Goal: Task Accomplishment & Management: Manage account settings

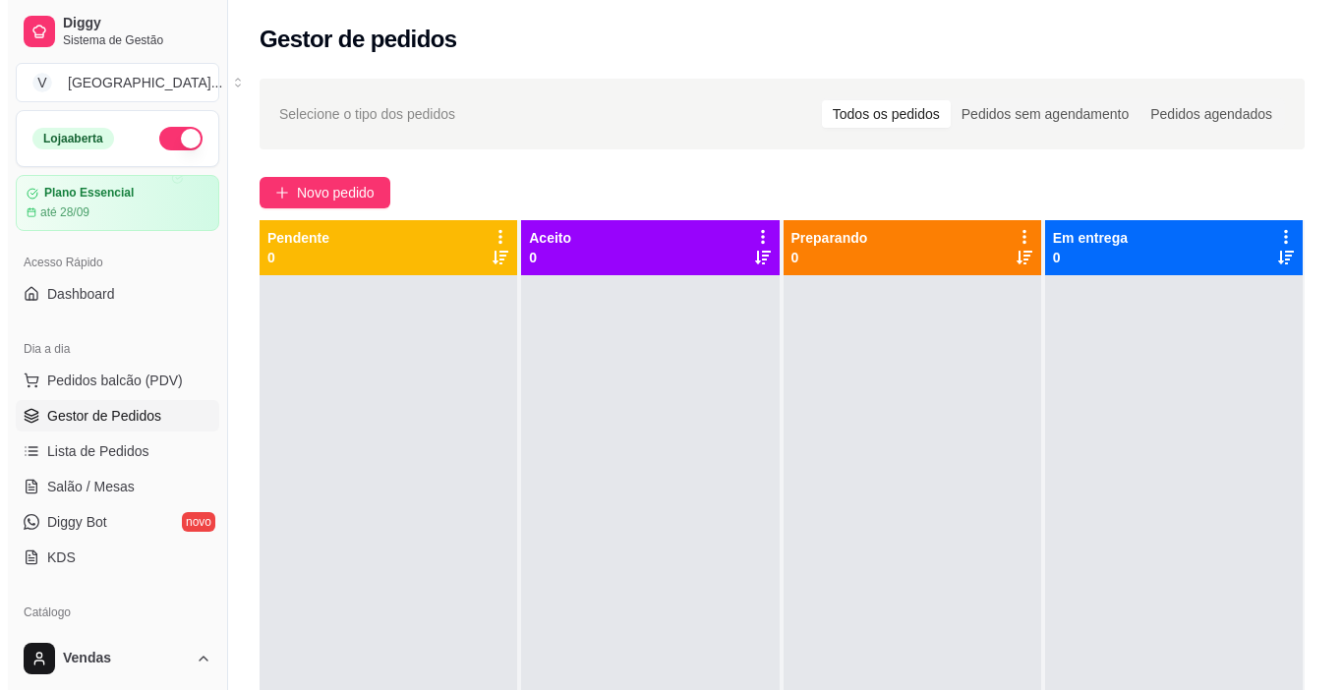
scroll to position [724, 0]
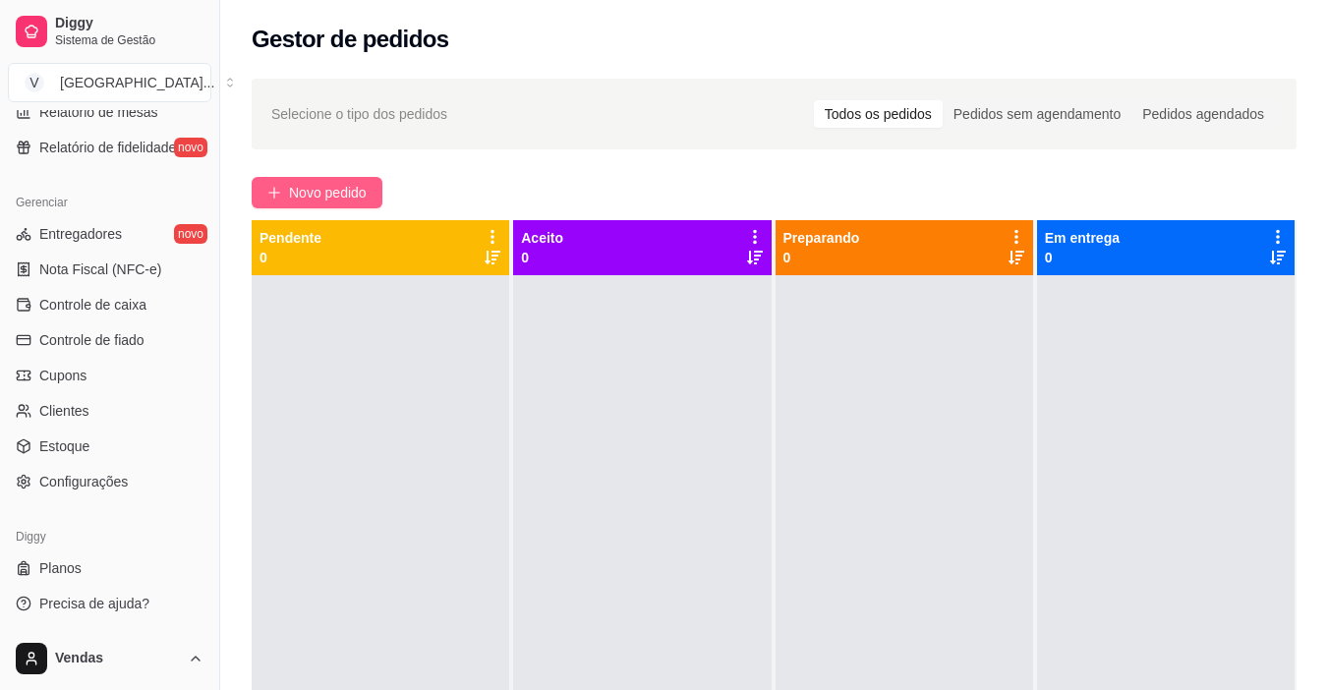
click at [328, 198] on span "Novo pedido" at bounding box center [328, 193] width 78 height 22
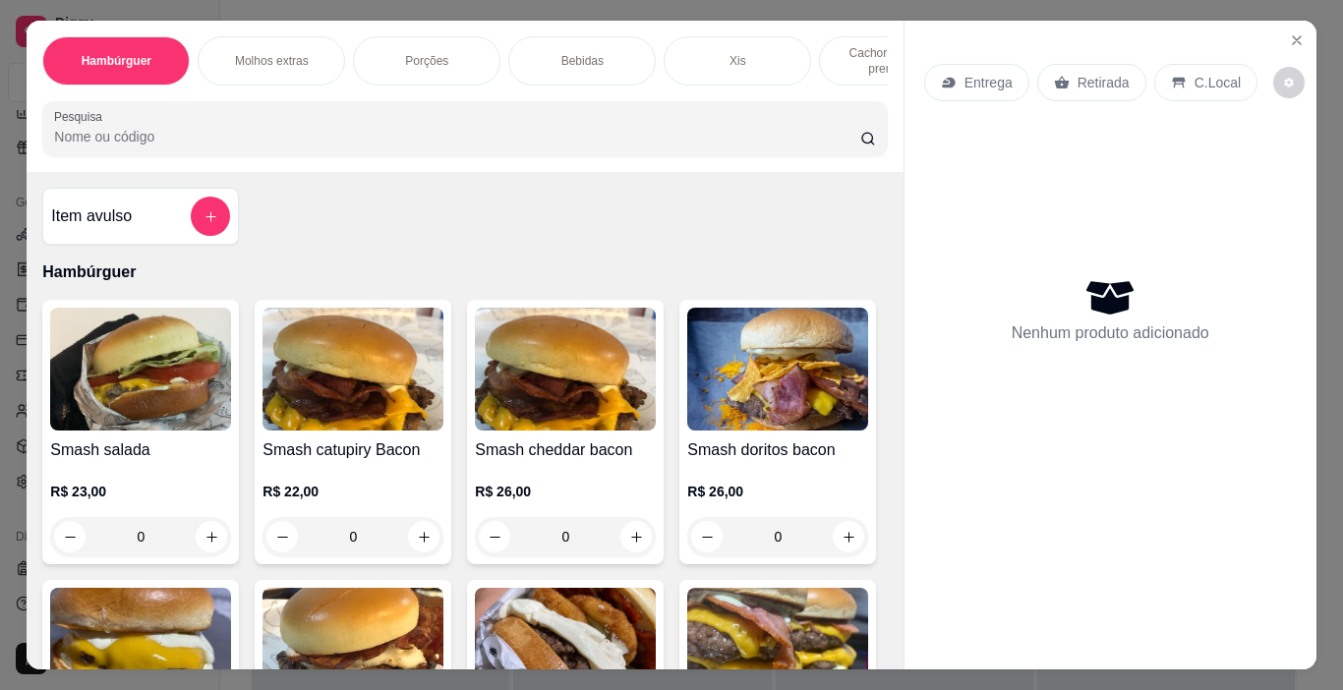
click at [259, 195] on div "Item avulso Hambúrguer Smash salada R$ 23,00 0 Smash catupiry Bacon R$ 22,00 0 …" at bounding box center [465, 420] width 876 height 497
click at [211, 384] on img at bounding box center [140, 369] width 181 height 123
drag, startPoint x: 211, startPoint y: 384, endPoint x: 559, endPoint y: 182, distance: 402.5
click at [211, 384] on img at bounding box center [140, 369] width 181 height 123
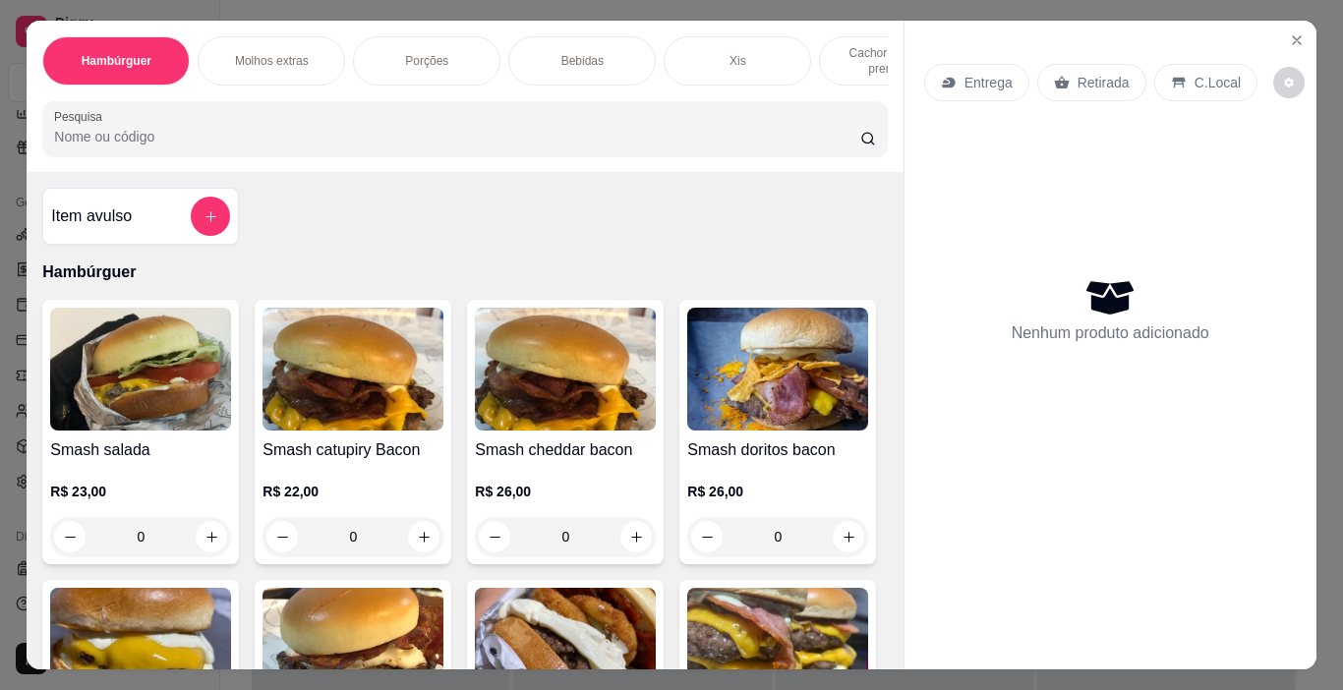
click at [559, 182] on div "Item avulso Hambúrguer Smash salada R$ 23,00 0 Smash catupiry Bacon R$ 22,00 0 …" at bounding box center [465, 420] width 876 height 497
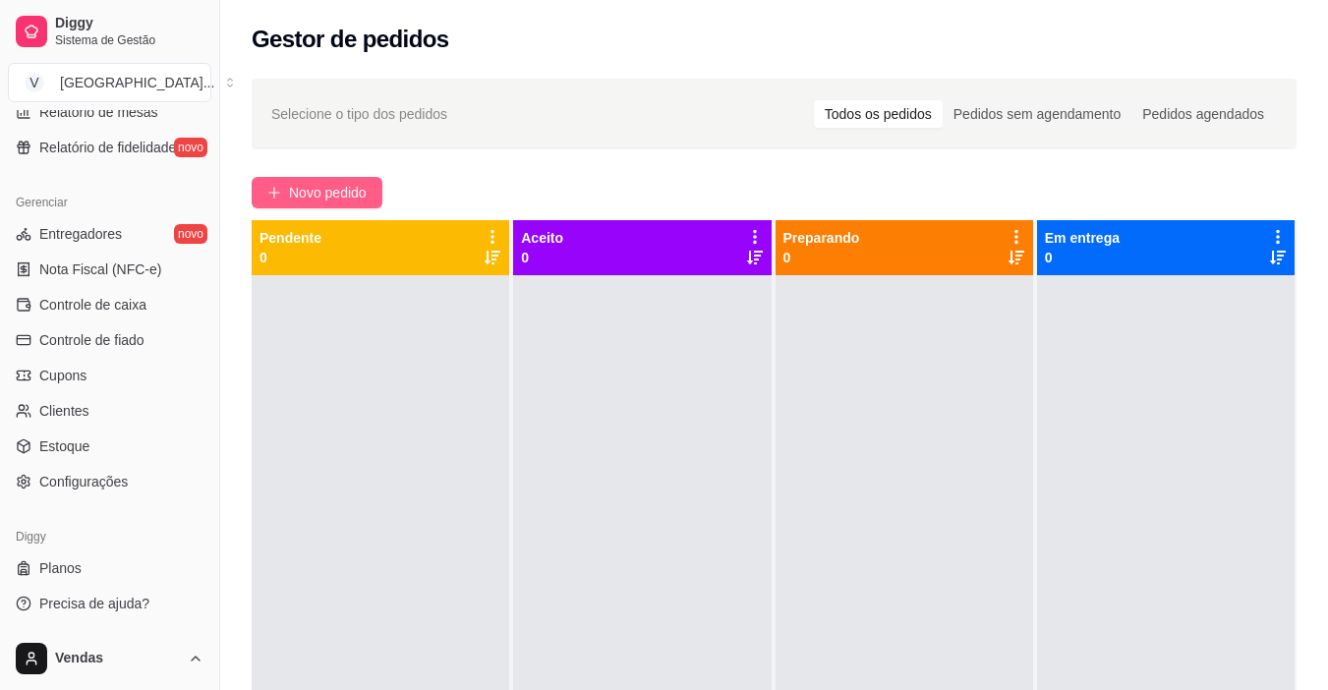
click at [312, 195] on span "Novo pedido" at bounding box center [328, 193] width 78 height 22
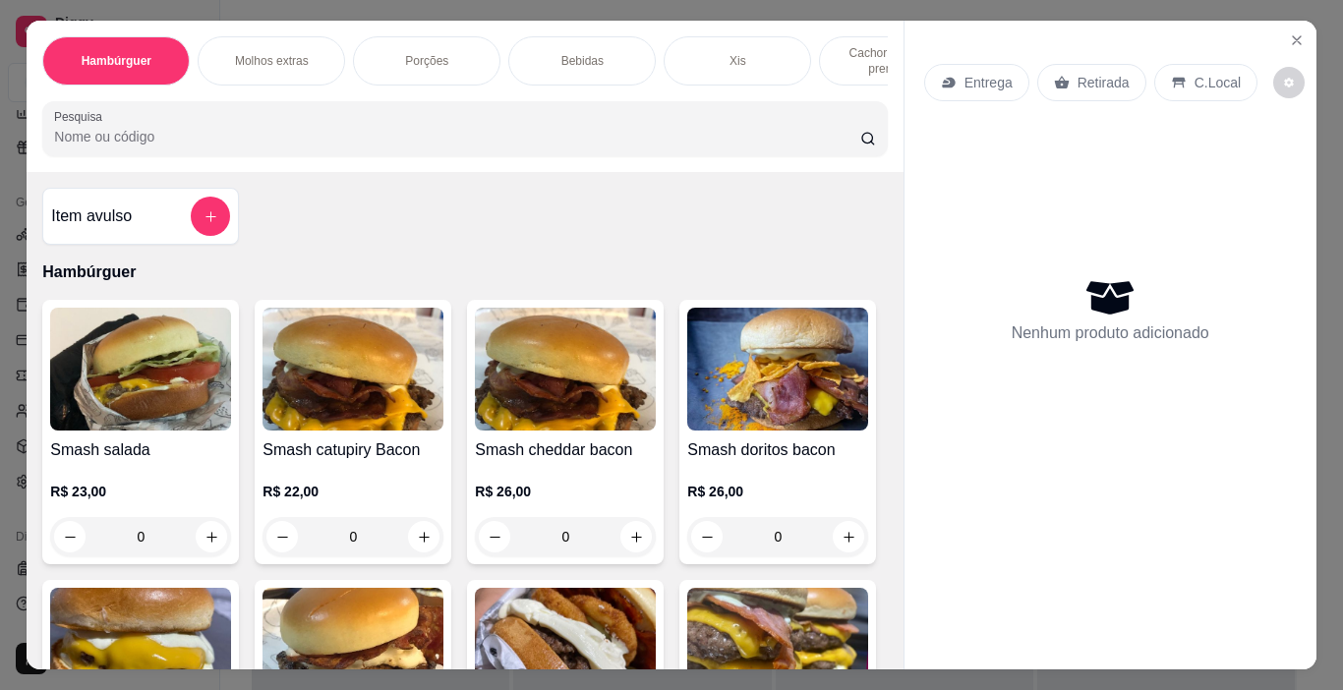
click at [751, 61] on div "Xis" at bounding box center [736, 60] width 147 height 49
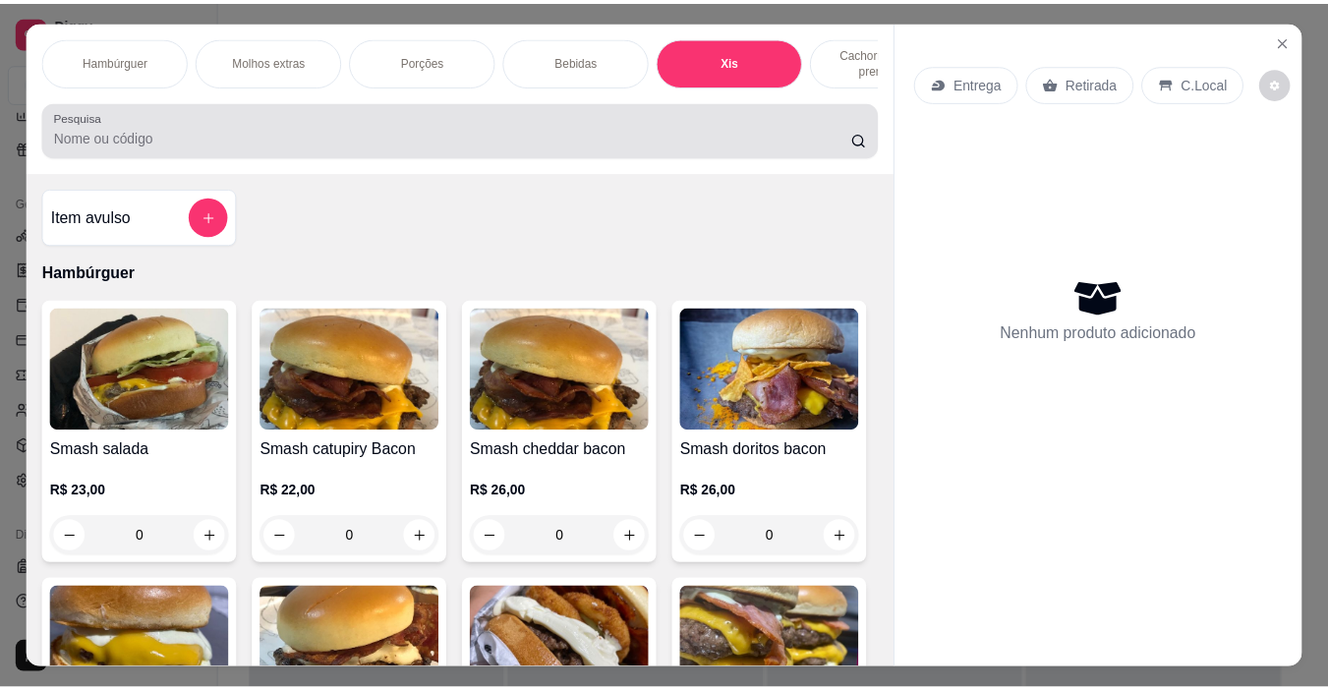
scroll to position [49, 0]
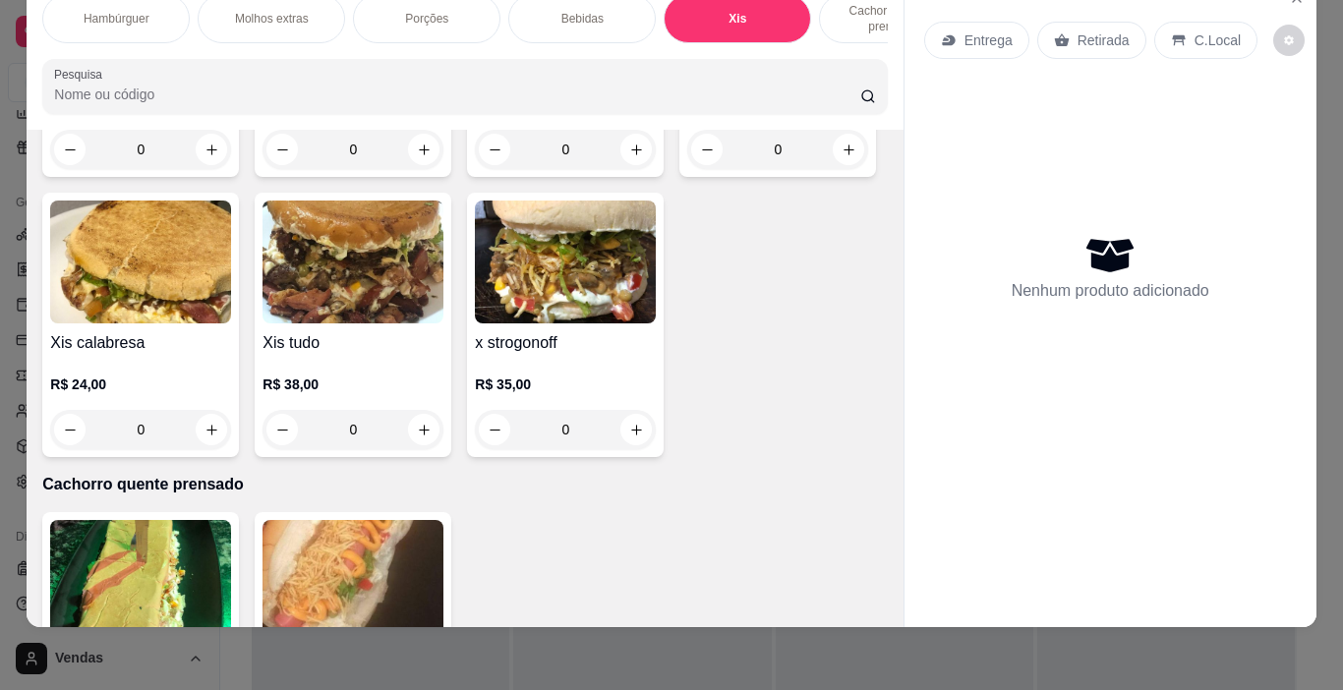
click at [417, 169] on div "0" at bounding box center [352, 149] width 181 height 39
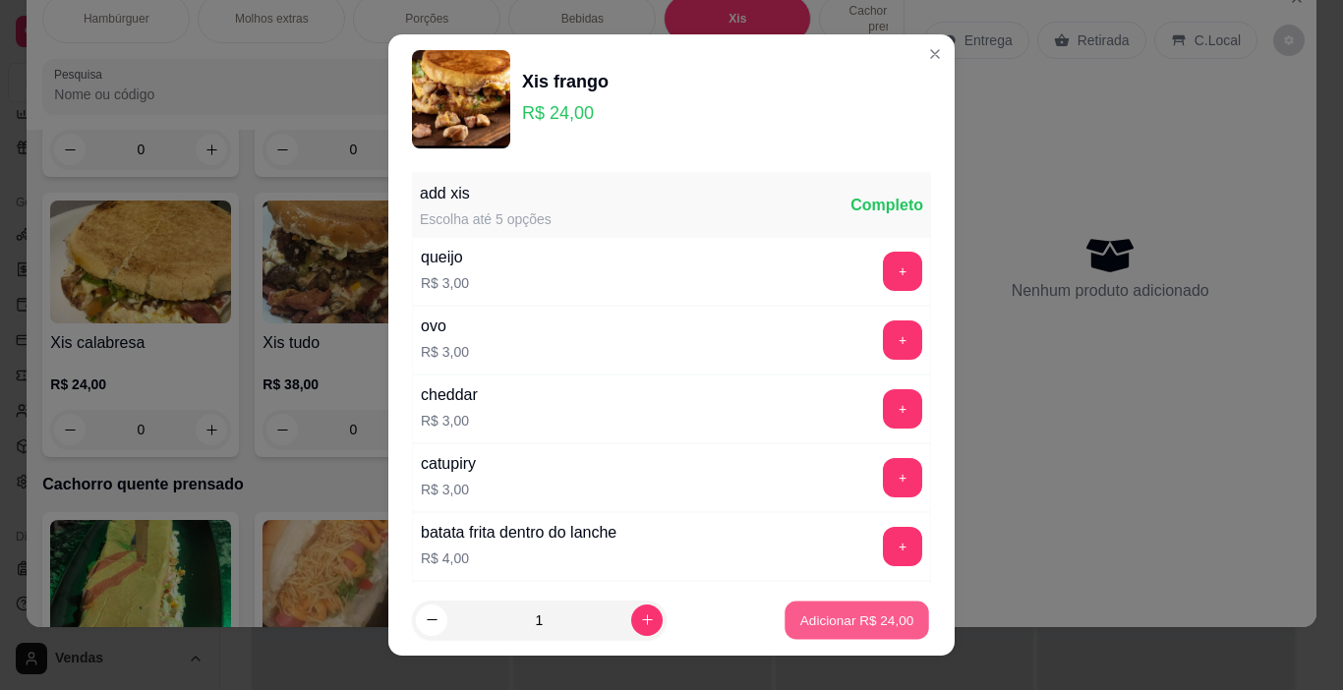
click at [857, 632] on button "Adicionar R$ 24,00" at bounding box center [856, 621] width 144 height 38
type input "1"
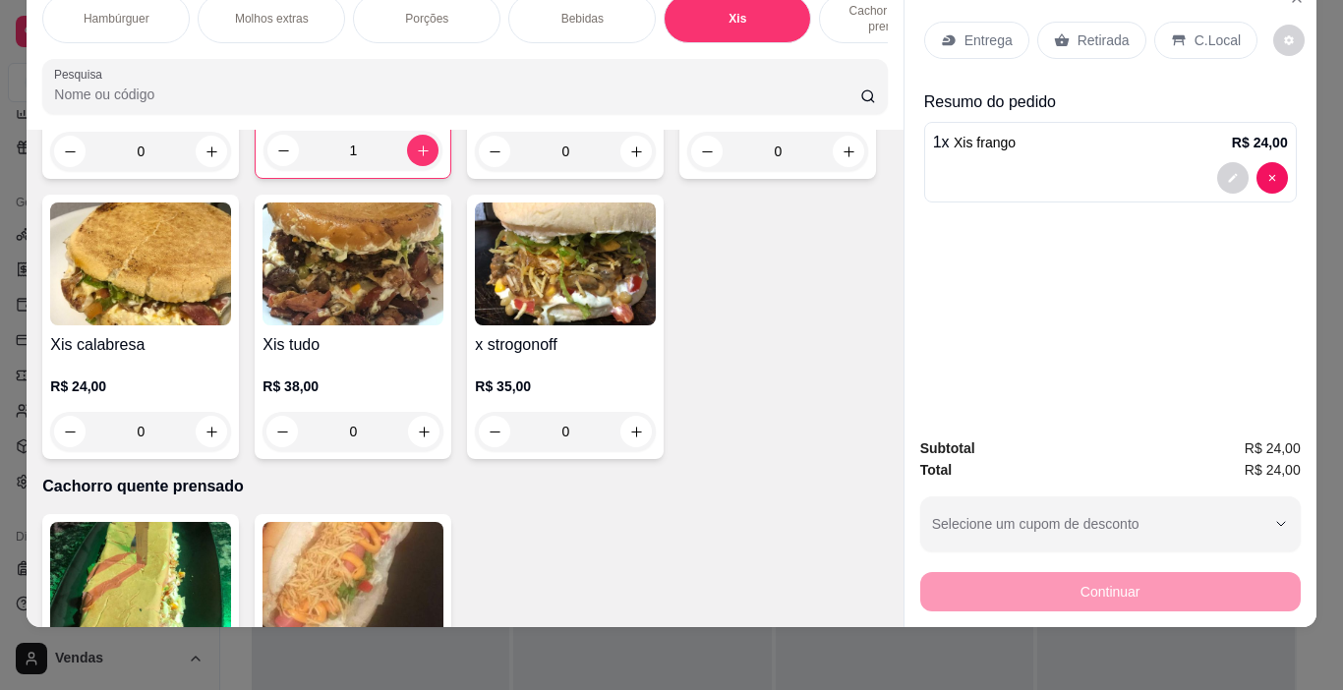
click at [985, 30] on p "Entrega" at bounding box center [988, 40] width 48 height 20
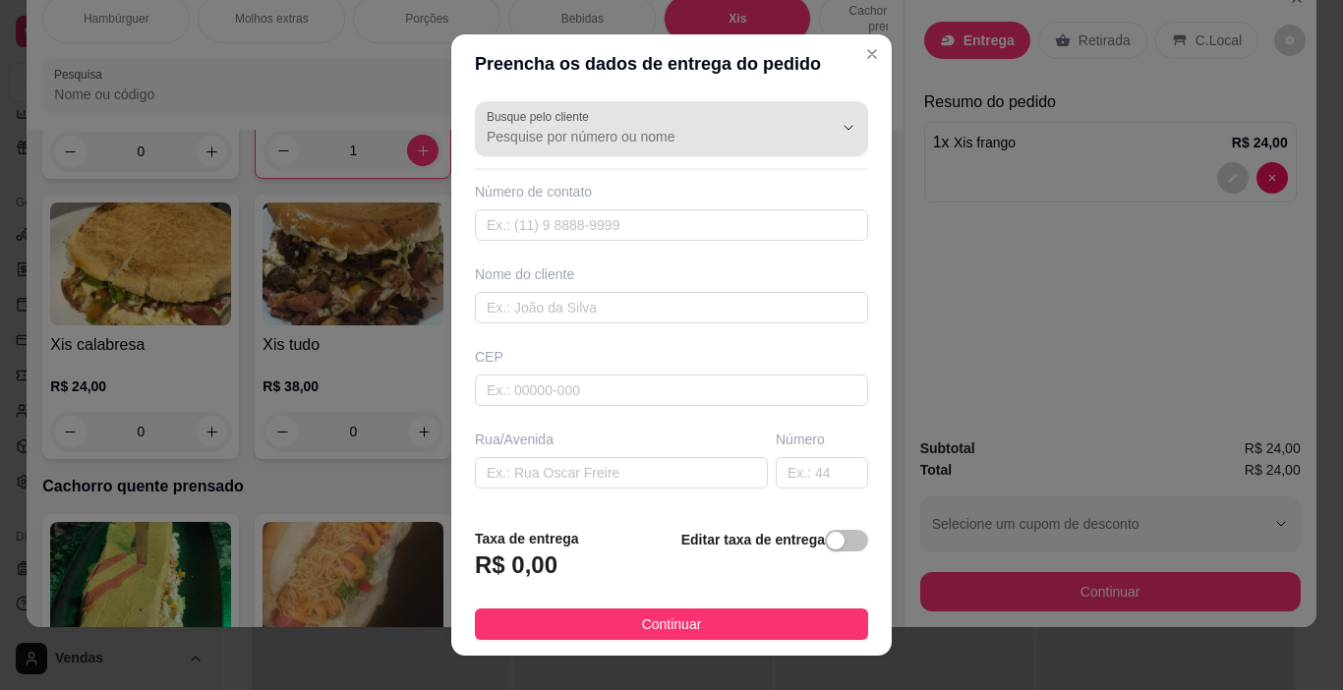
click at [506, 147] on div at bounding box center [672, 128] width 370 height 39
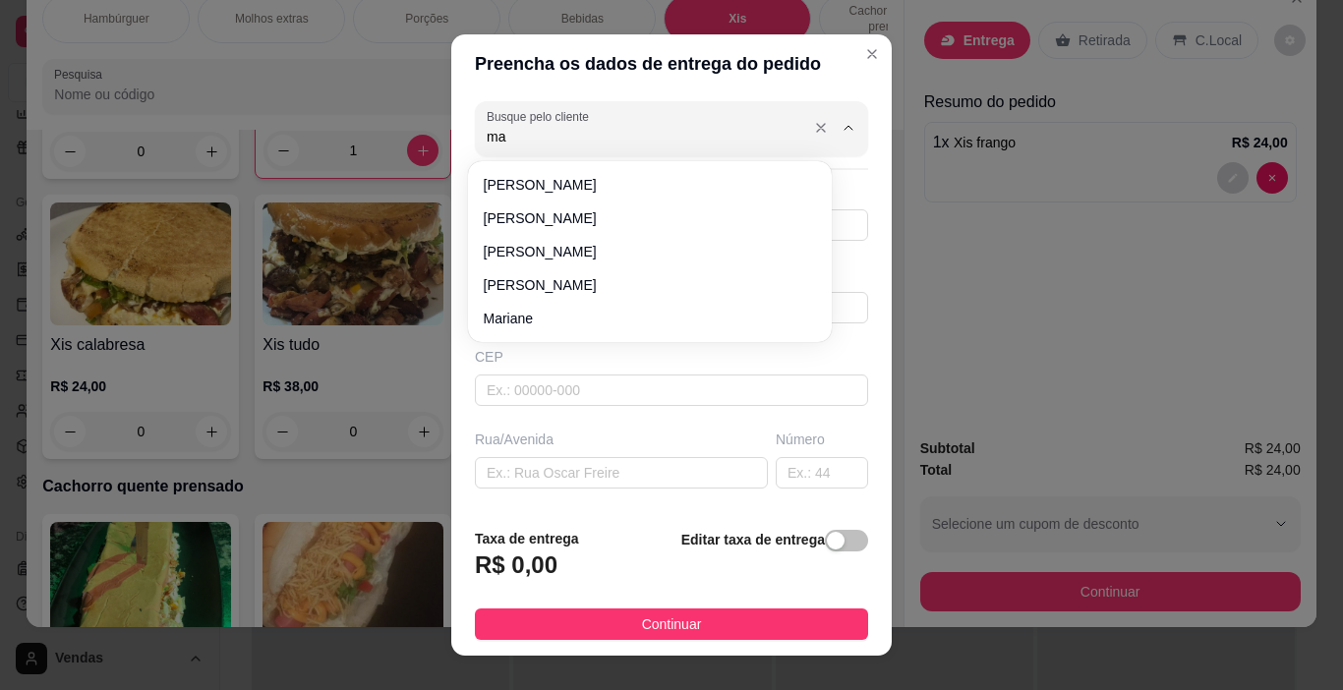
type input "m"
click at [864, 54] on icon "Close" at bounding box center [872, 54] width 16 height 16
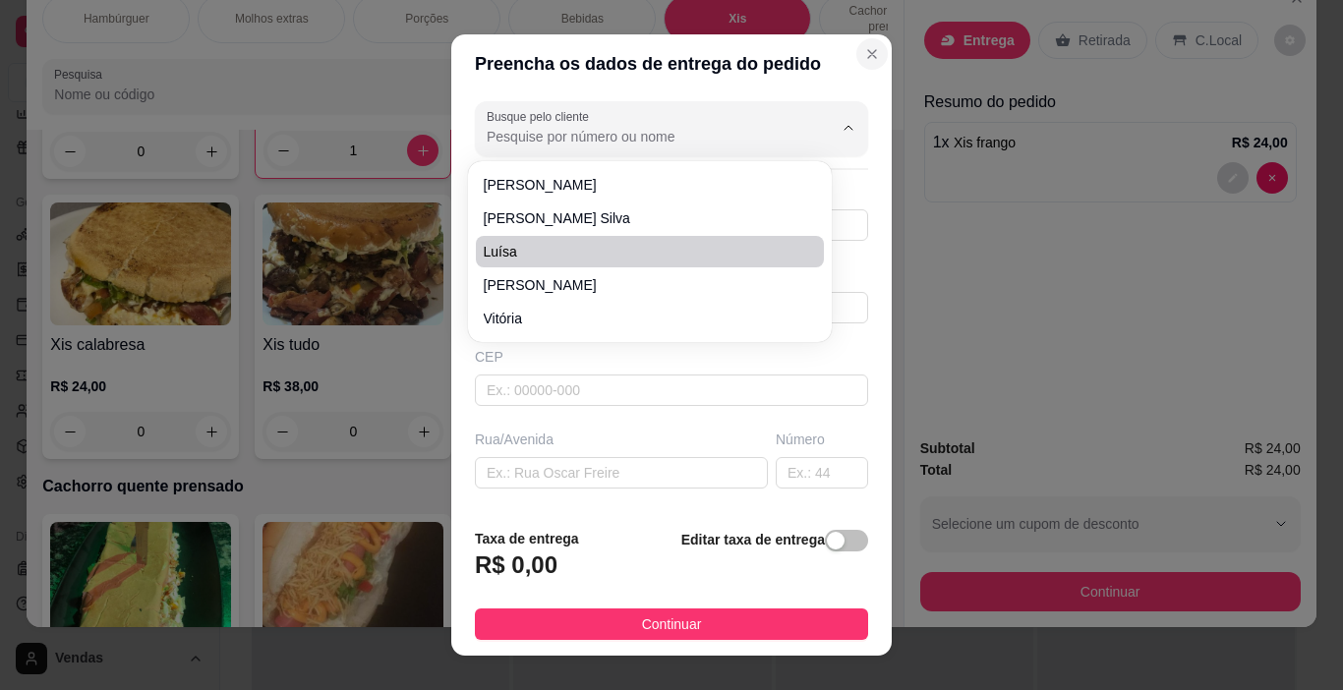
click at [864, 48] on icon "Close" at bounding box center [872, 54] width 16 height 16
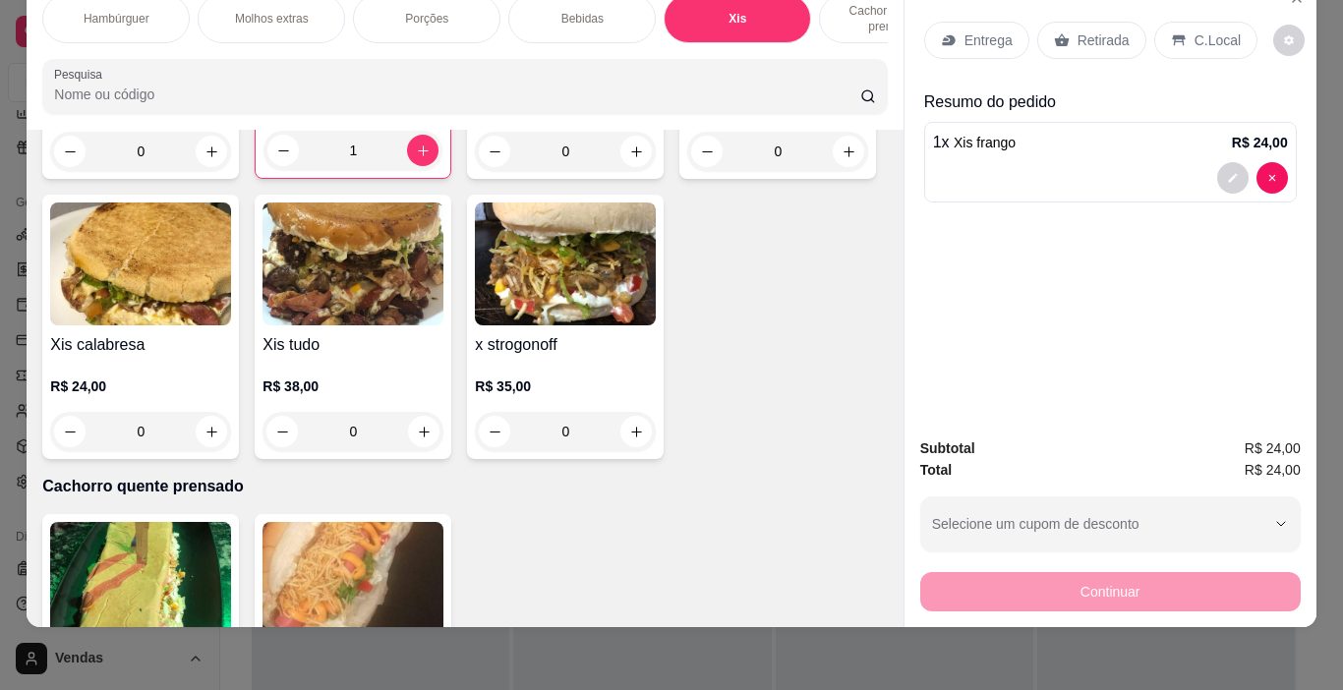
click at [1077, 30] on p "Retirada" at bounding box center [1103, 40] width 52 height 20
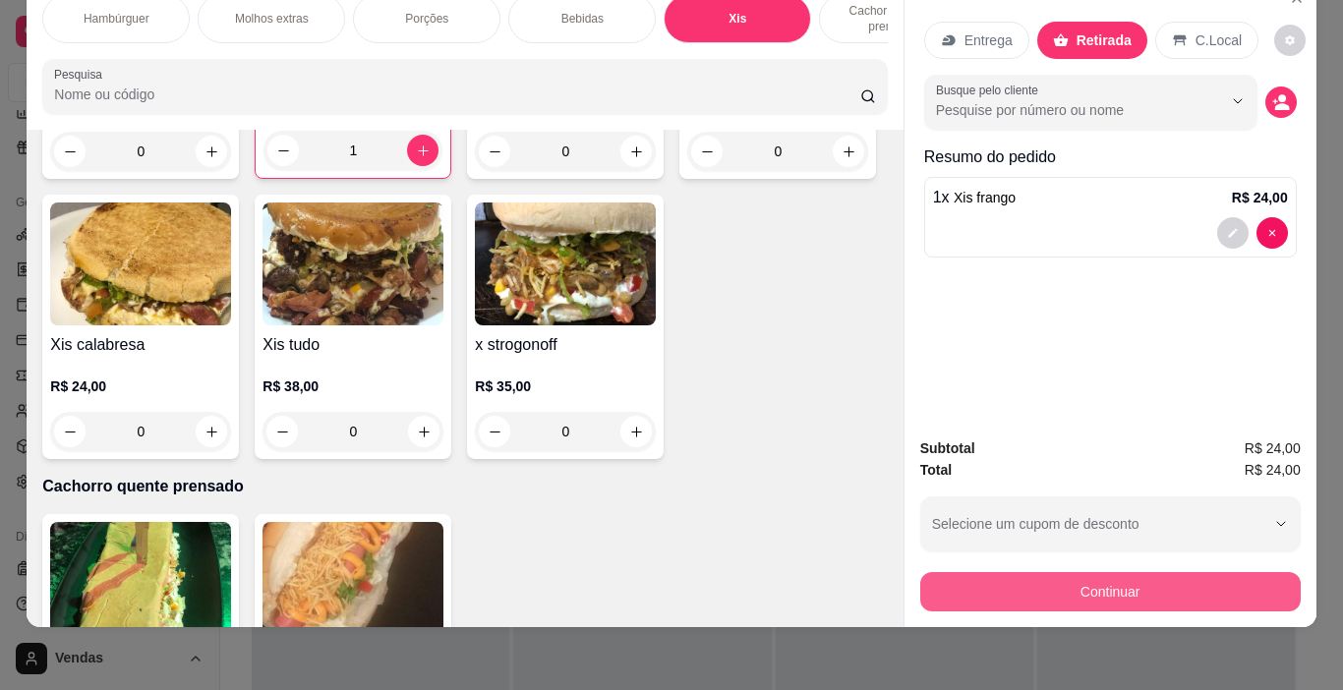
click at [1063, 587] on button "Continuar" at bounding box center [1110, 591] width 380 height 39
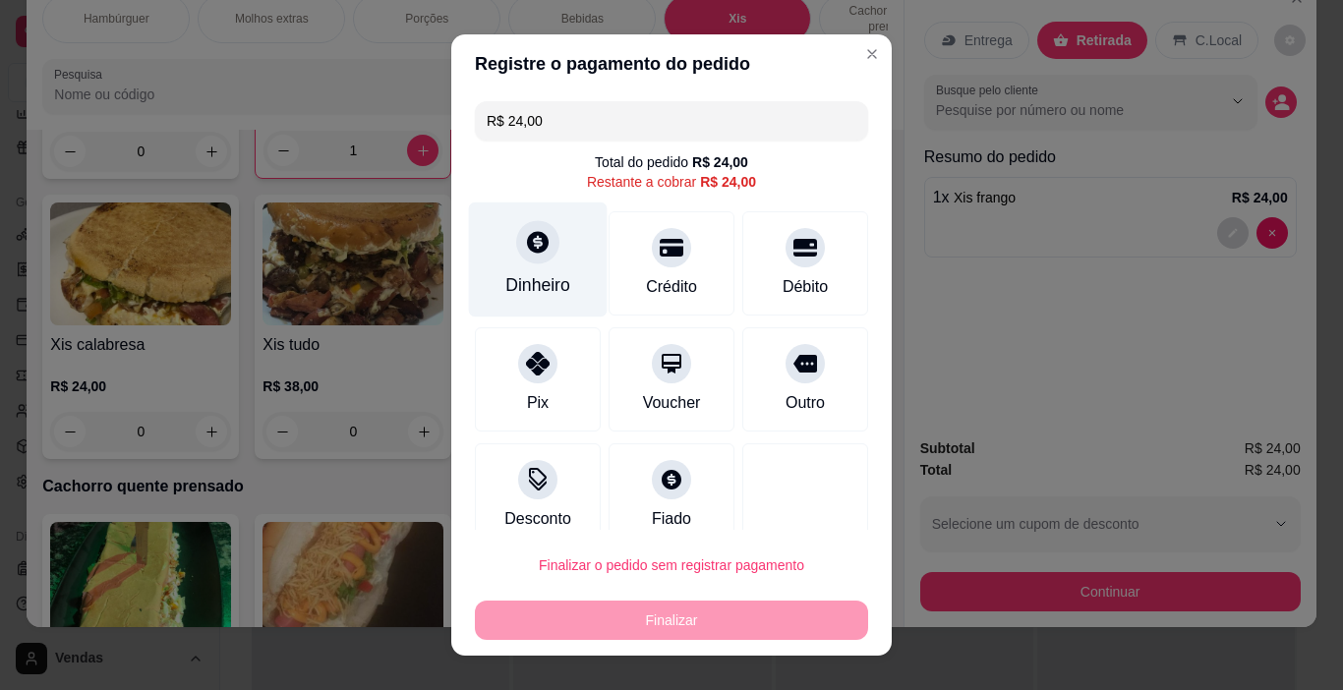
click at [525, 262] on div at bounding box center [537, 242] width 43 height 43
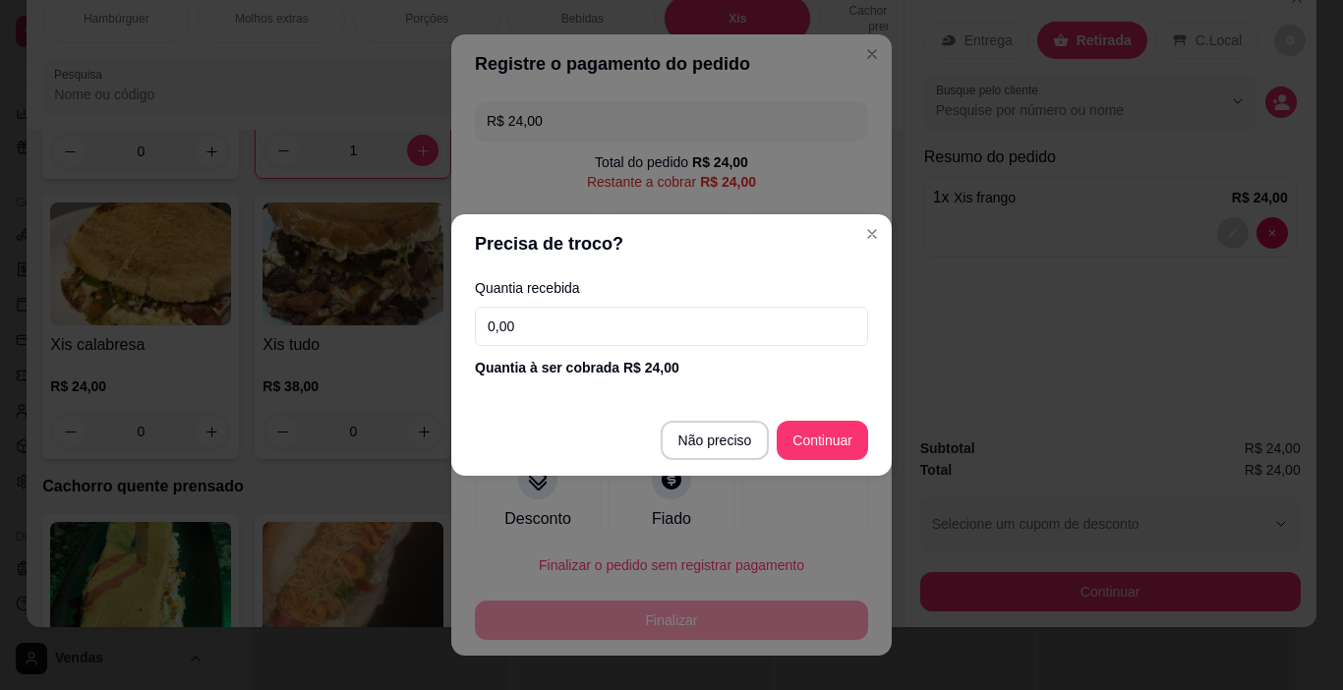
click at [568, 327] on input "0,00" at bounding box center [671, 326] width 393 height 39
type input "24,00"
type input "R$ 0,00"
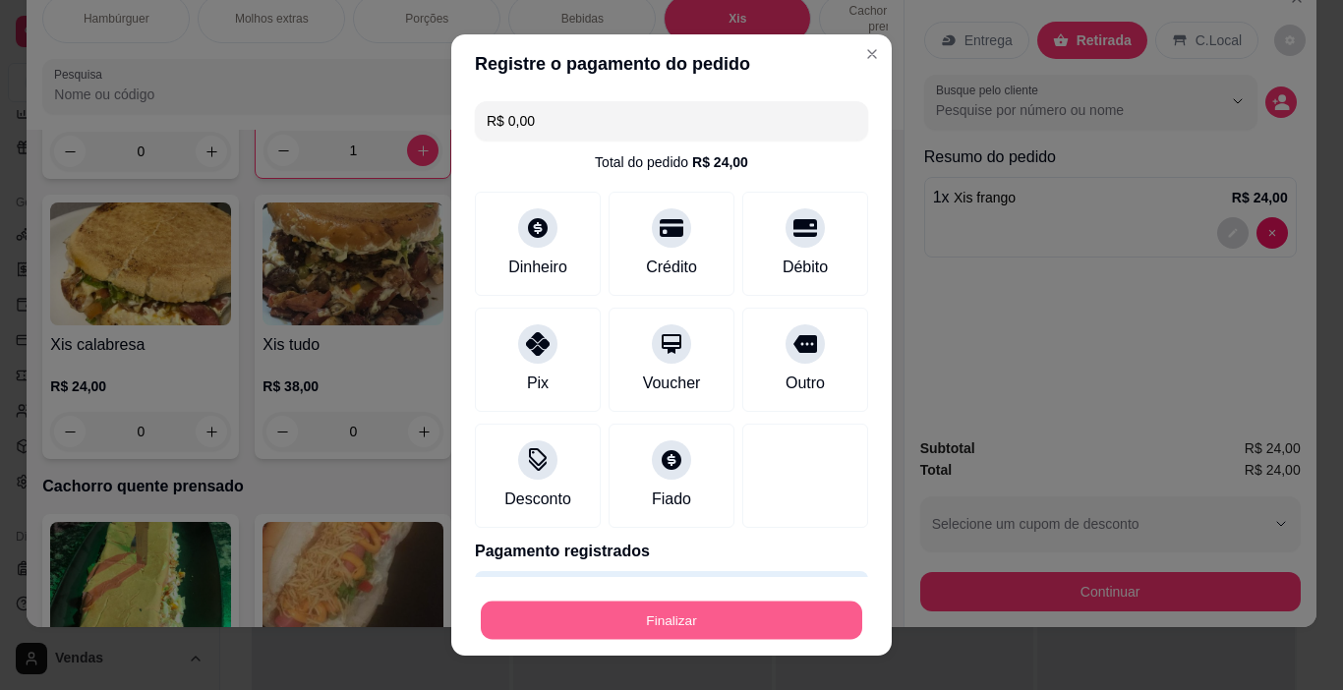
click at [597, 620] on button "Finalizar" at bounding box center [671, 621] width 381 height 38
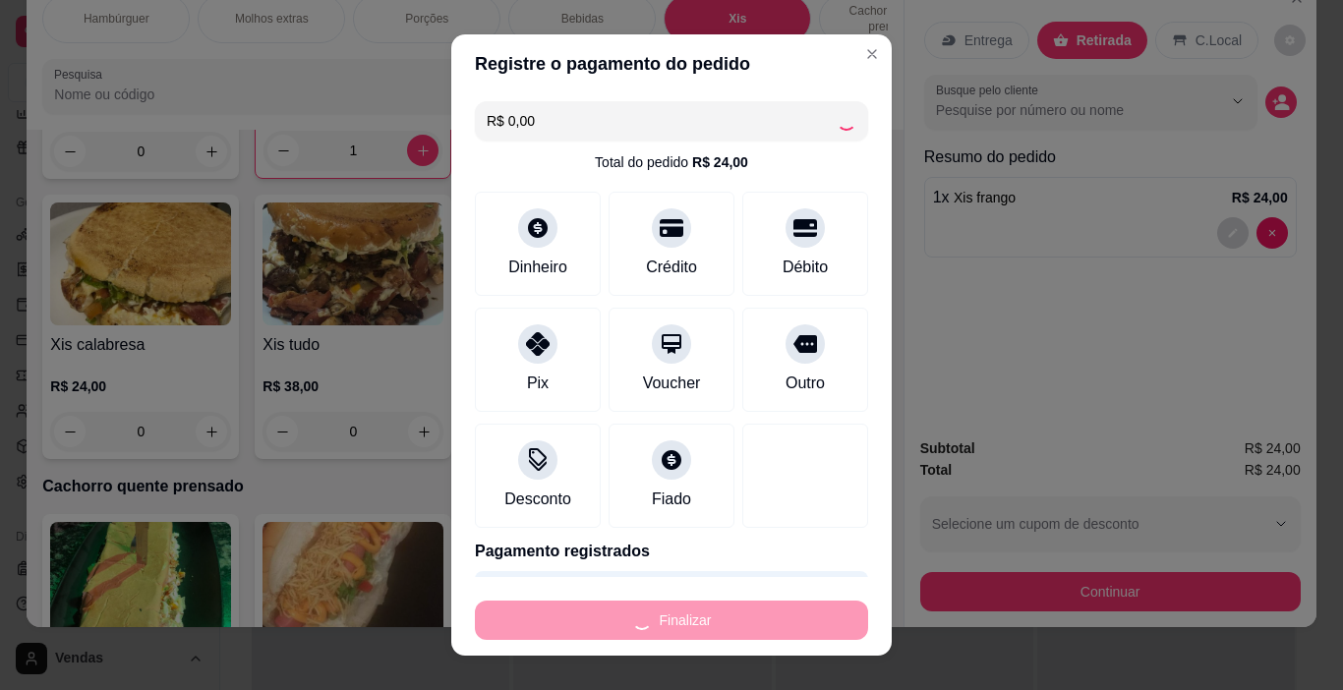
type input "0"
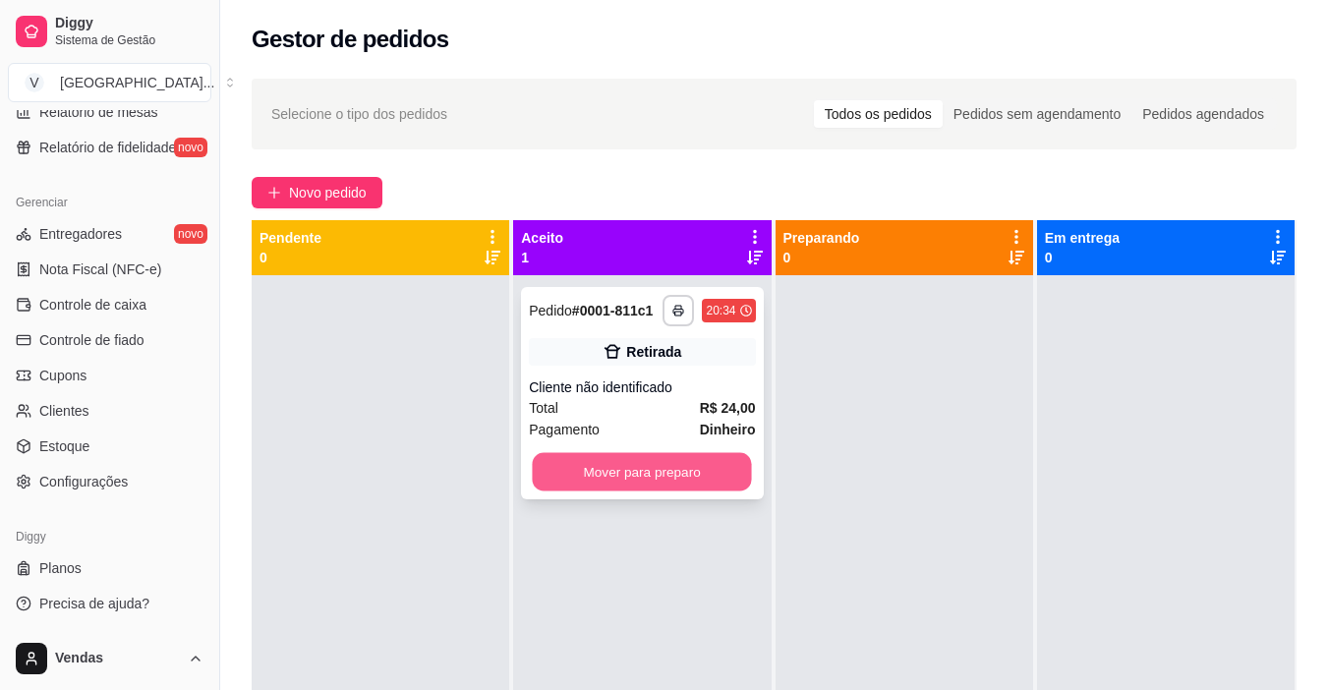
click at [686, 478] on button "Mover para preparo" at bounding box center [642, 472] width 219 height 38
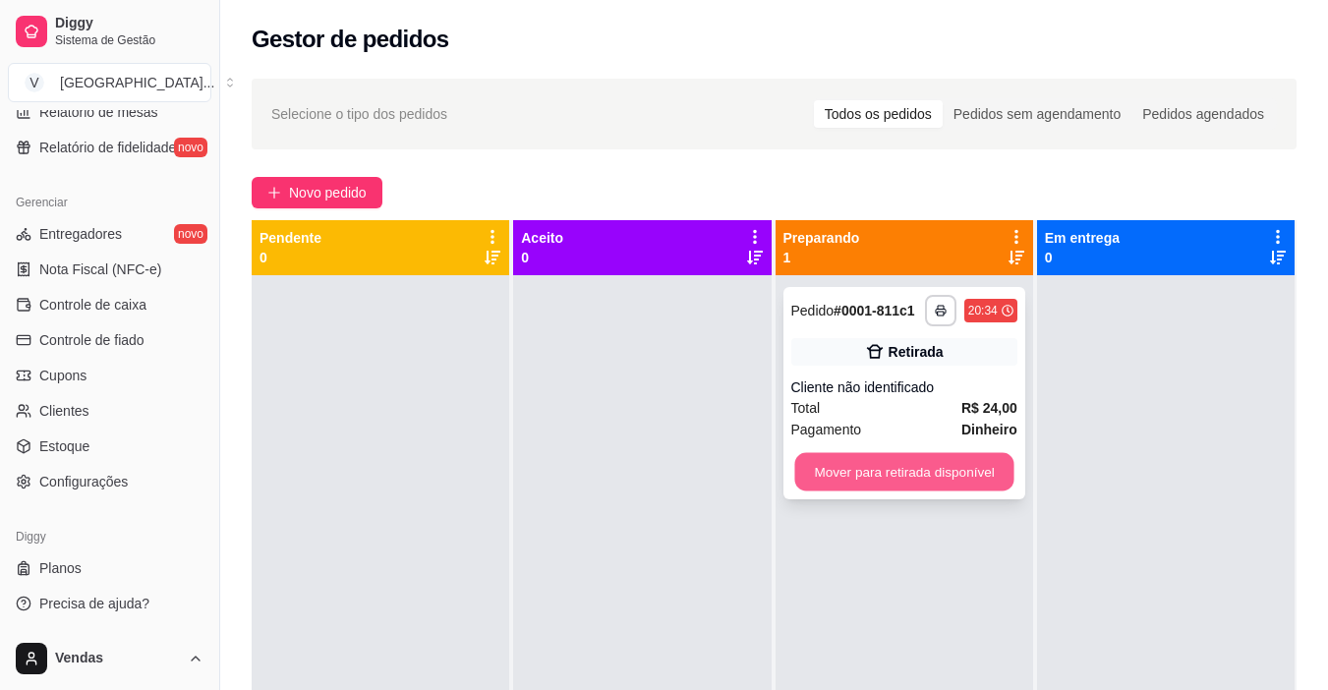
click at [883, 479] on button "Mover para retirada disponível" at bounding box center [903, 472] width 219 height 38
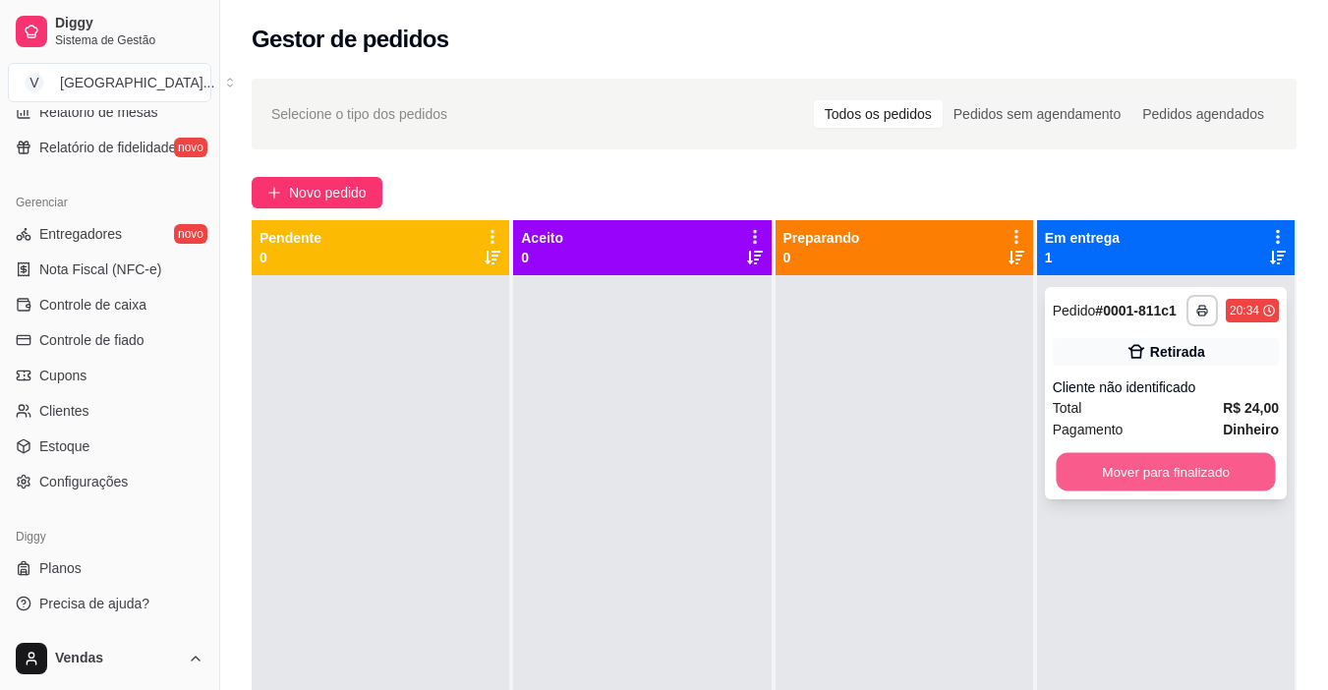
click at [1103, 477] on button "Mover para finalizado" at bounding box center [1165, 472] width 219 height 38
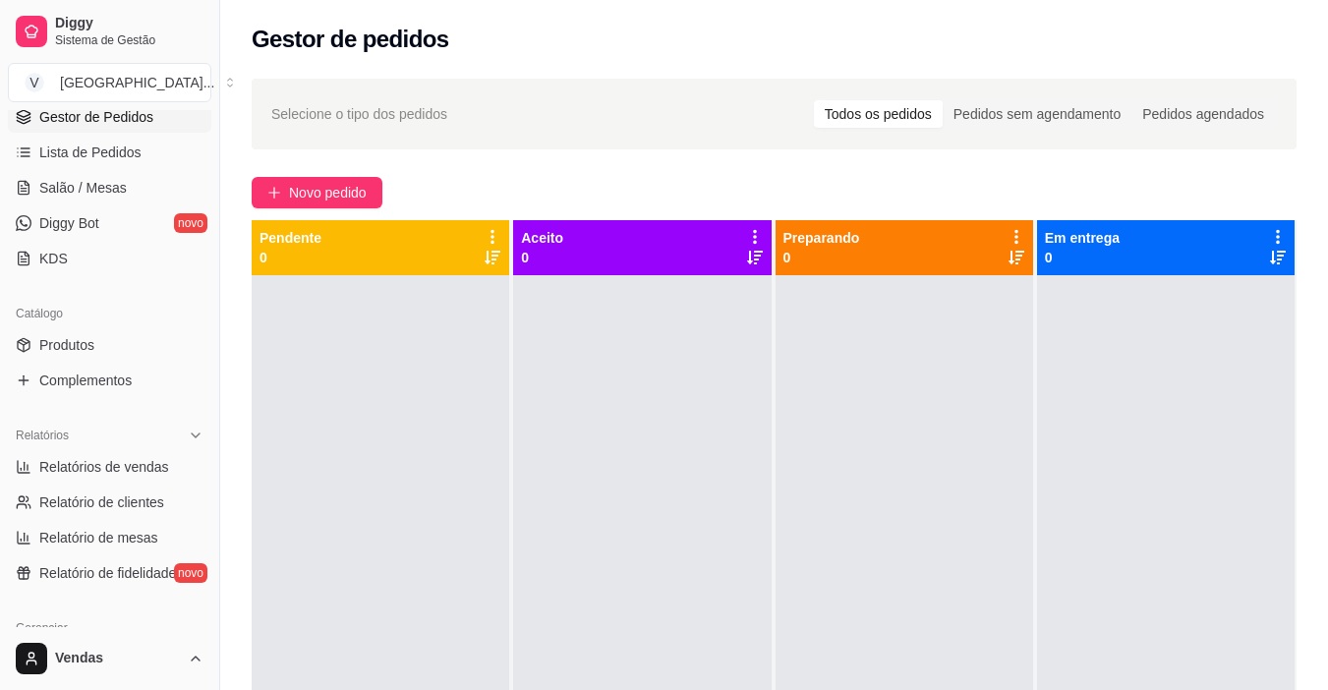
scroll to position [253, 0]
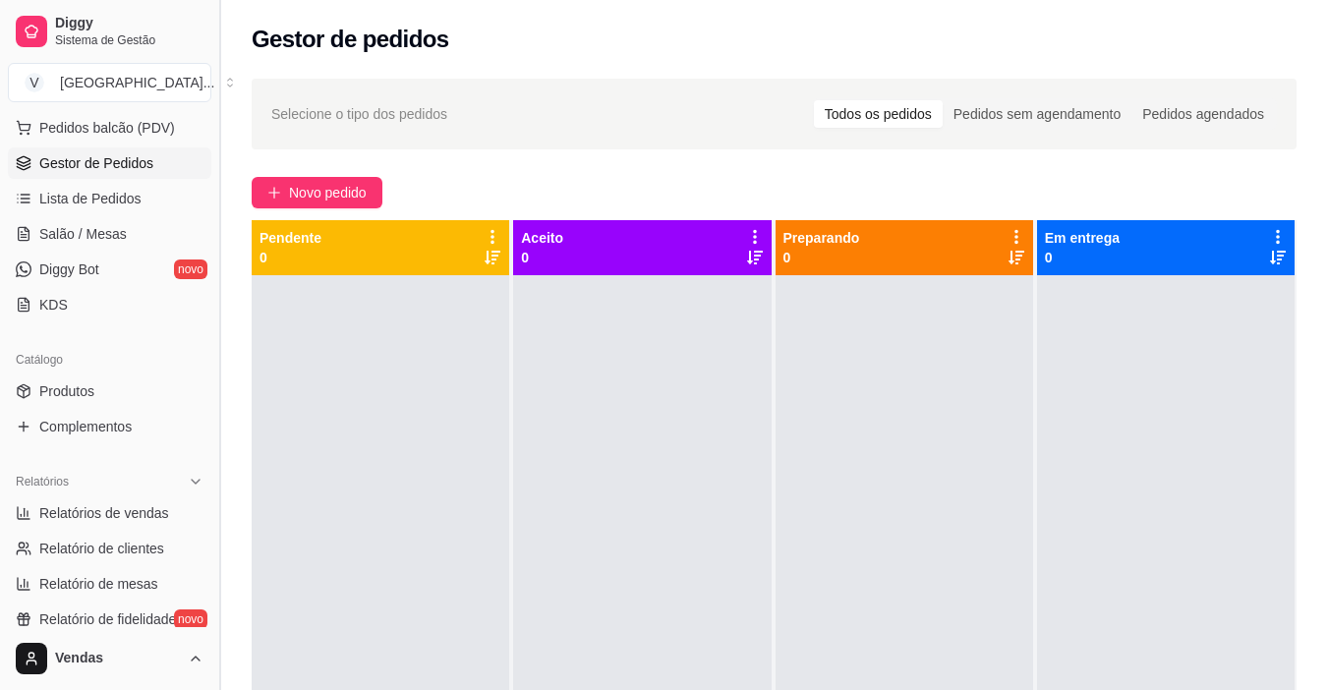
click at [213, 405] on button "Toggle Sidebar" at bounding box center [219, 345] width 16 height 690
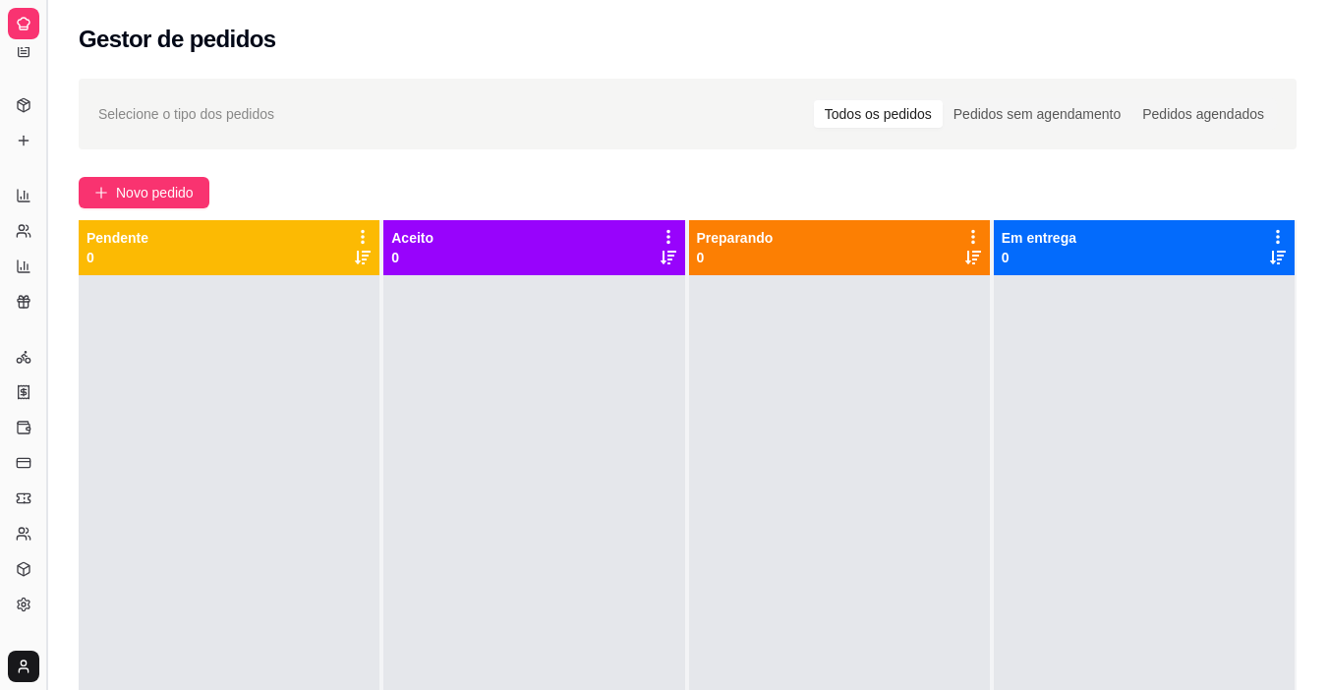
scroll to position [124, 0]
drag, startPoint x: 47, startPoint y: 392, endPoint x: 149, endPoint y: 392, distance: 102.2
click at [149, 392] on div "Diggy Sistema de Gestão V [GEOGRAPHIC_DATA] ... Loja aberta Plano Essencial até…" at bounding box center [664, 495] width 1328 height 990
click at [48, 395] on button "Toggle Sidebar" at bounding box center [46, 345] width 16 height 690
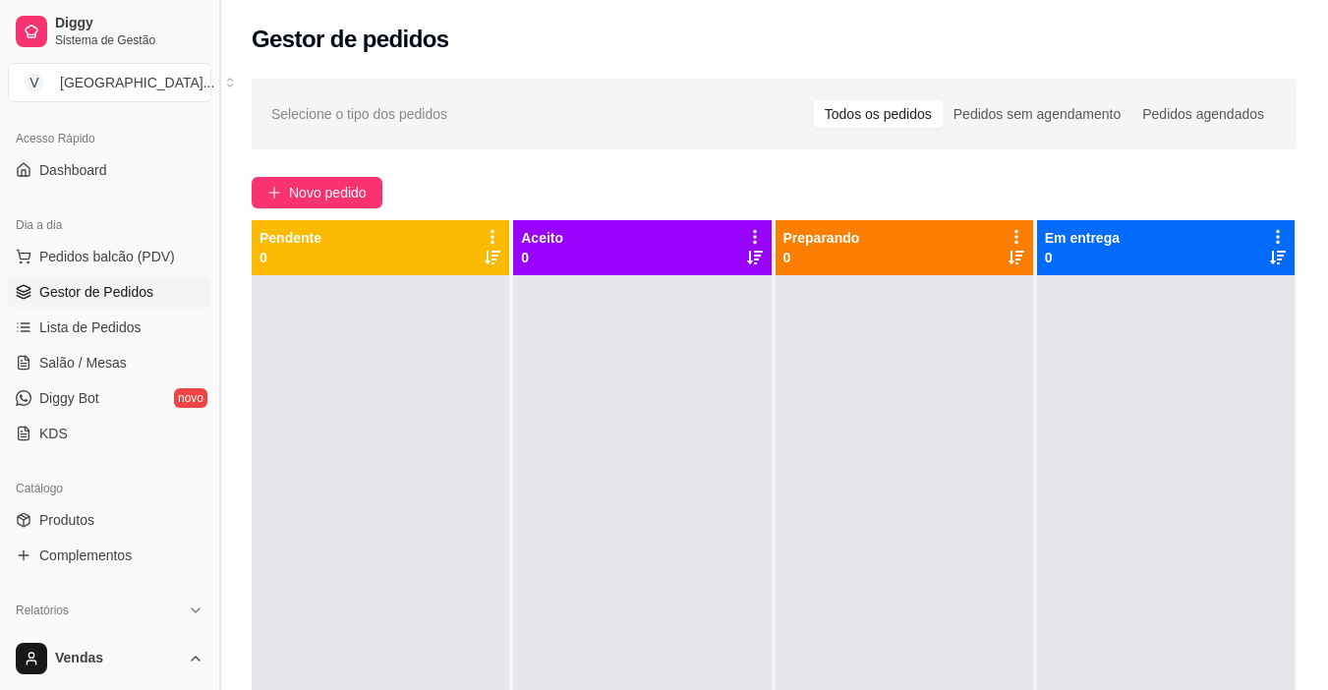
scroll to position [110, 0]
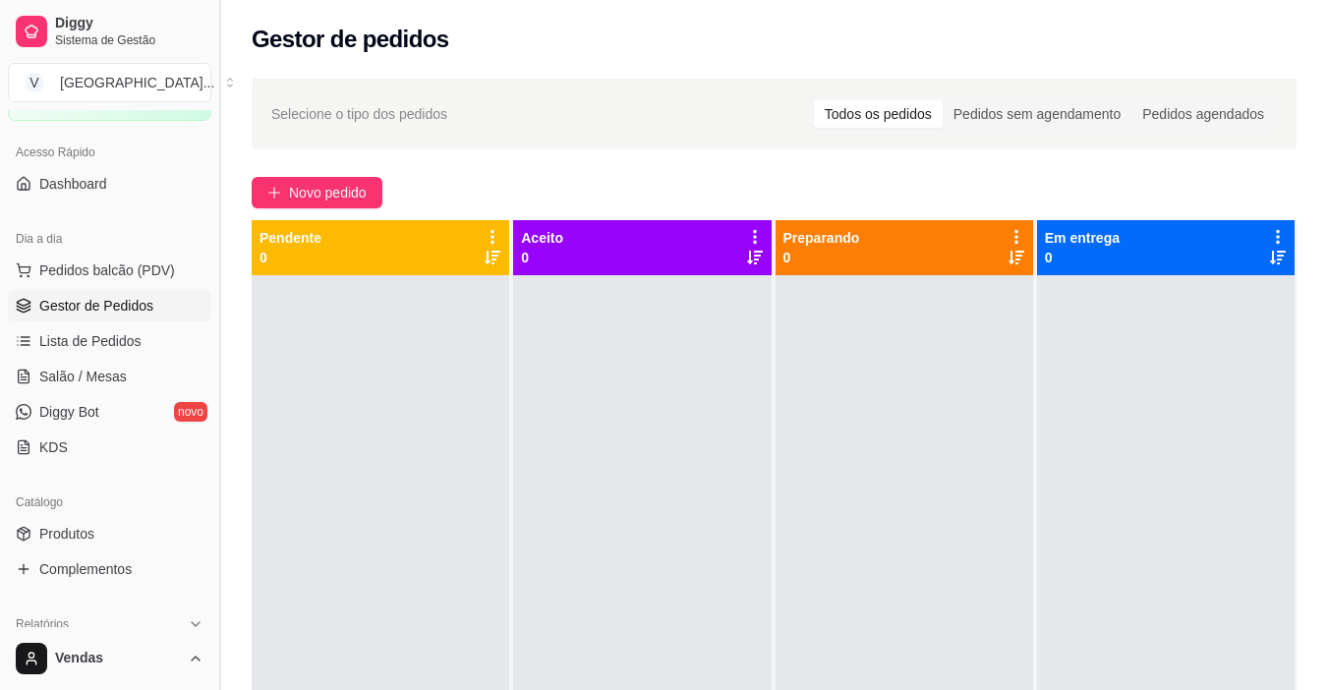
click at [214, 359] on button "Toggle Sidebar" at bounding box center [219, 345] width 16 height 690
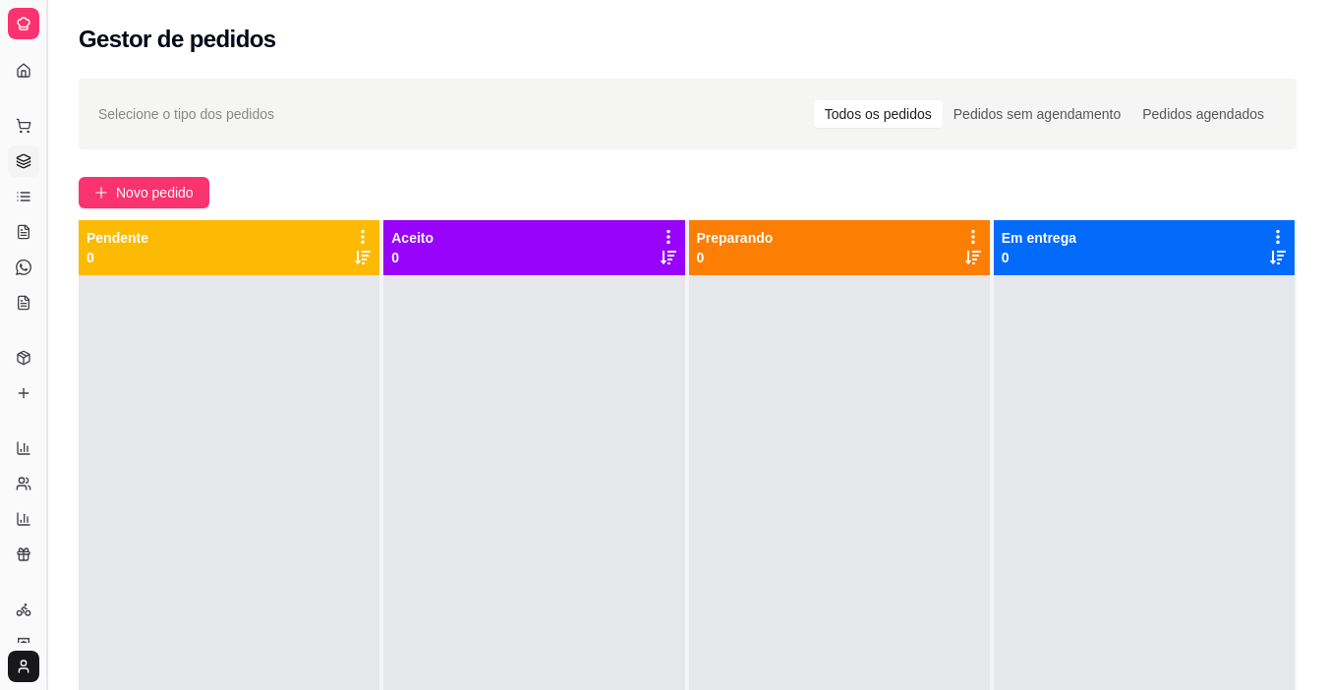
click at [48, 375] on button "Toggle Sidebar" at bounding box center [46, 345] width 16 height 690
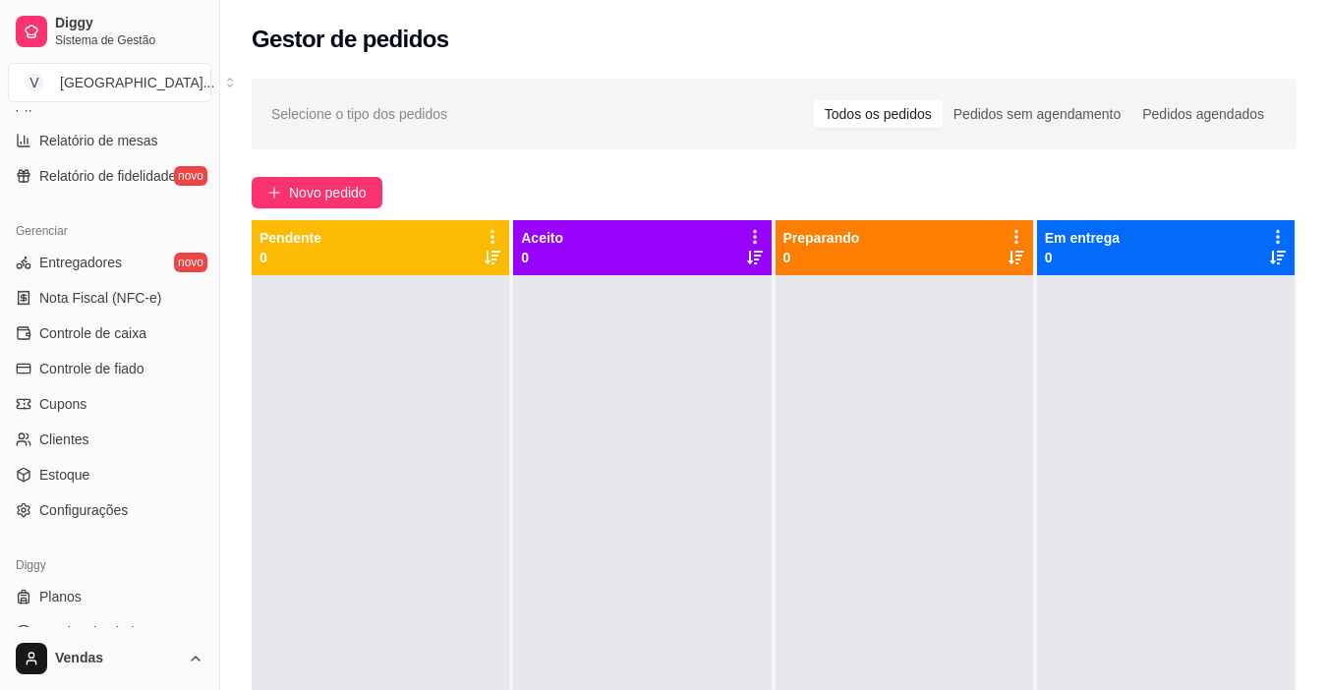
scroll to position [676, 0]
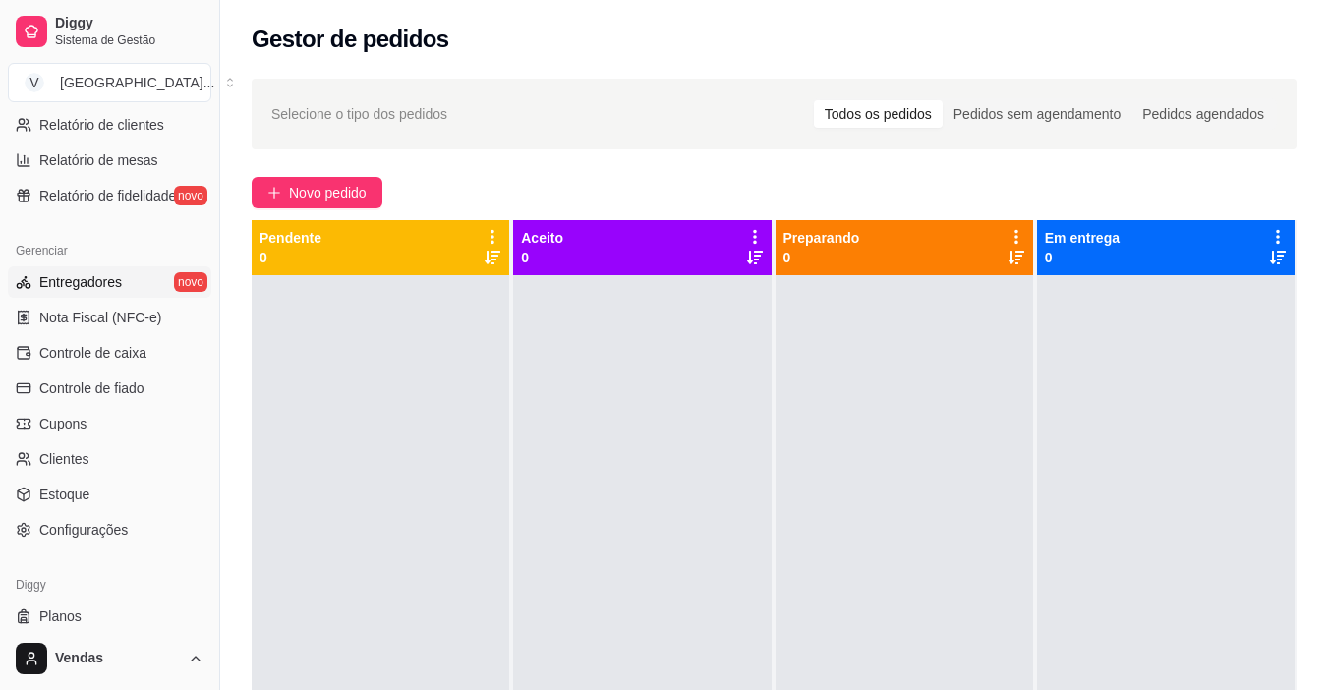
click at [83, 287] on span "Entregadores" at bounding box center [80, 282] width 83 height 20
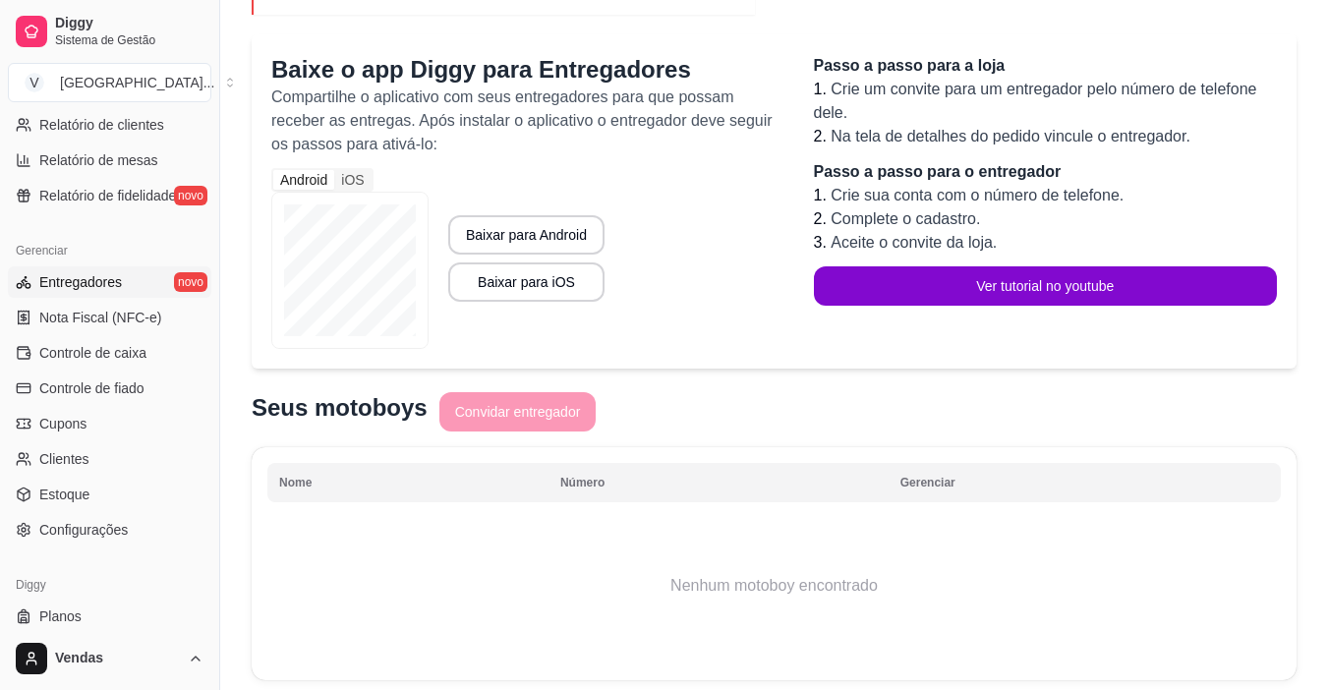
scroll to position [288, 0]
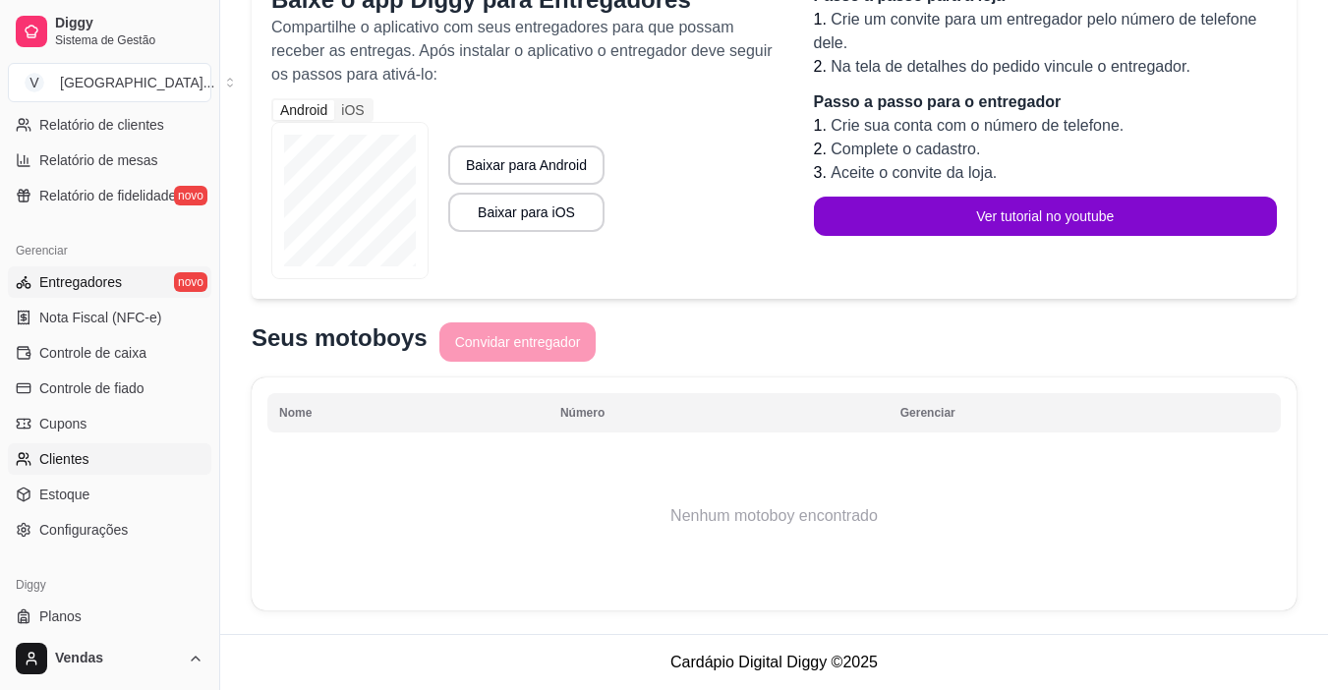
click at [45, 447] on link "Clientes" at bounding box center [109, 458] width 203 height 31
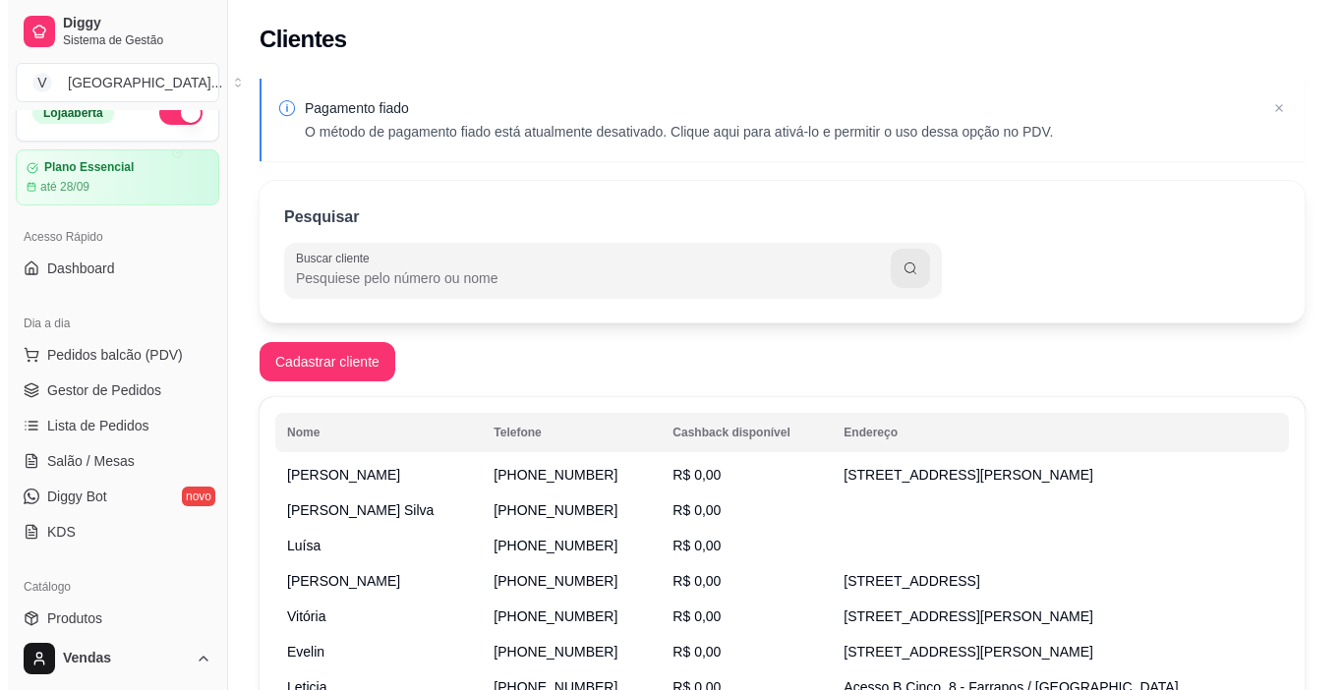
scroll to position [23, 0]
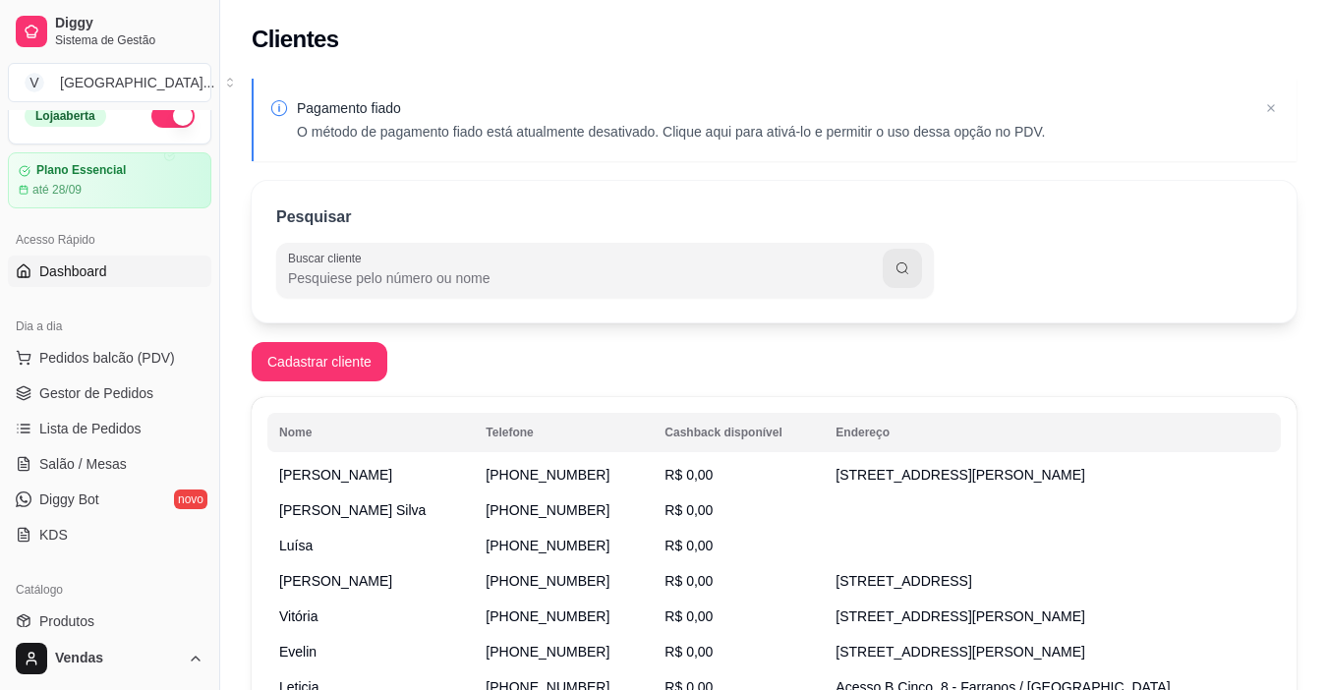
click at [70, 278] on span "Dashboard" at bounding box center [73, 271] width 68 height 20
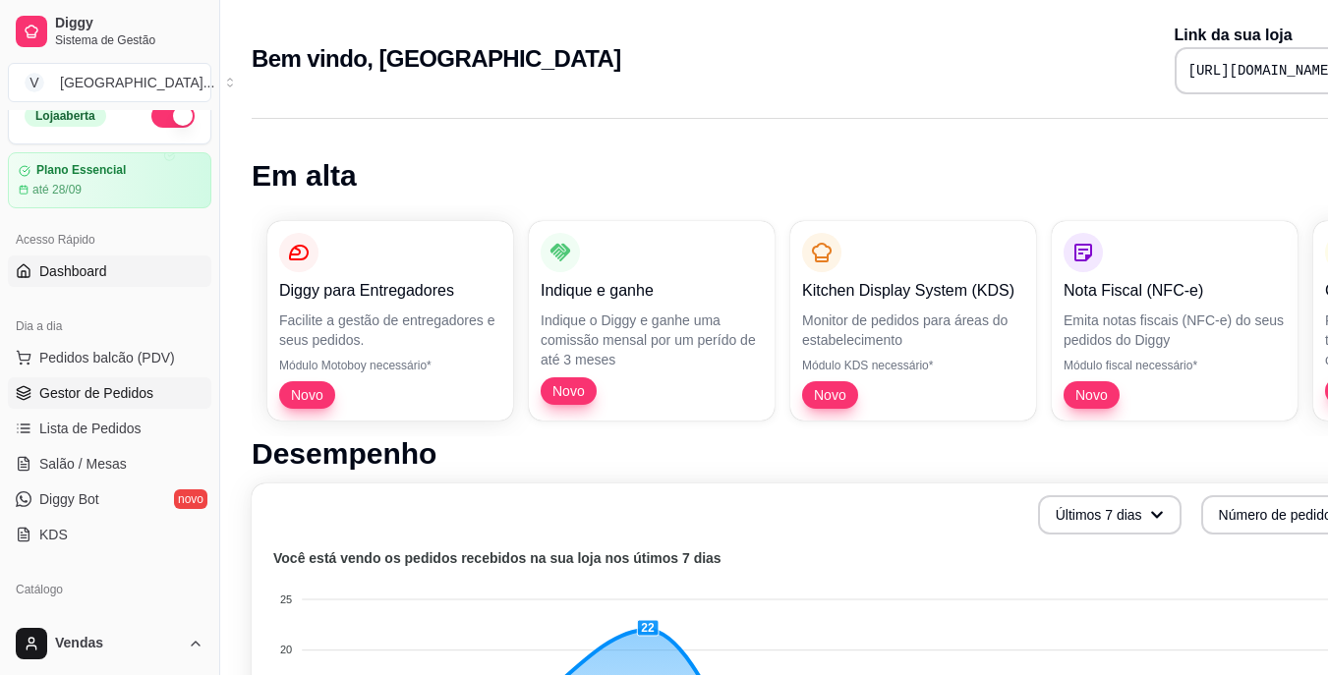
click at [99, 390] on span "Gestor de Pedidos" at bounding box center [96, 393] width 114 height 20
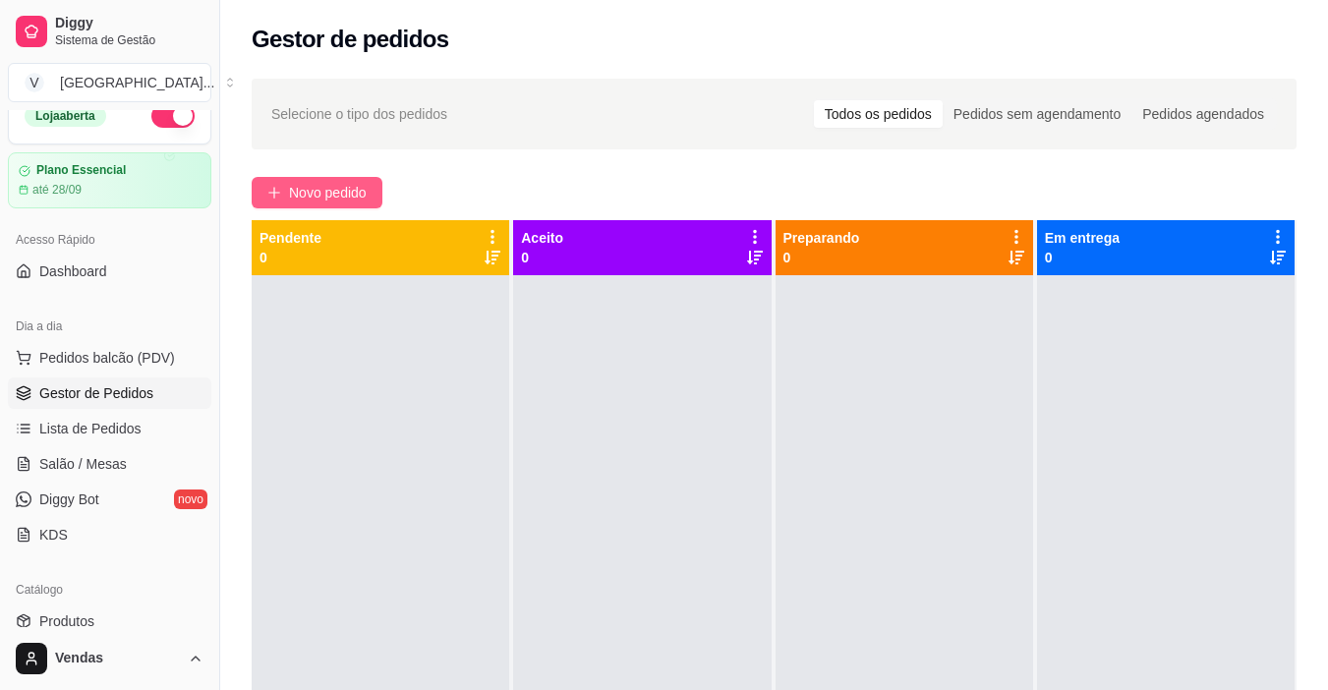
click at [292, 188] on span "Novo pedido" at bounding box center [328, 193] width 78 height 22
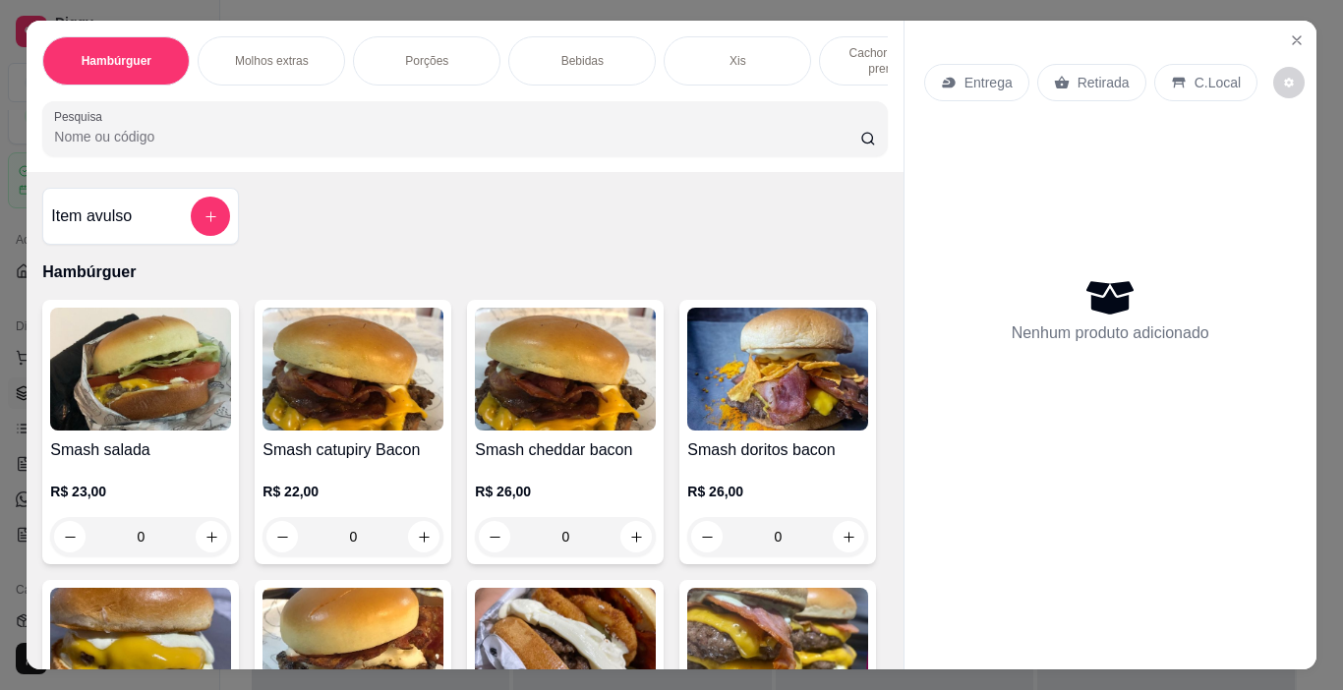
click at [853, 63] on p "Cachorro quente prensado" at bounding box center [892, 60] width 114 height 31
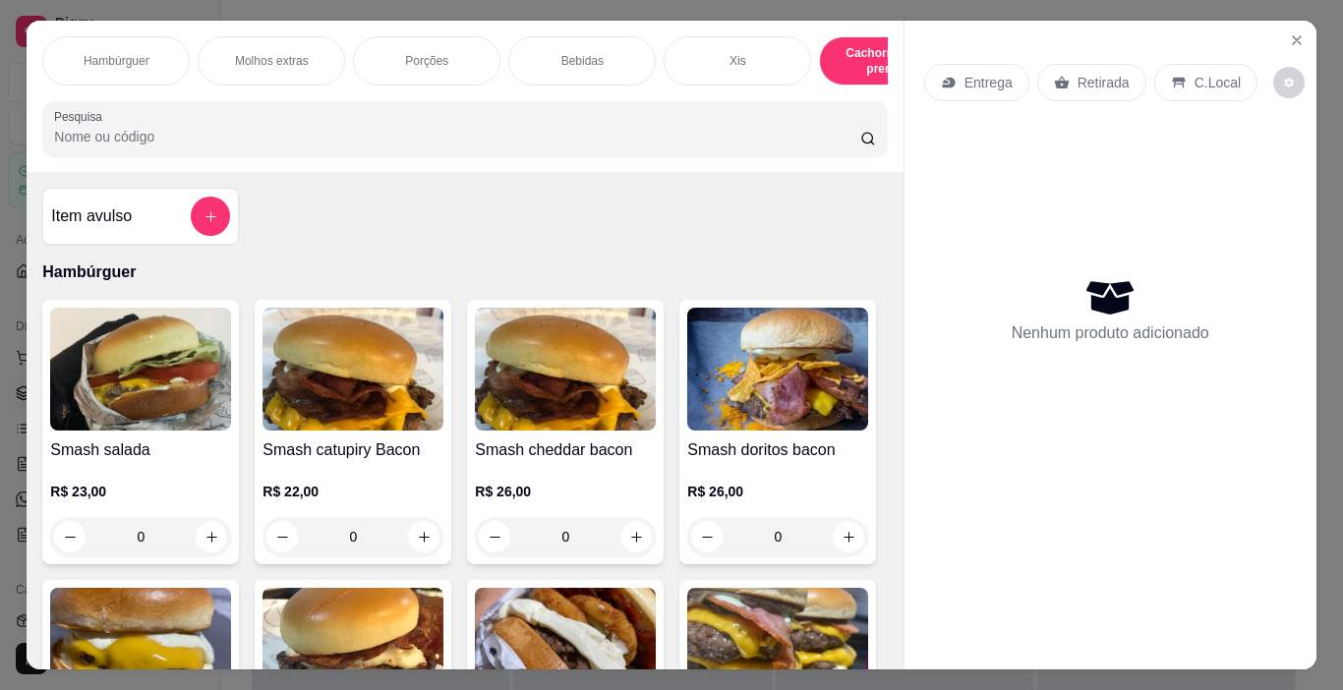
scroll to position [49, 0]
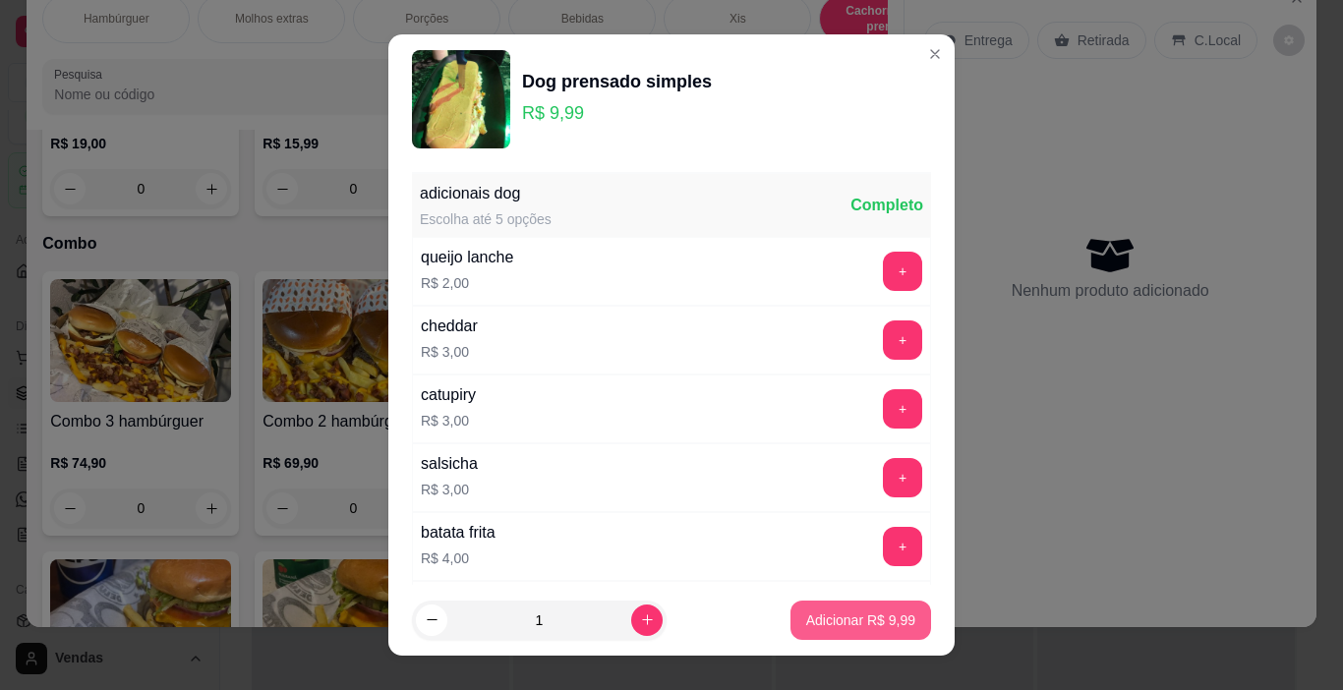
click at [832, 623] on p "Adicionar R$ 9,99" at bounding box center [860, 620] width 109 height 20
type input "1"
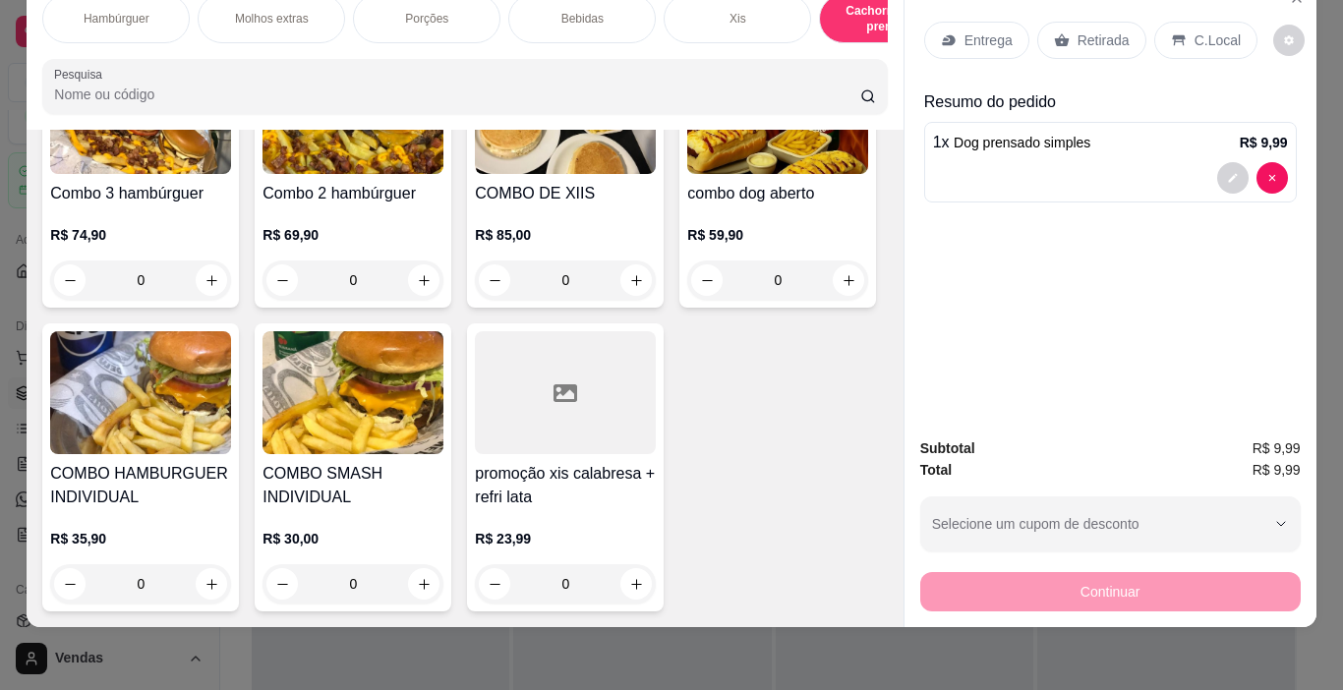
scroll to position [4231, 0]
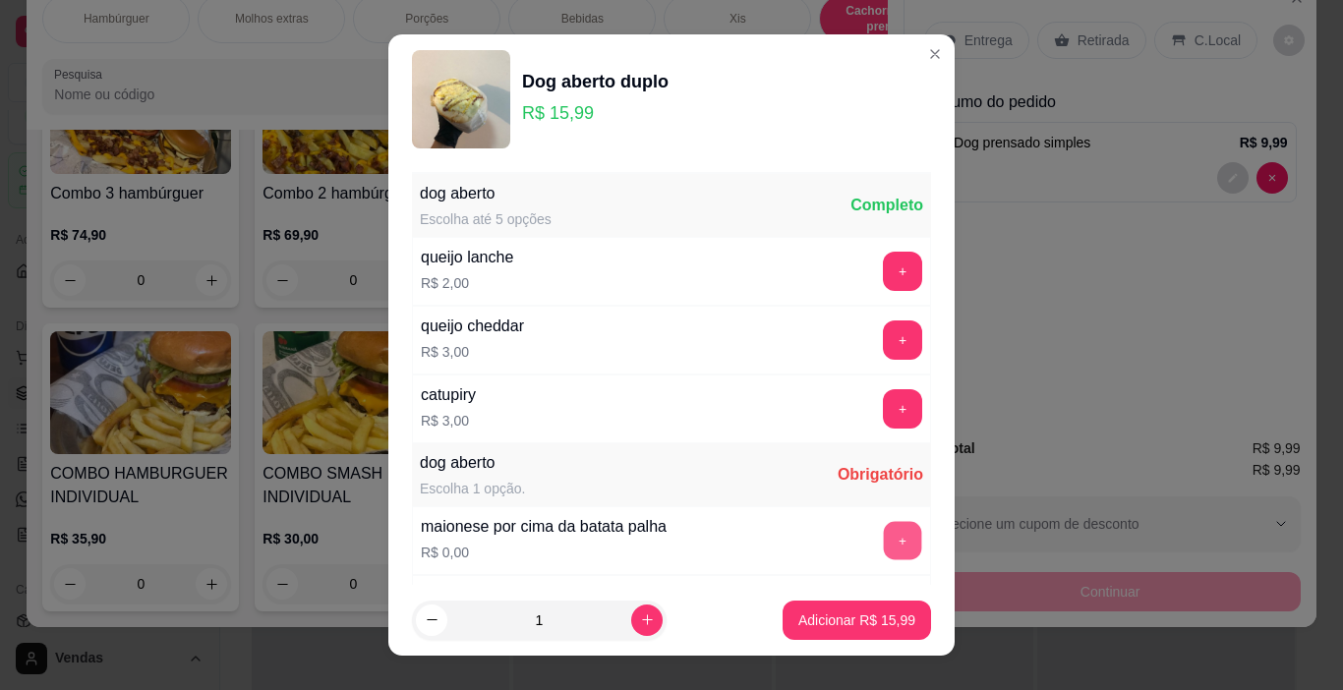
click at [884, 546] on button "+" at bounding box center [903, 541] width 38 height 38
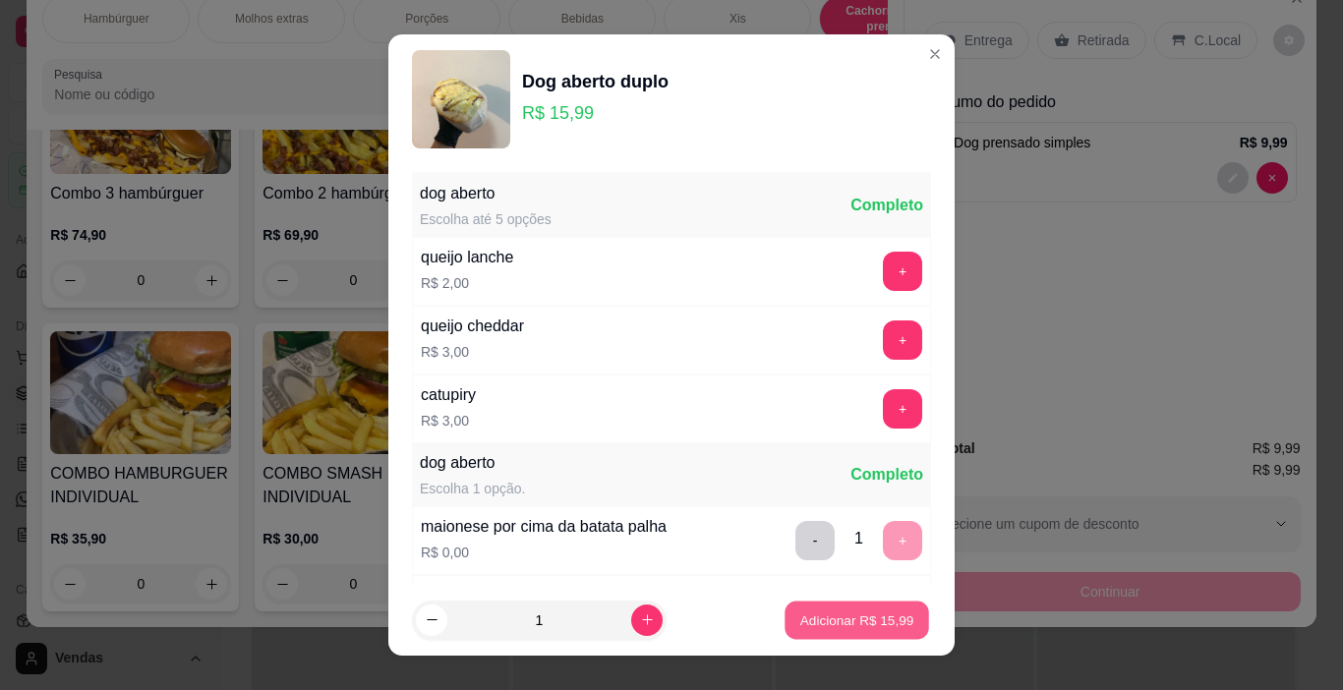
click at [871, 618] on p "Adicionar R$ 15,99" at bounding box center [857, 619] width 114 height 19
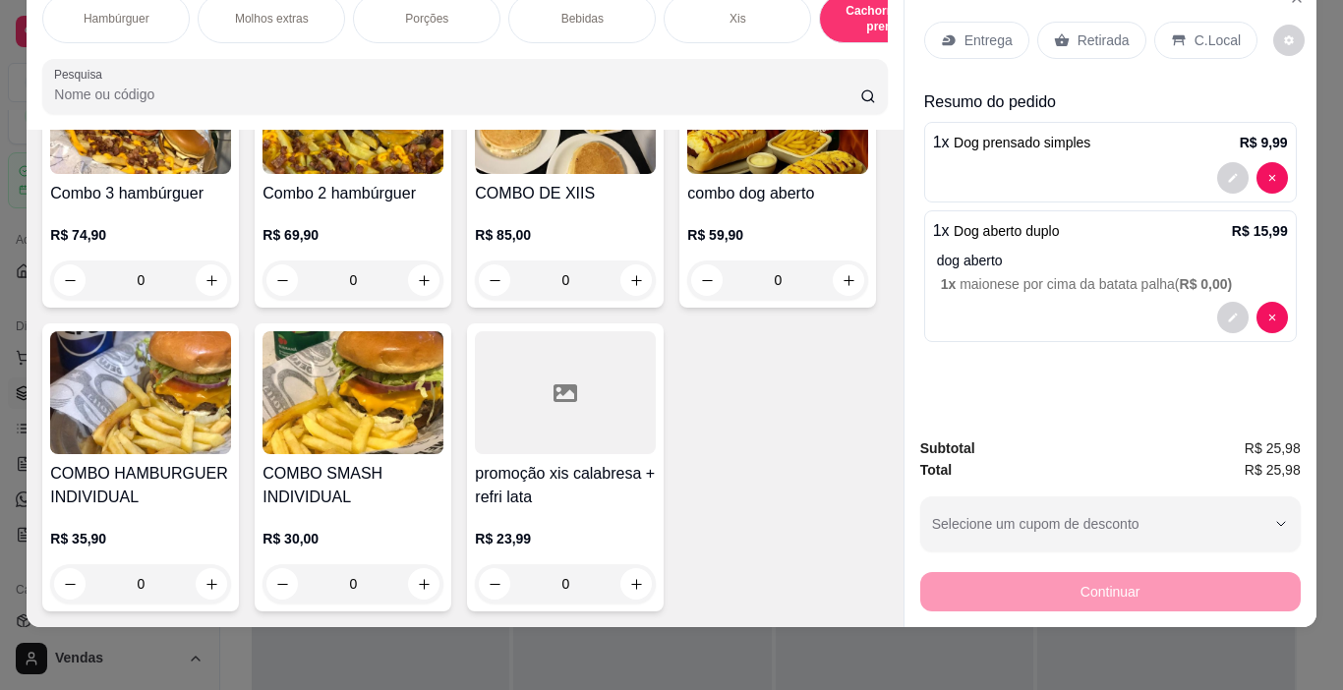
click at [954, 28] on div "Entrega" at bounding box center [976, 40] width 105 height 37
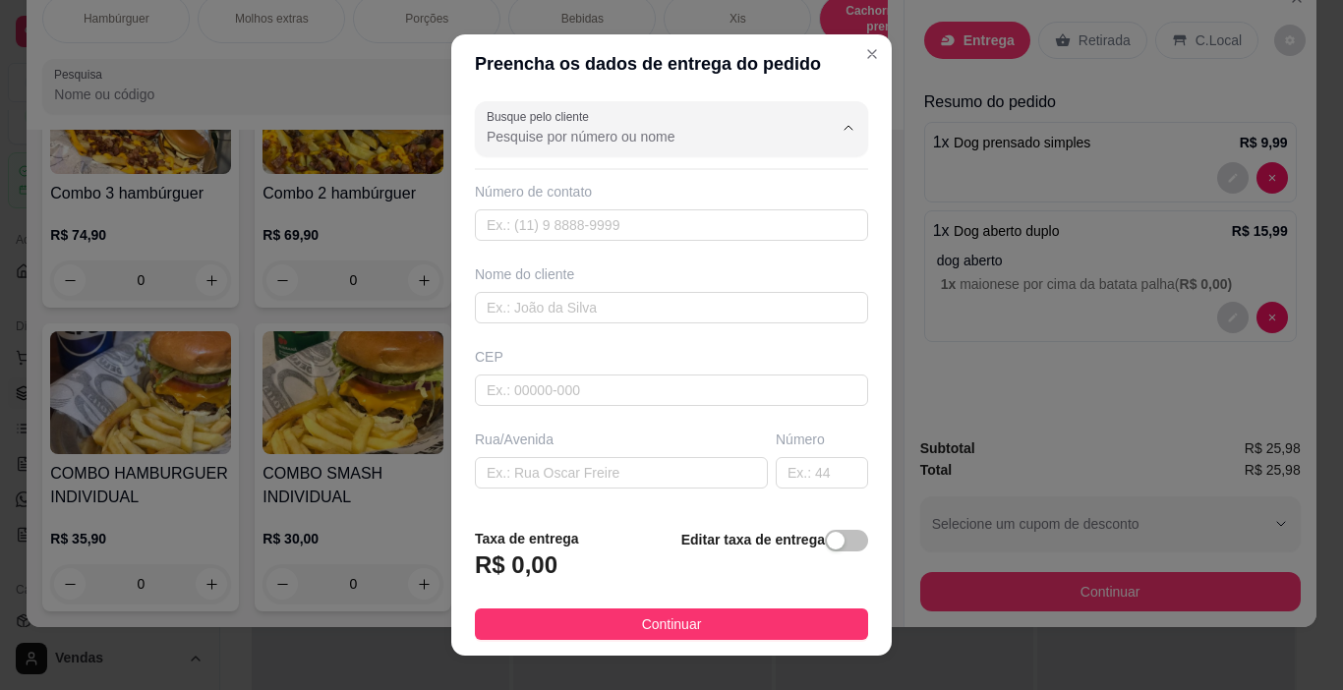
click at [612, 130] on input "Busque pelo cliente" at bounding box center [644, 137] width 315 height 20
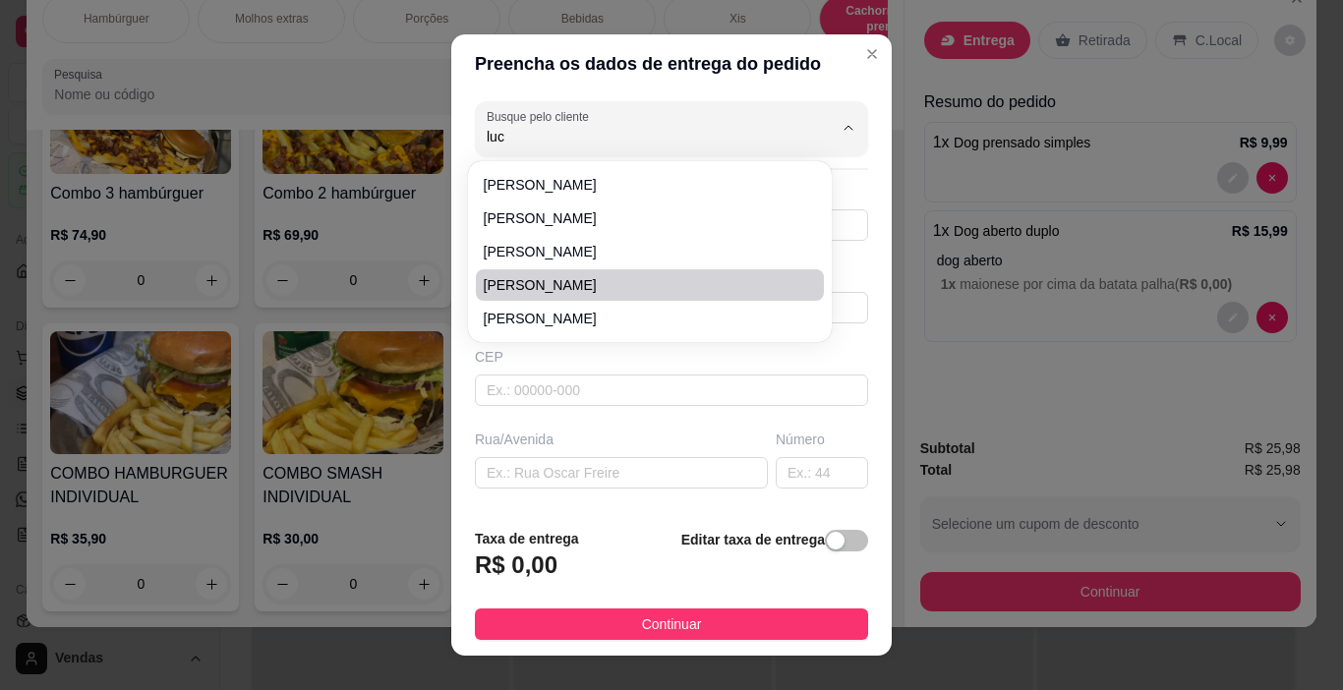
click at [507, 282] on span "[PERSON_NAME]" at bounding box center [640, 285] width 313 height 20
type input "[PERSON_NAME]"
type input "51989210373"
type input "[PERSON_NAME]"
type input "90240300"
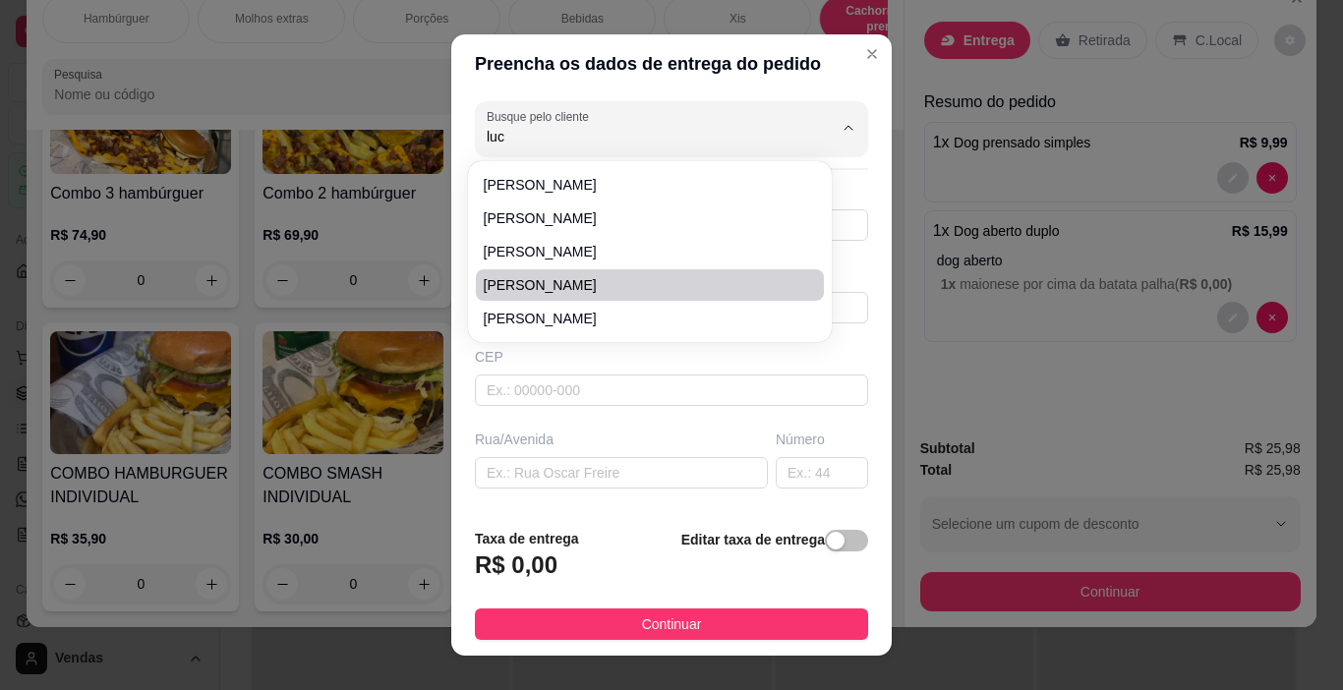
type input "Rua [PERSON_NAME]"
type input "376"
type input "Na borracharia"
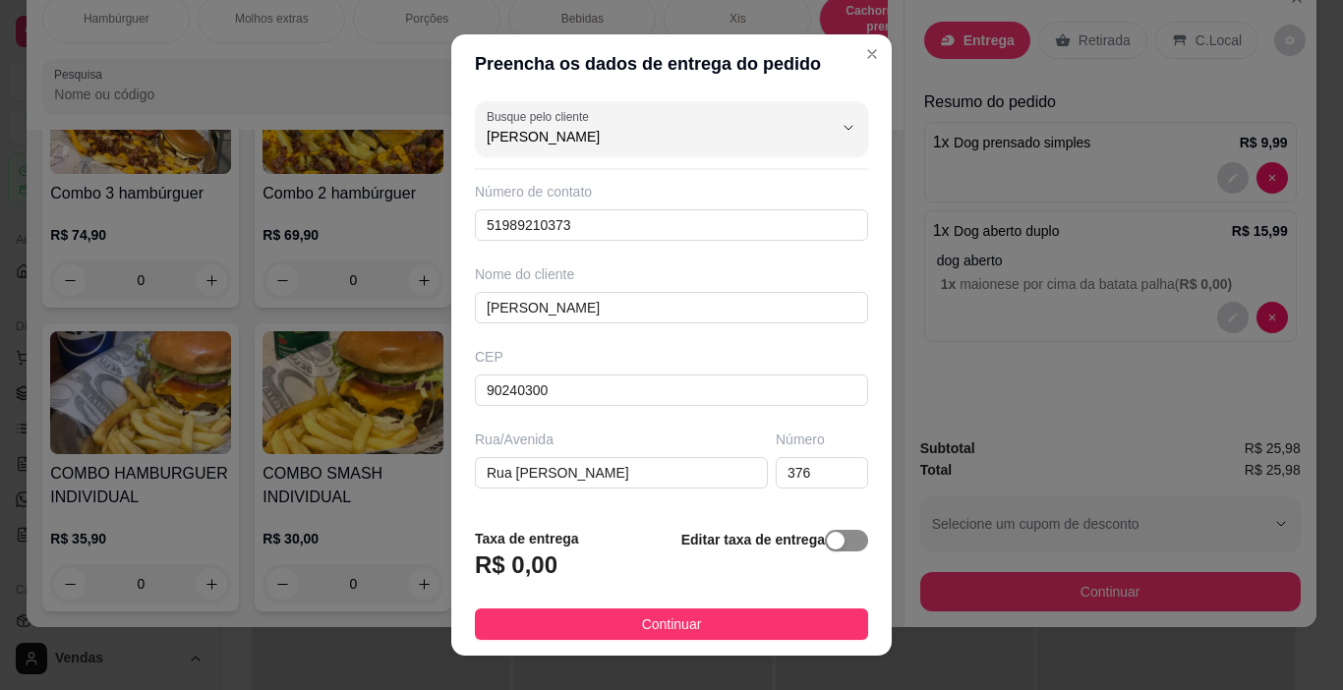
type input "[PERSON_NAME]"
click at [827, 544] on div "button" at bounding box center [836, 541] width 18 height 18
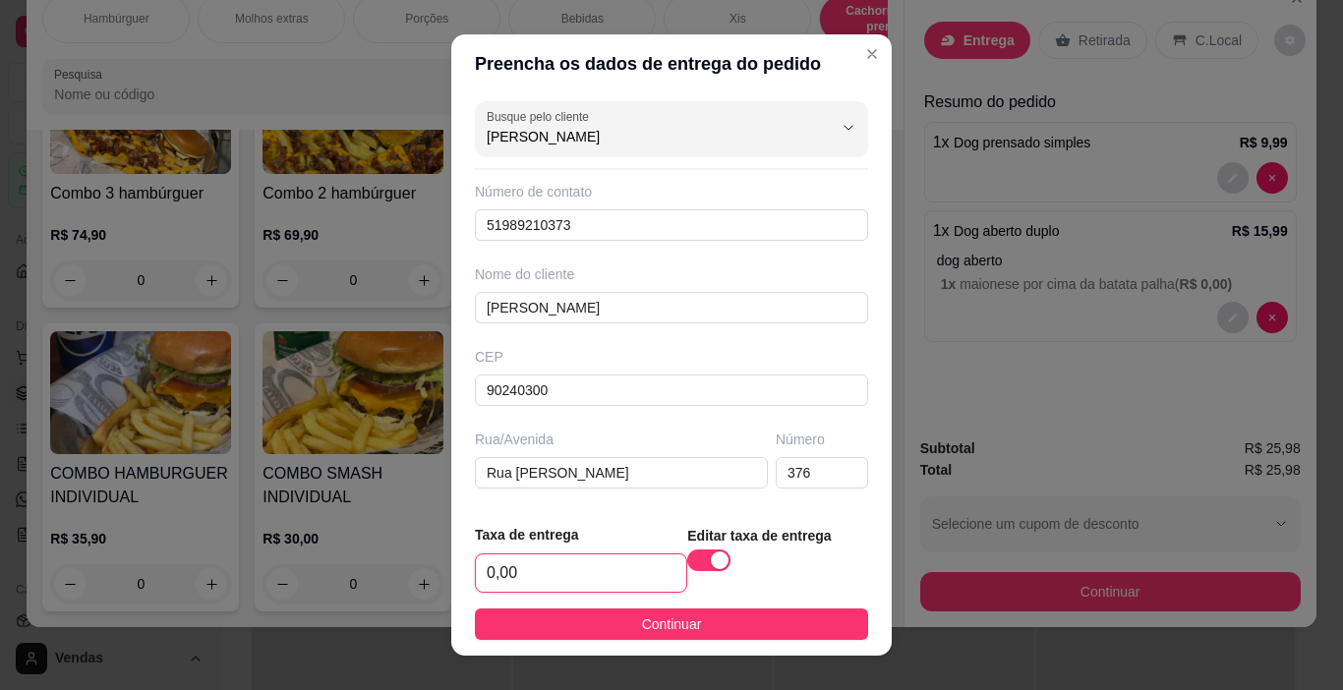
click at [493, 572] on input "0,00" at bounding box center [581, 572] width 210 height 37
type input "5,00"
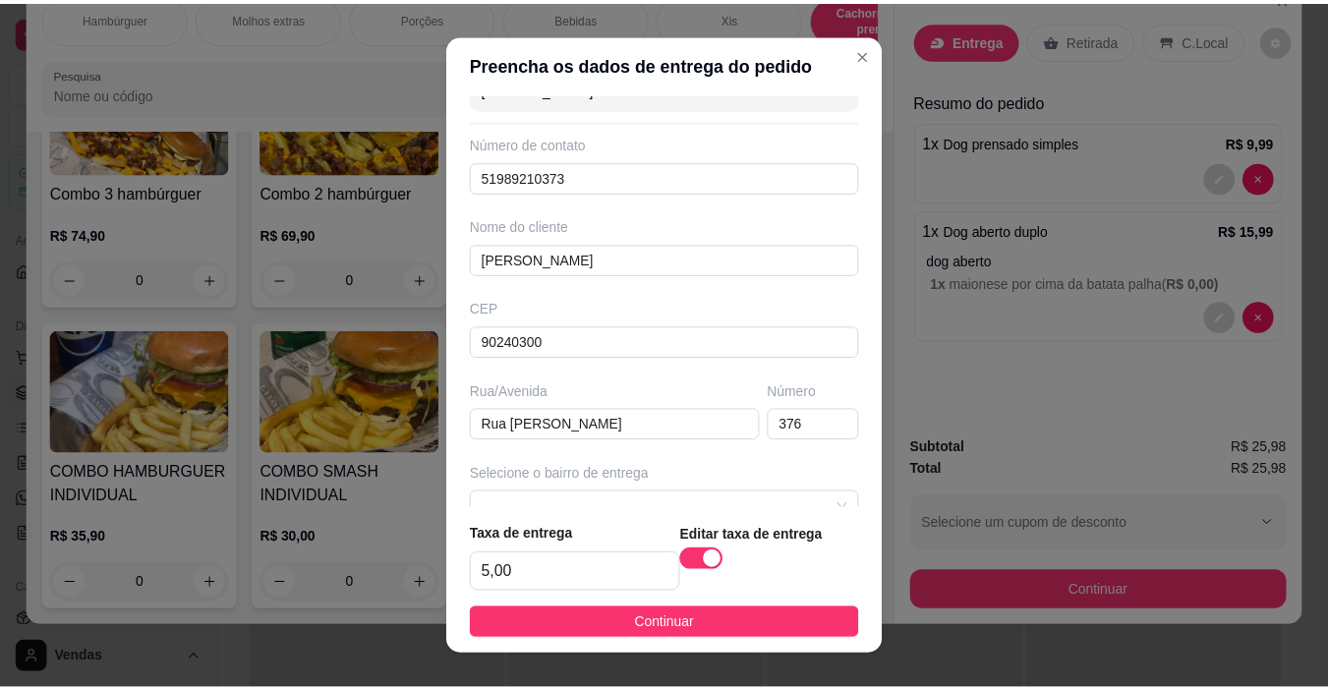
scroll to position [126, 0]
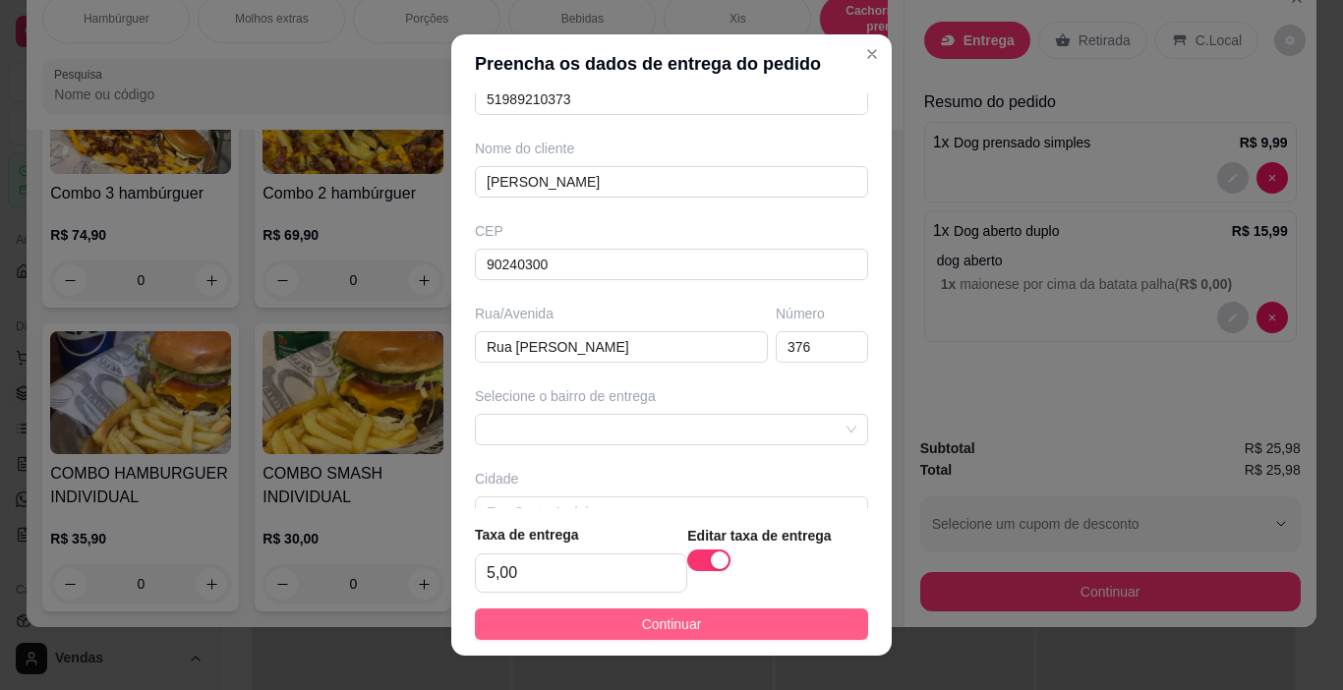
click at [704, 621] on button "Continuar" at bounding box center [671, 623] width 393 height 31
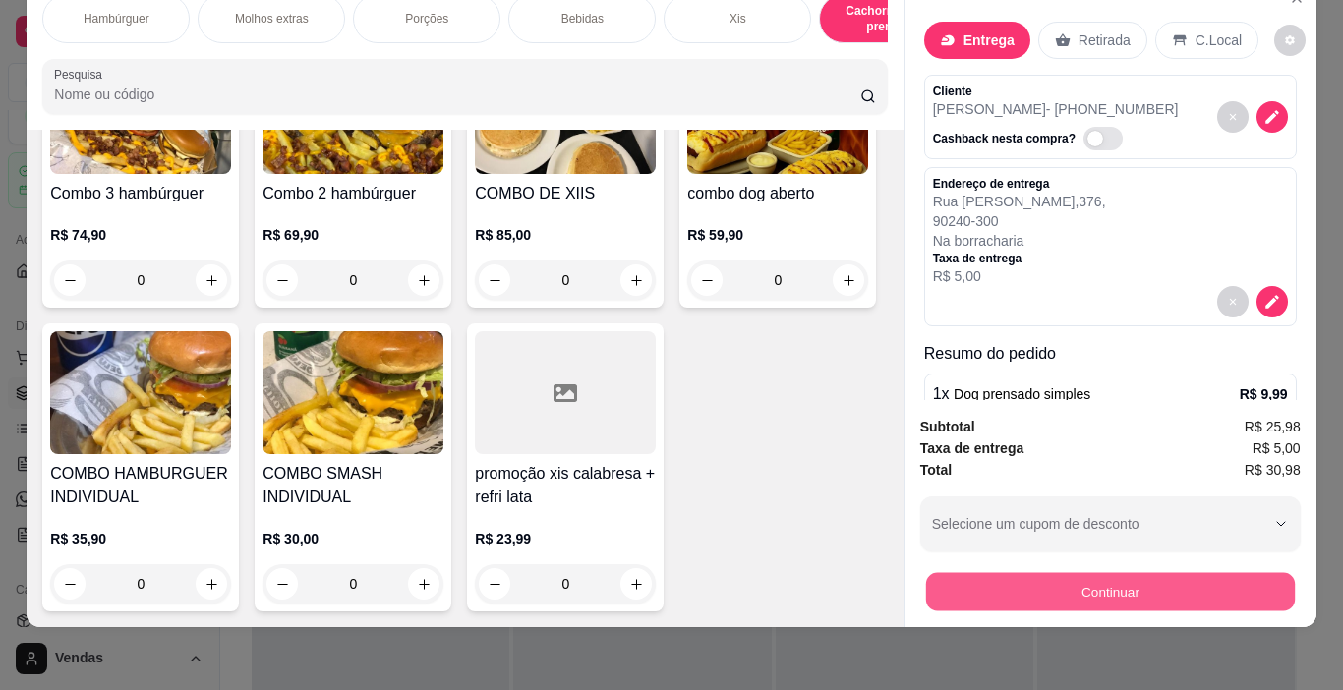
click at [1064, 578] on button "Continuar" at bounding box center [1109, 592] width 369 height 38
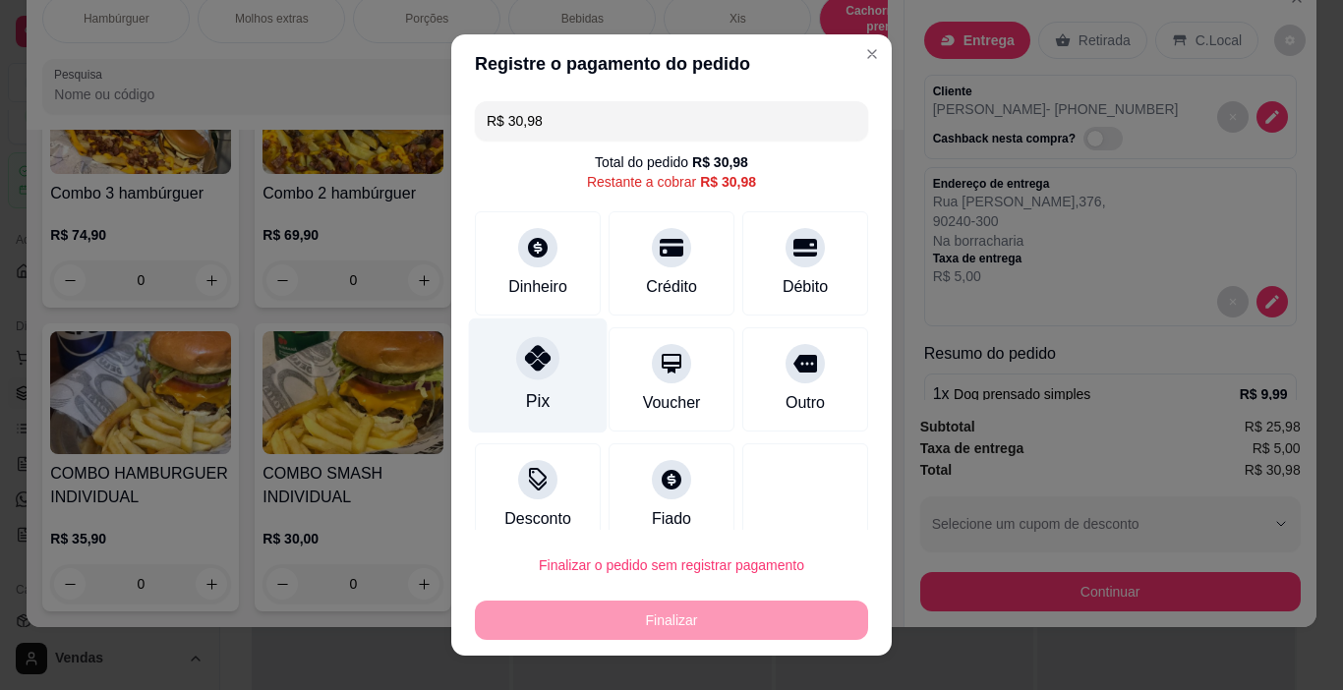
click at [528, 377] on div at bounding box center [537, 358] width 43 height 43
type input "R$ 0,00"
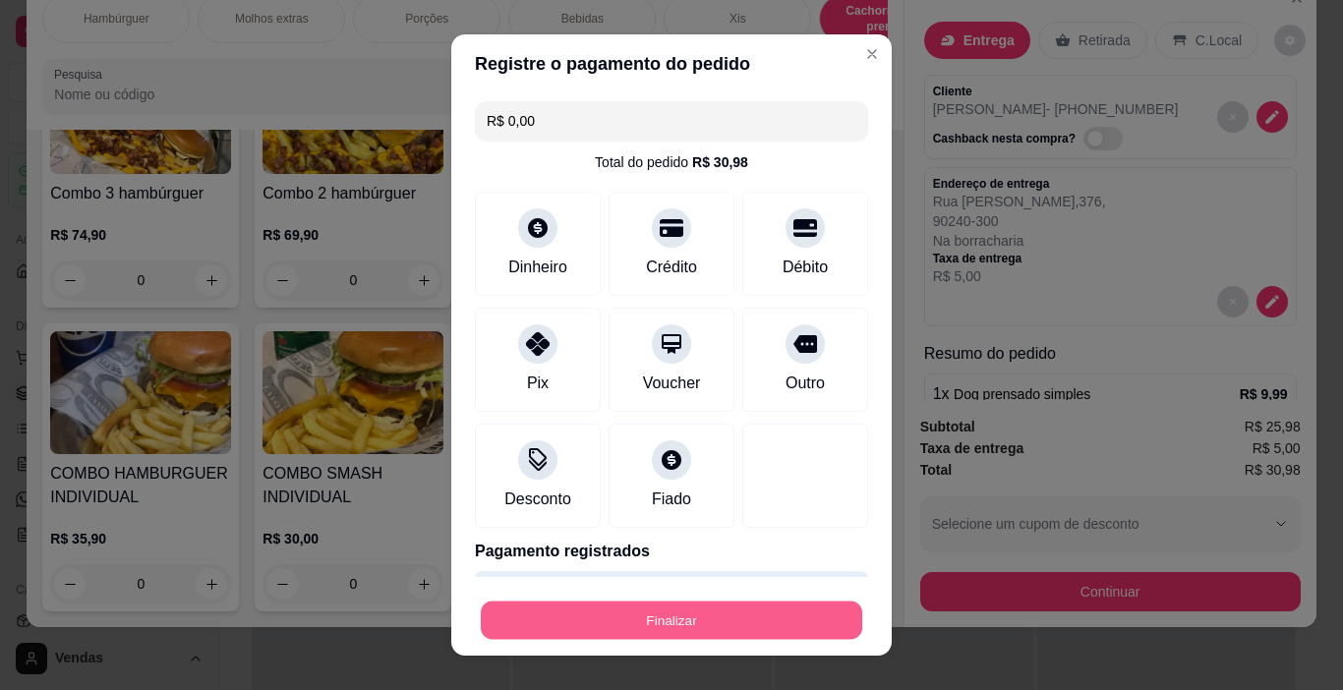
click at [659, 626] on button "Finalizar" at bounding box center [671, 621] width 381 height 38
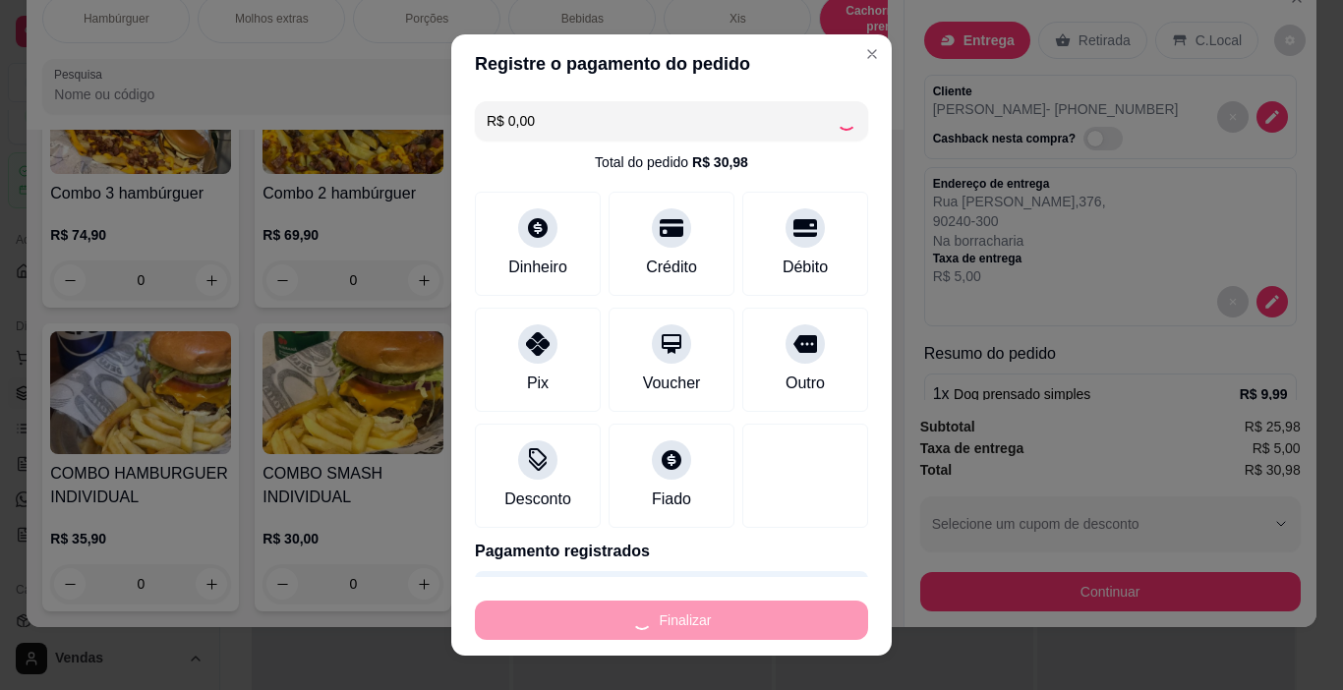
type input "0"
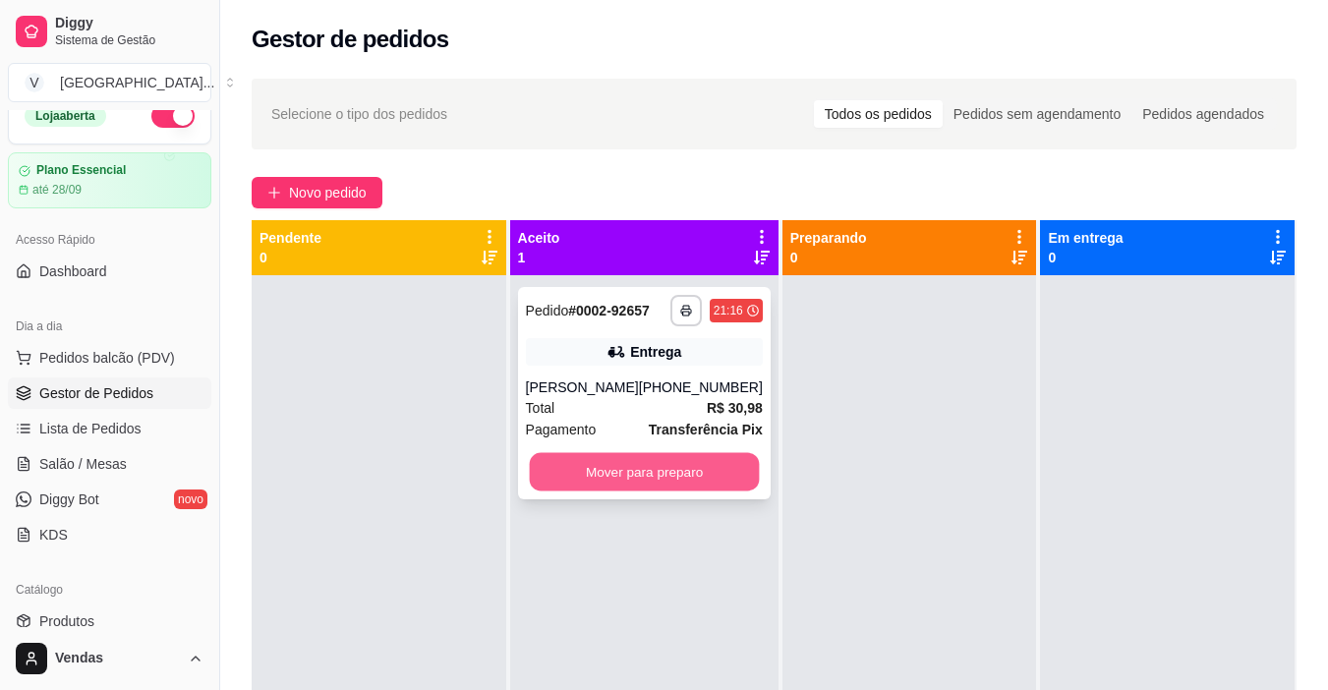
click at [646, 460] on button "Mover para preparo" at bounding box center [644, 472] width 230 height 38
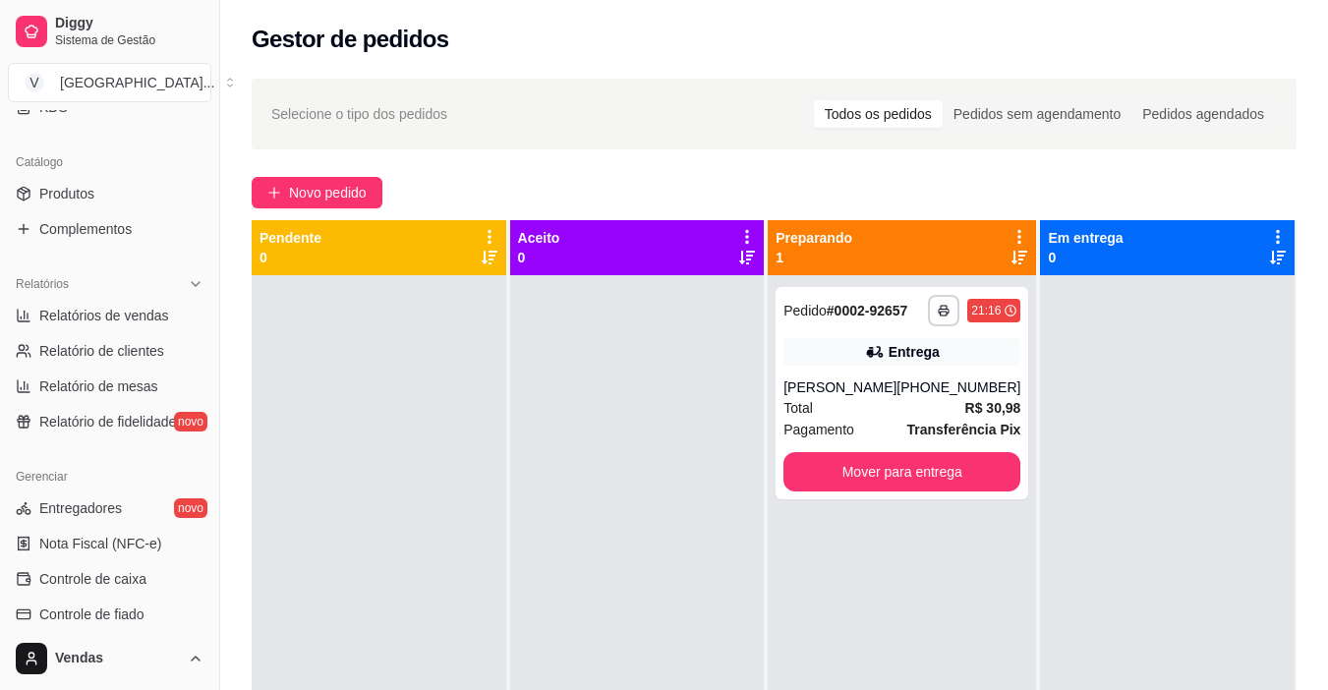
scroll to position [454, 0]
click at [86, 499] on span "Entregadores" at bounding box center [80, 504] width 83 height 20
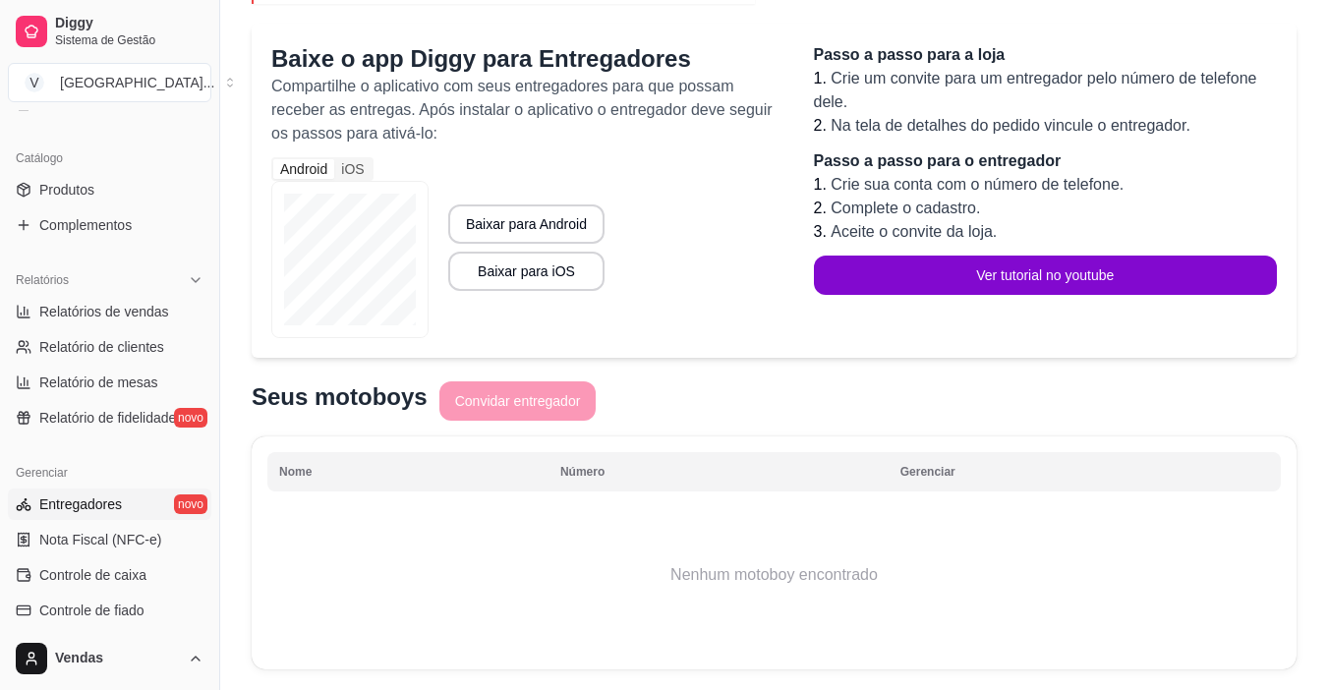
scroll to position [288, 0]
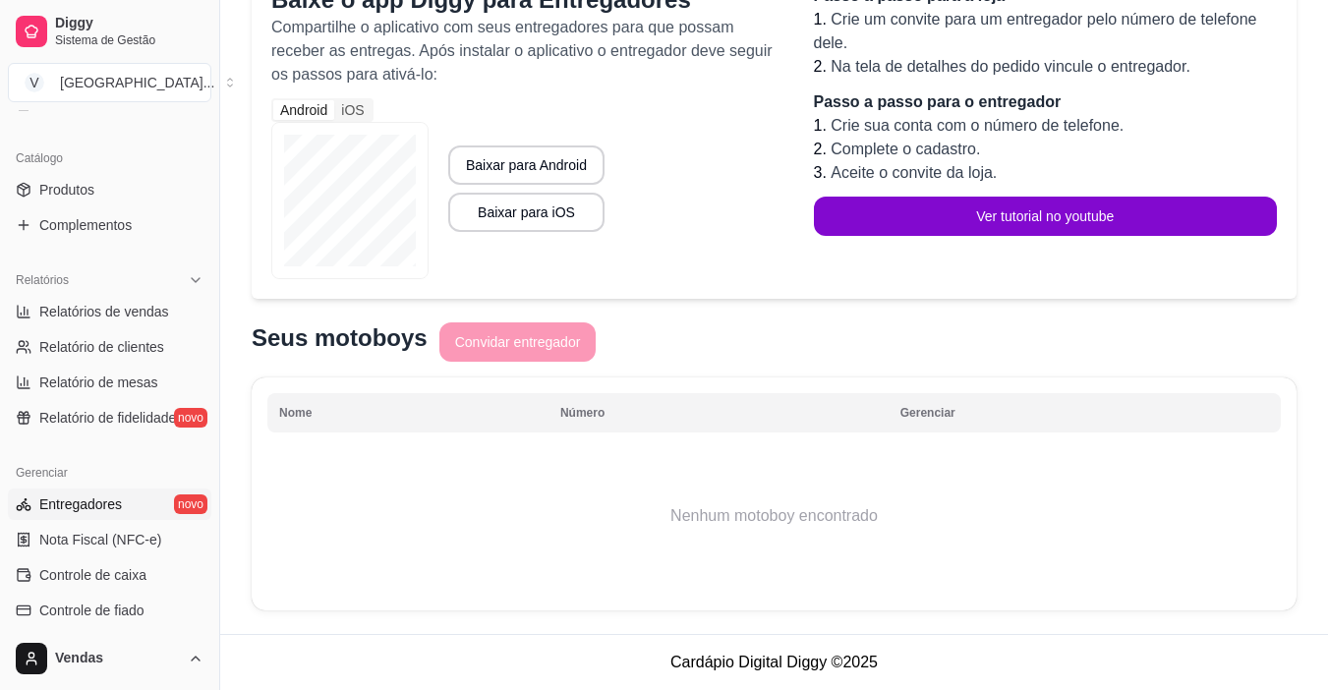
click at [1318, 533] on div "Acesso bloqueado para Entregador (cada) Para continuar usando essa funcionalida…" at bounding box center [774, 207] width 1108 height 854
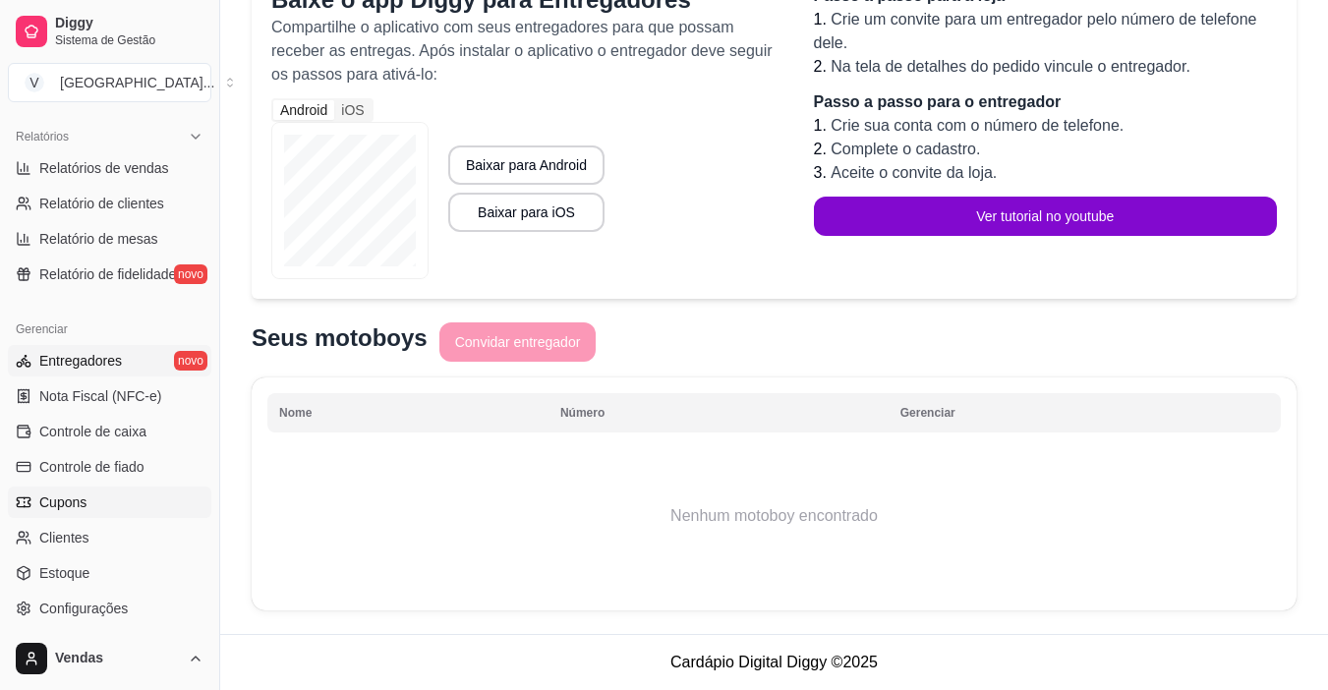
scroll to position [601, 0]
click at [92, 487] on link "Cupons" at bounding box center [109, 499] width 203 height 31
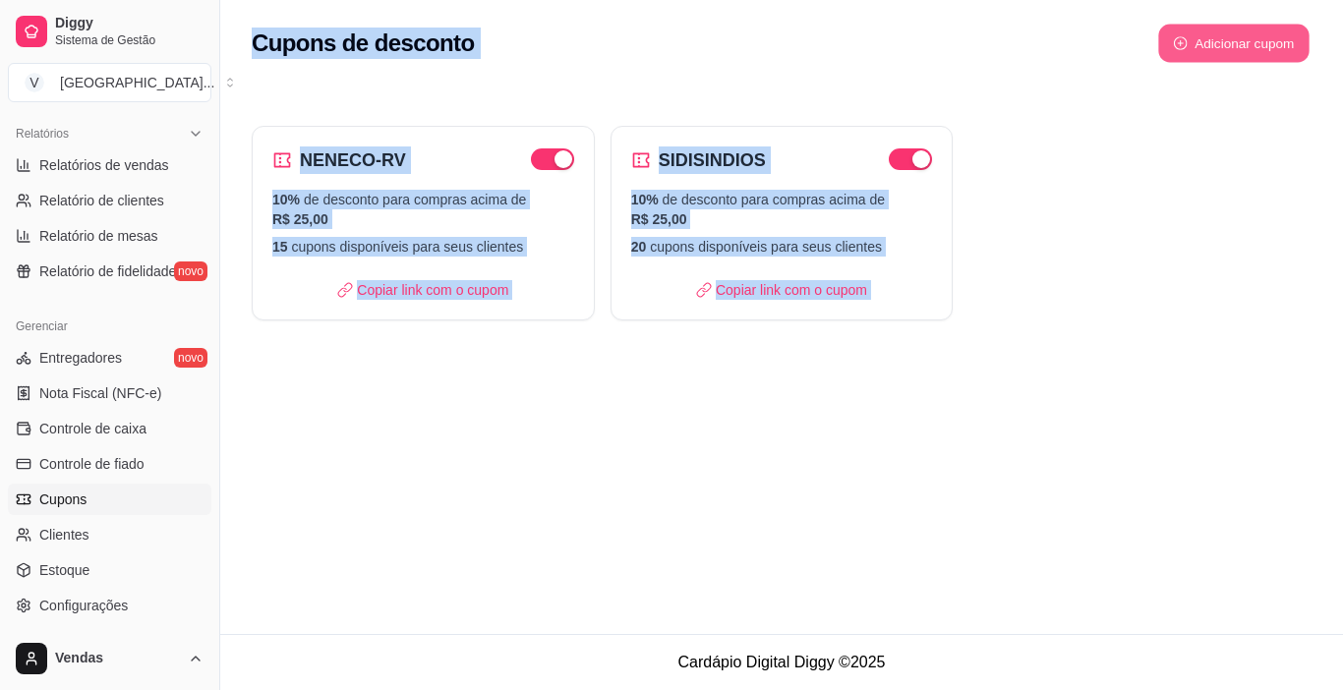
click at [1287, 57] on button "Adicionar cupom" at bounding box center [1233, 44] width 151 height 38
select select "FIXED_VALUE"
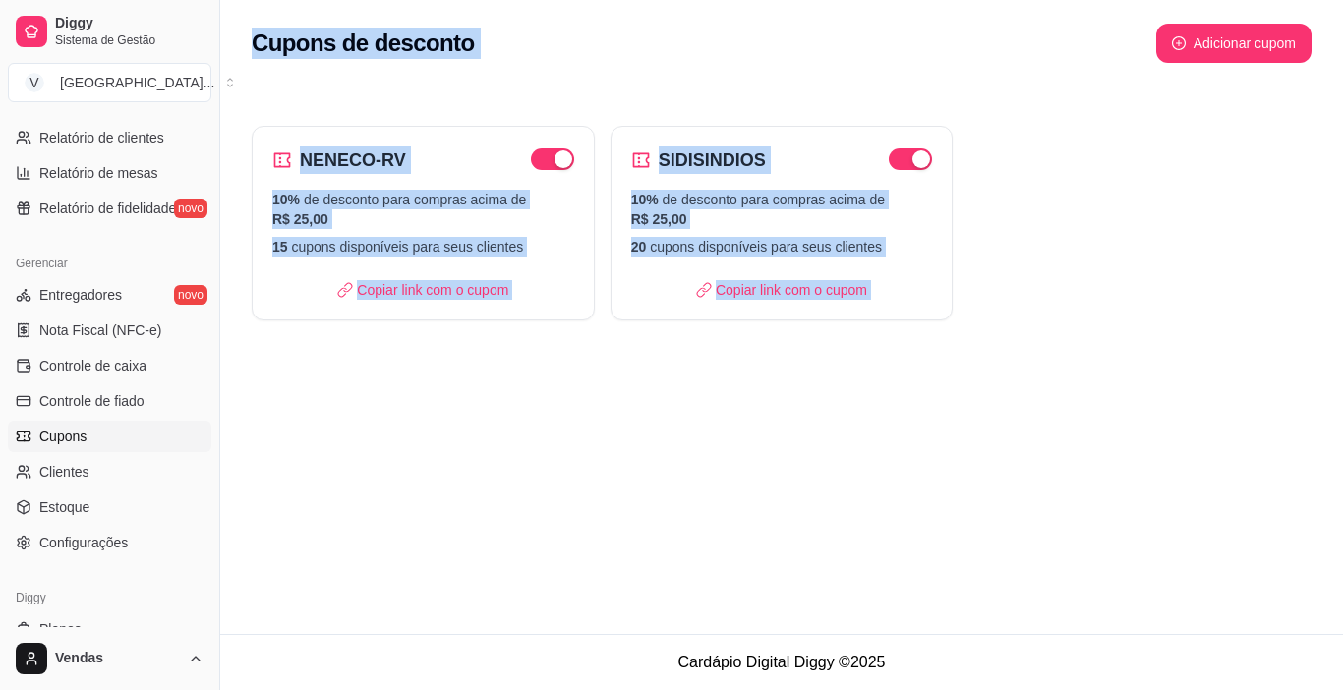
scroll to position [724, 0]
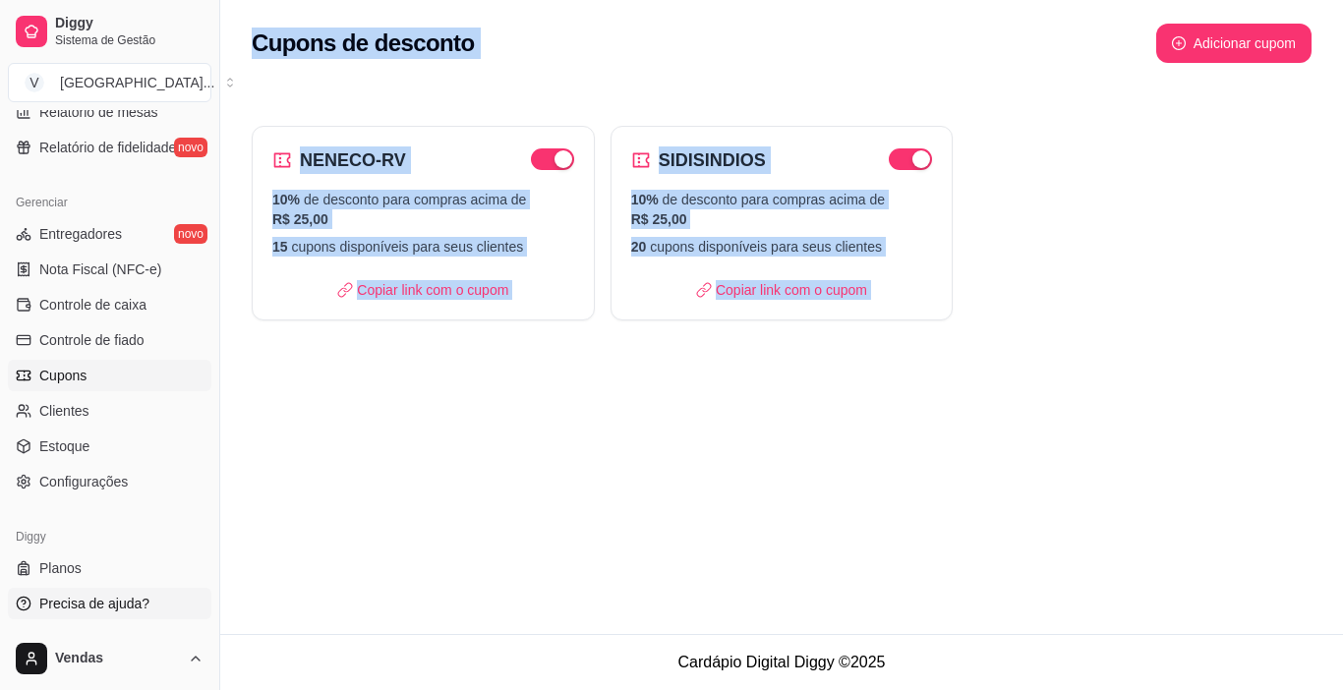
click at [94, 598] on span "Precisa de ajuda?" at bounding box center [94, 604] width 110 height 20
click at [220, 572] on button "Toggle Sidebar" at bounding box center [219, 345] width 16 height 690
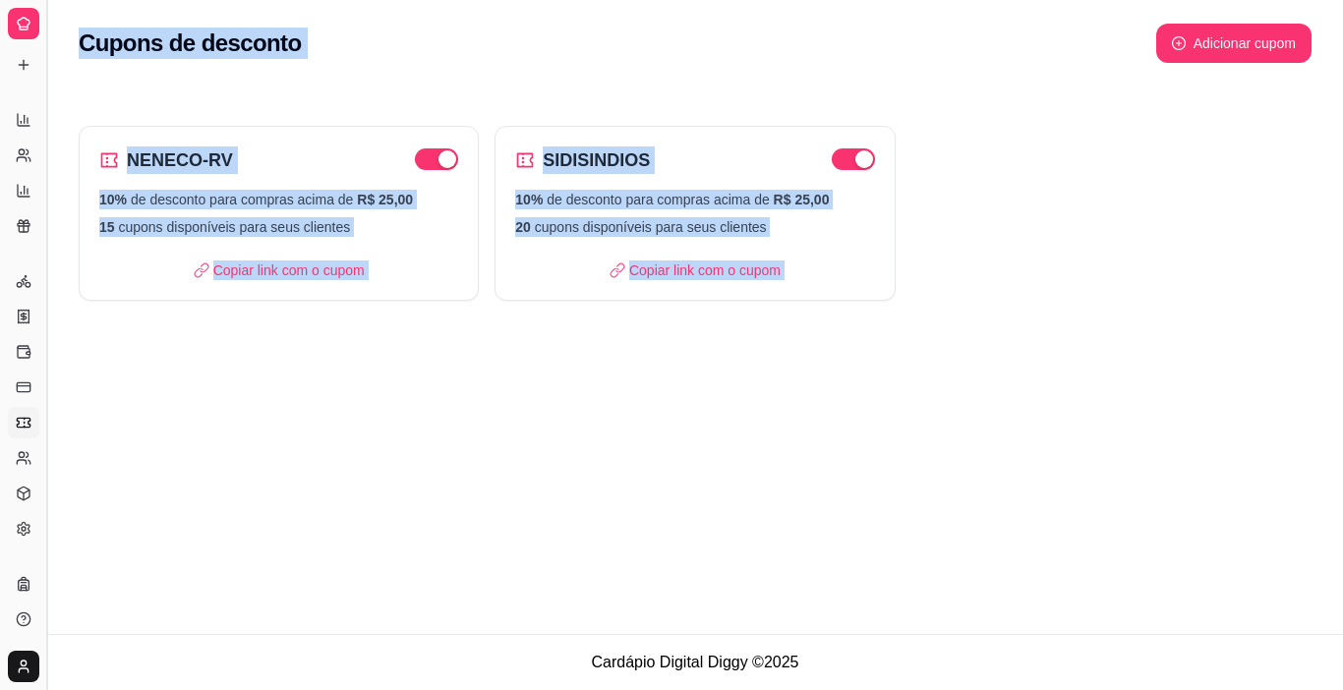
scroll to position [328, 0]
click at [52, 410] on button "Toggle Sidebar" at bounding box center [46, 345] width 16 height 690
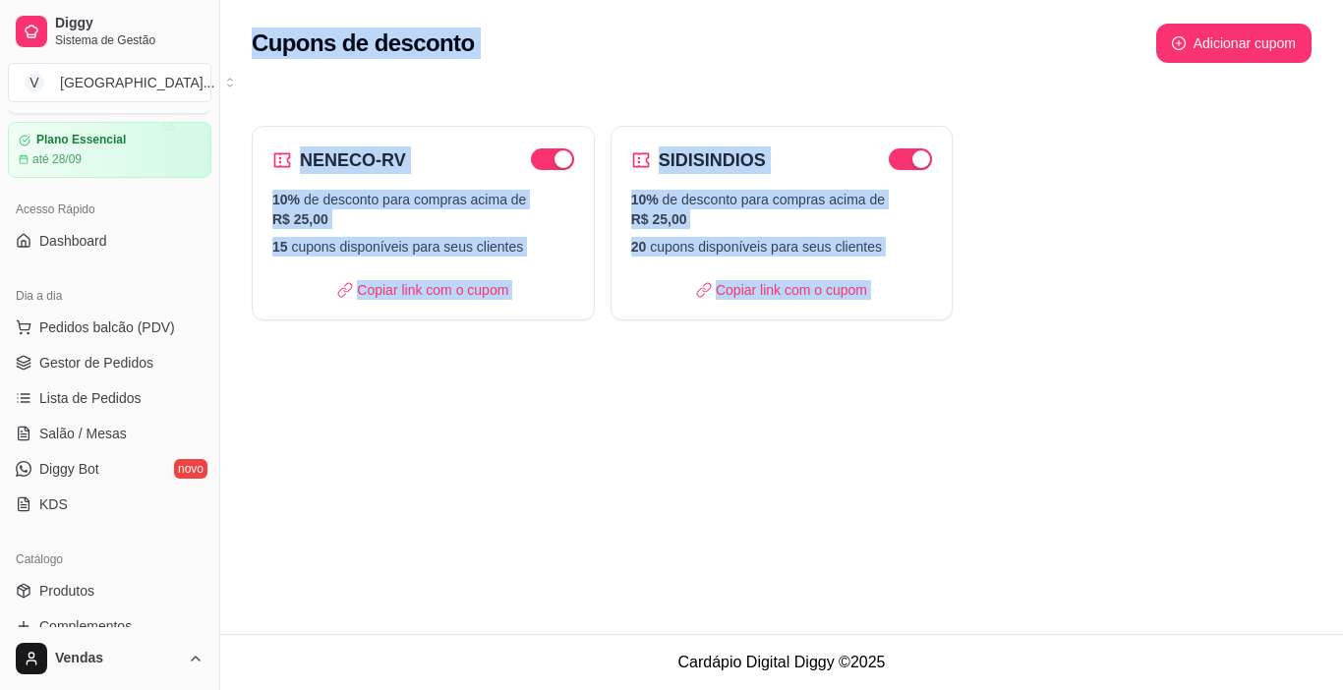
scroll to position [0, 0]
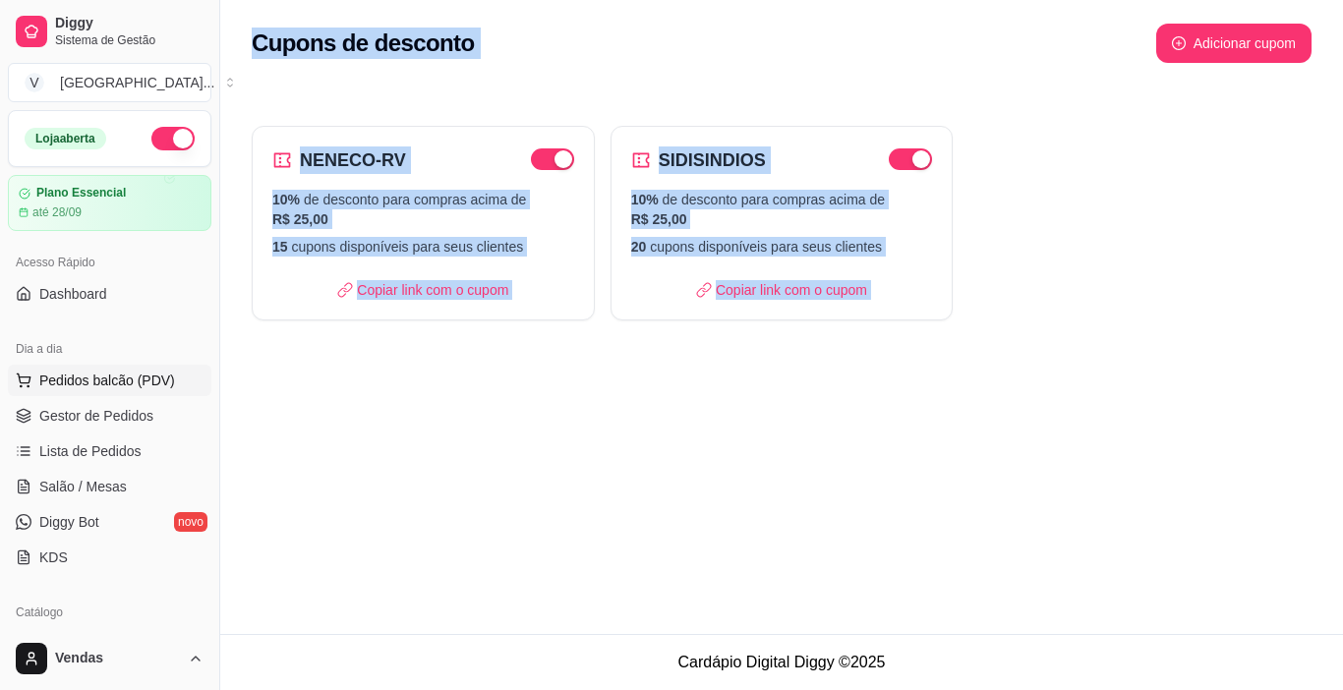
click at [86, 379] on span "Pedidos balcão (PDV)" at bounding box center [107, 381] width 136 height 20
click at [86, 379] on img at bounding box center [140, 369] width 181 height 123
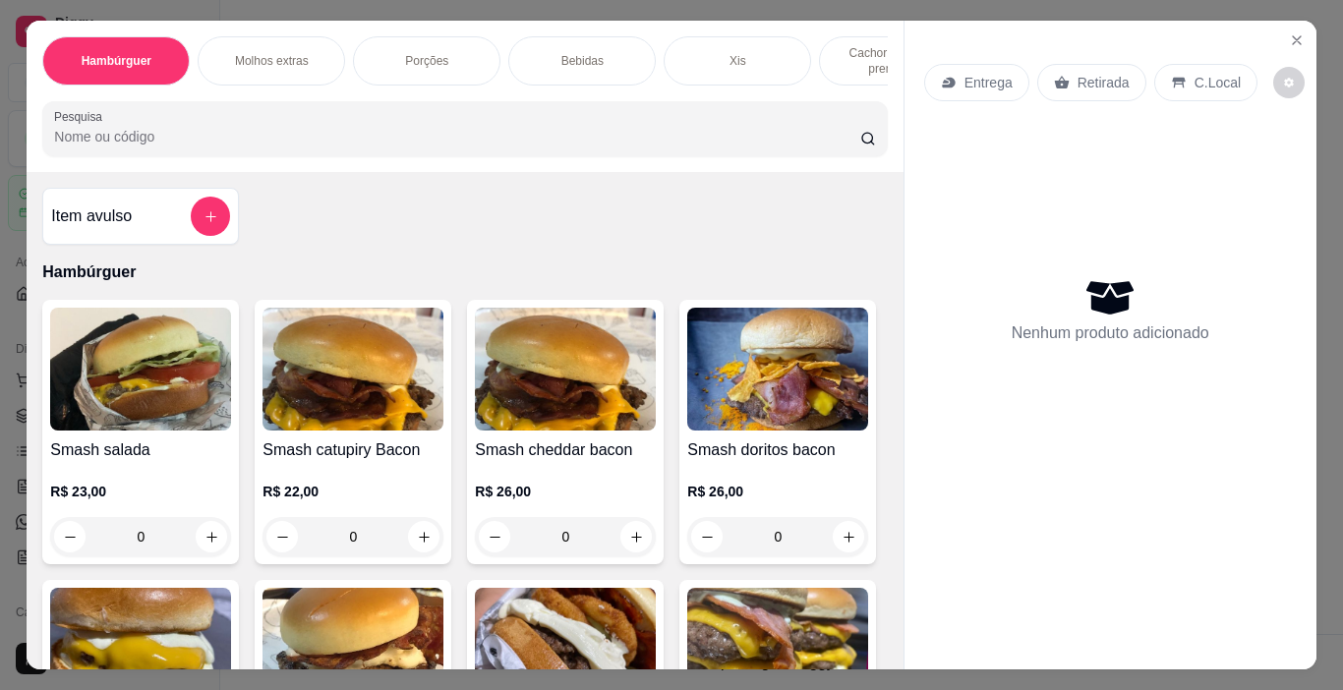
click at [859, 62] on p "Cachorro quente prensado" at bounding box center [892, 60] width 114 height 31
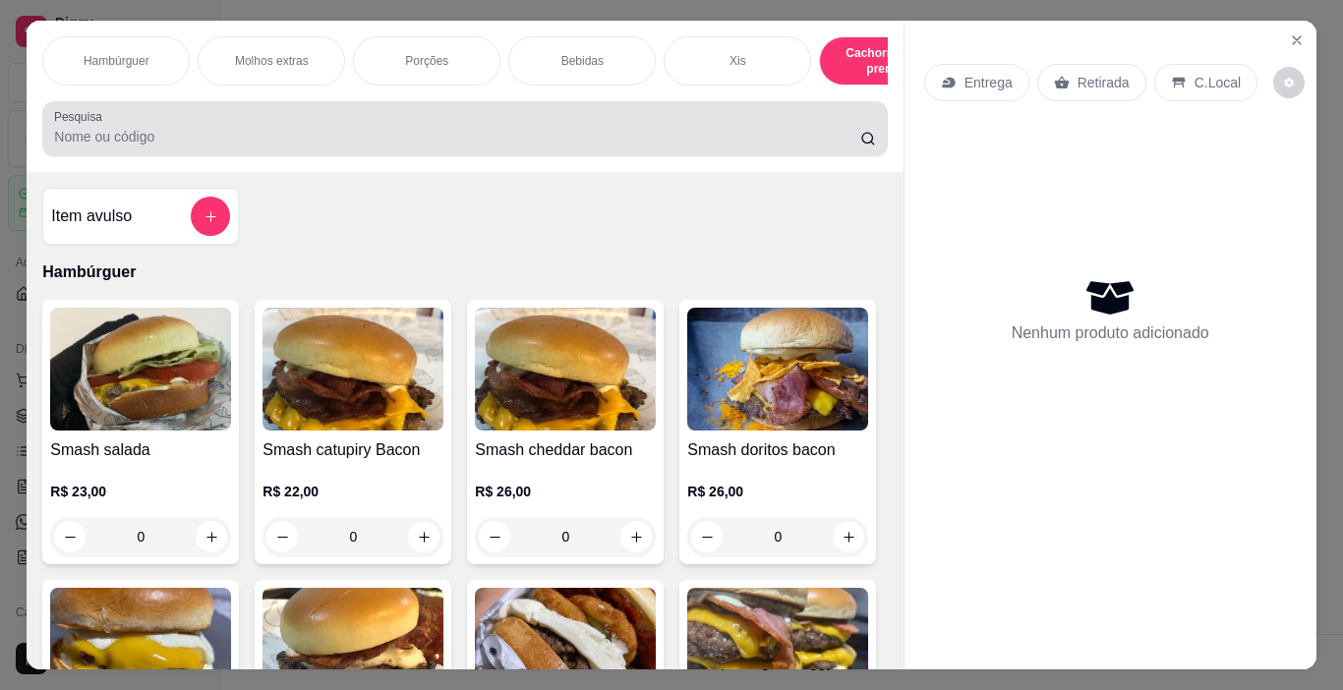
scroll to position [49, 0]
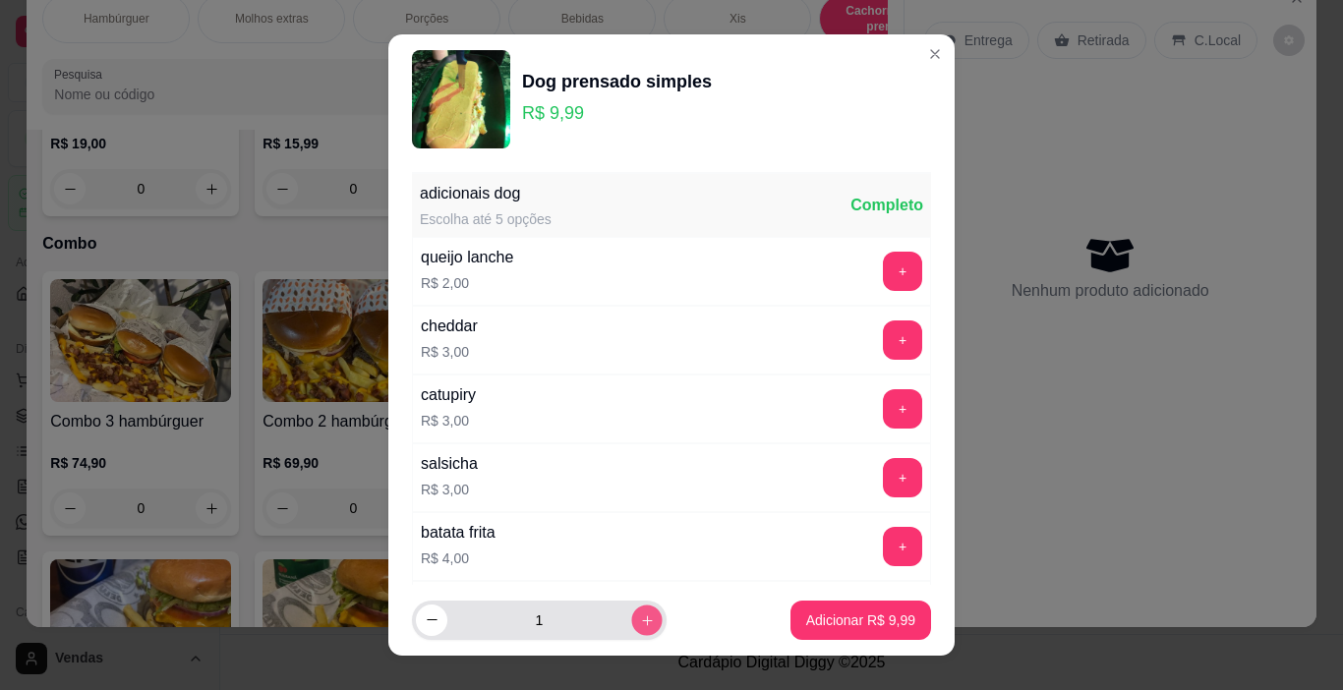
click at [642, 621] on icon "increase-product-quantity" at bounding box center [647, 620] width 10 height 10
type input "4"
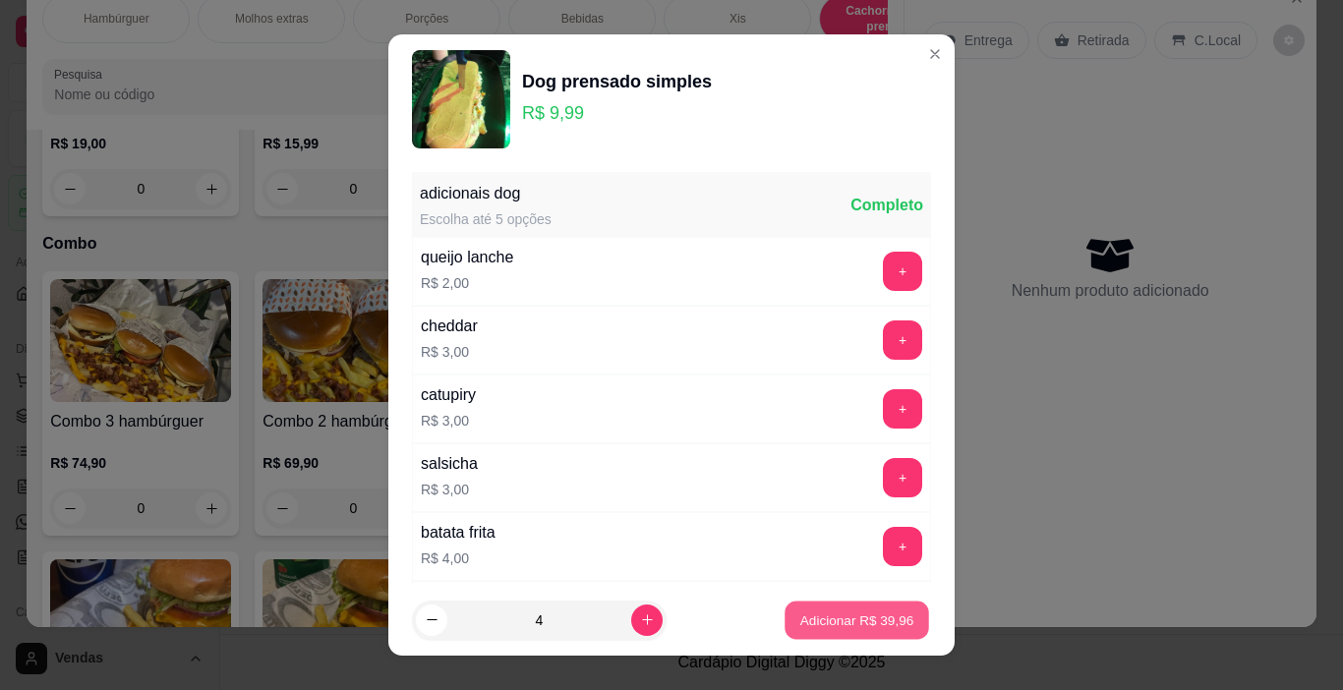
click at [834, 621] on p "Adicionar R$ 39,96" at bounding box center [857, 619] width 114 height 19
type input "4"
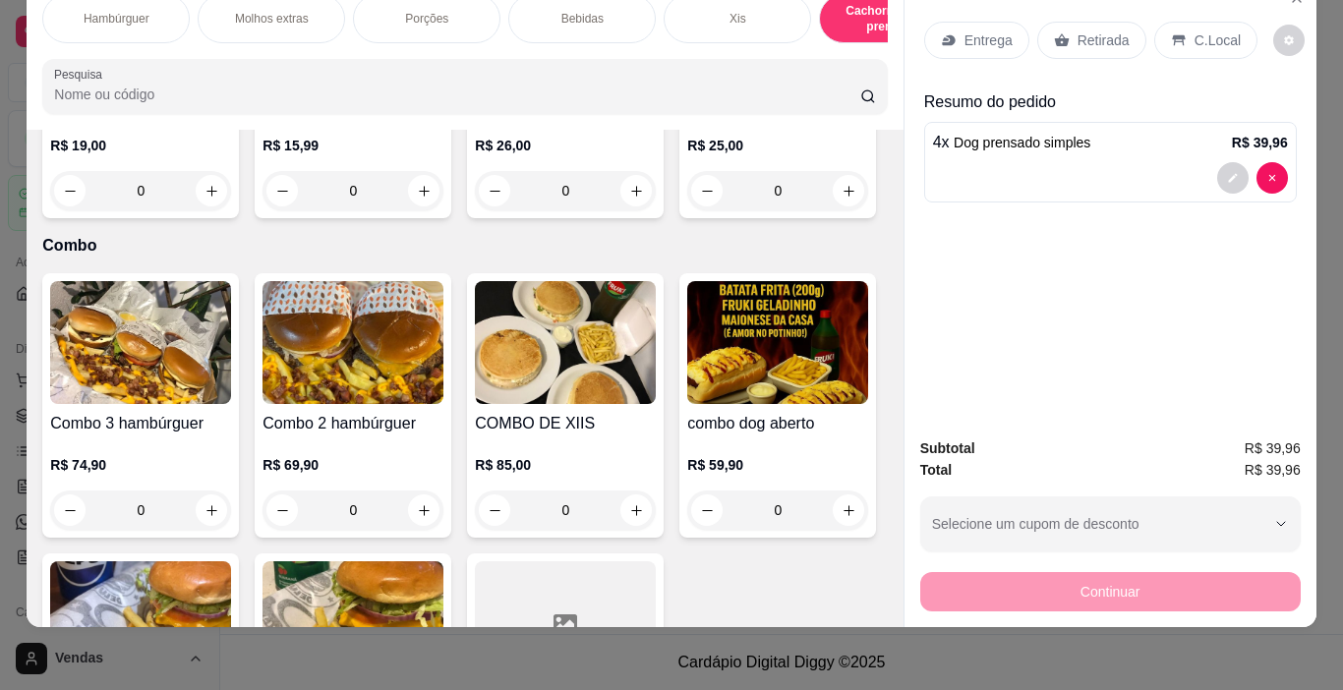
click at [983, 30] on p "Entrega" at bounding box center [988, 40] width 48 height 20
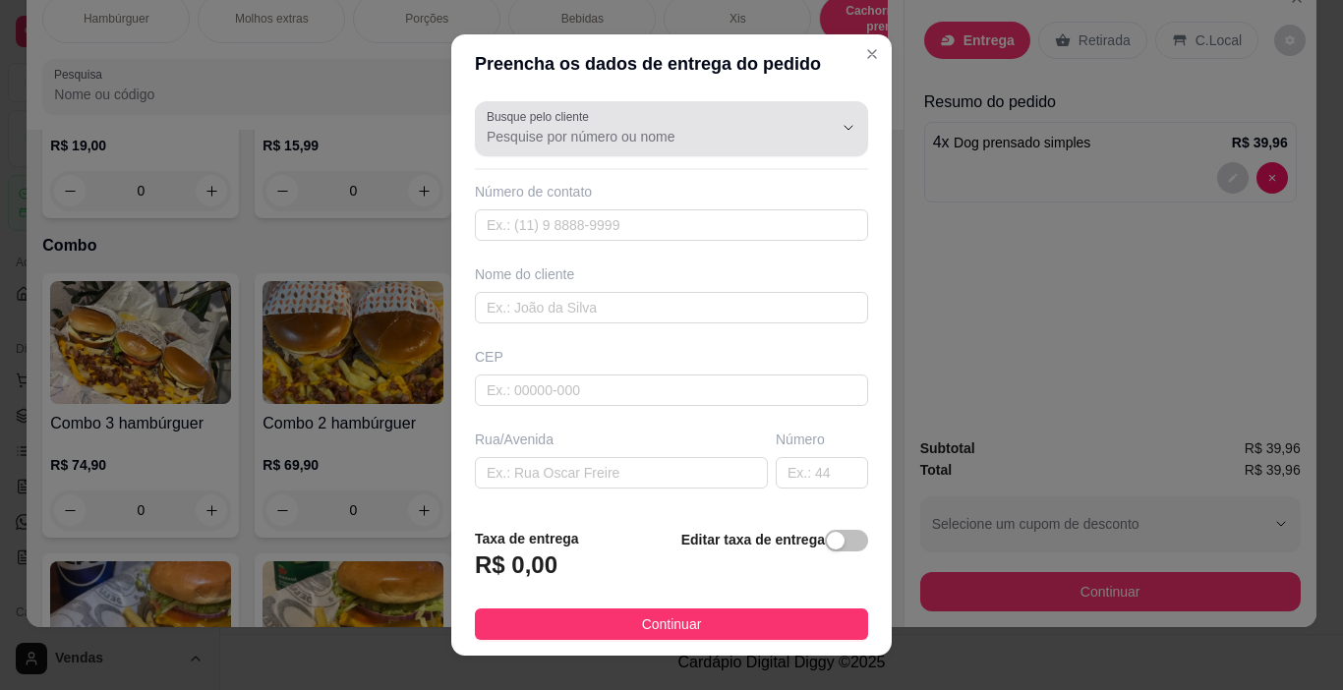
click at [522, 140] on input "Busque pelo cliente" at bounding box center [644, 137] width 315 height 20
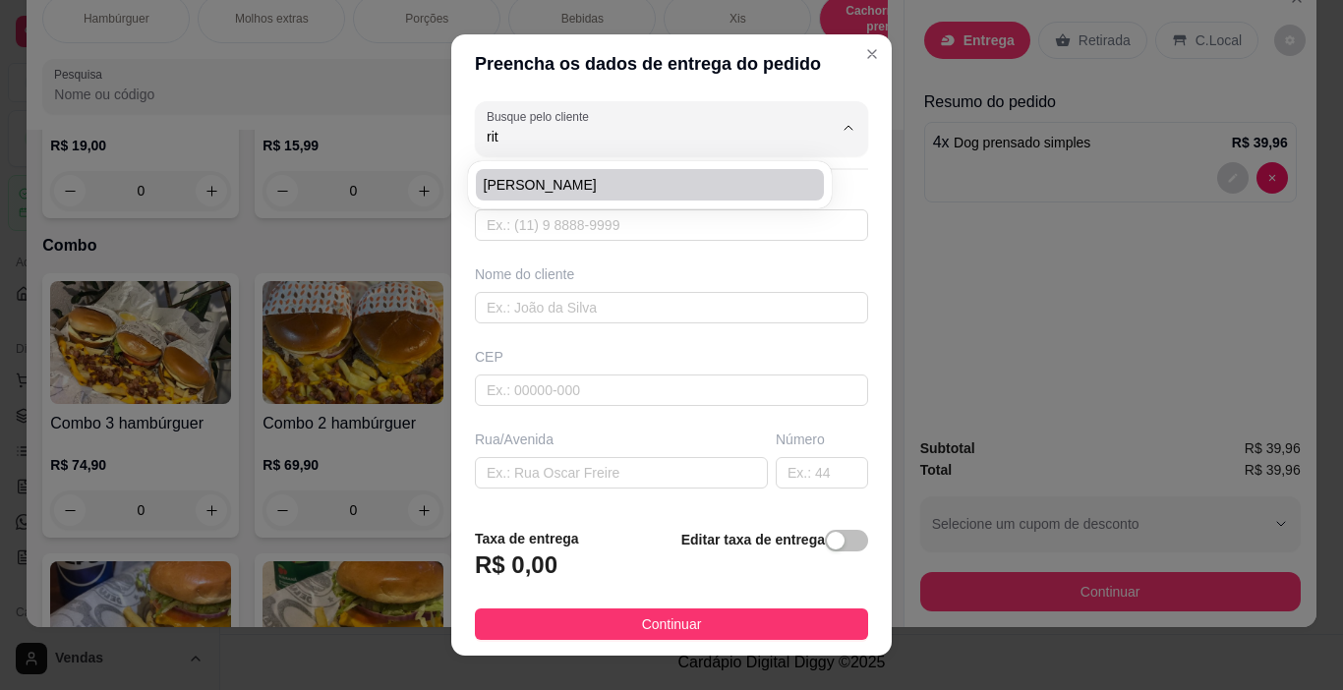
click at [502, 190] on span "[PERSON_NAME]" at bounding box center [640, 185] width 313 height 20
type input "[PERSON_NAME]"
type input "51986136385"
type input "[PERSON_NAME]"
type input "90245000"
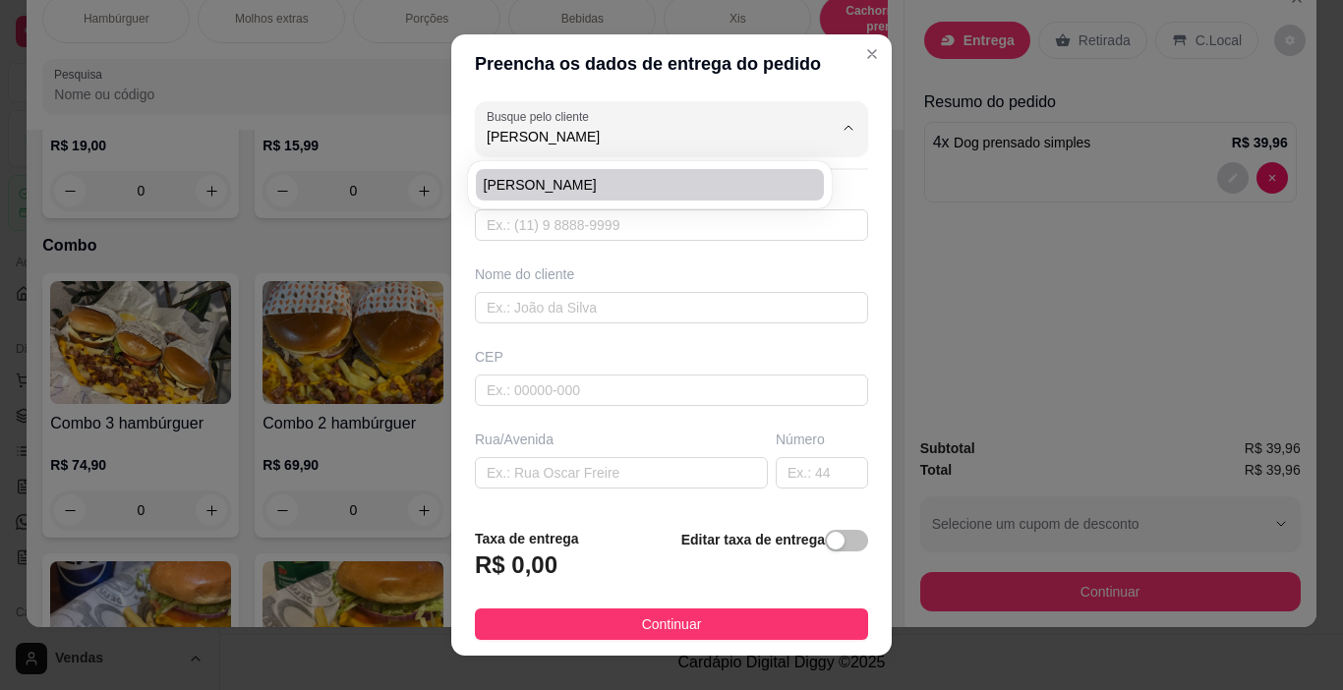
type input "[PERSON_NAME]"
type input "103"
type input "Farrapos"
type input "[GEOGRAPHIC_DATA]"
type input "corujon"
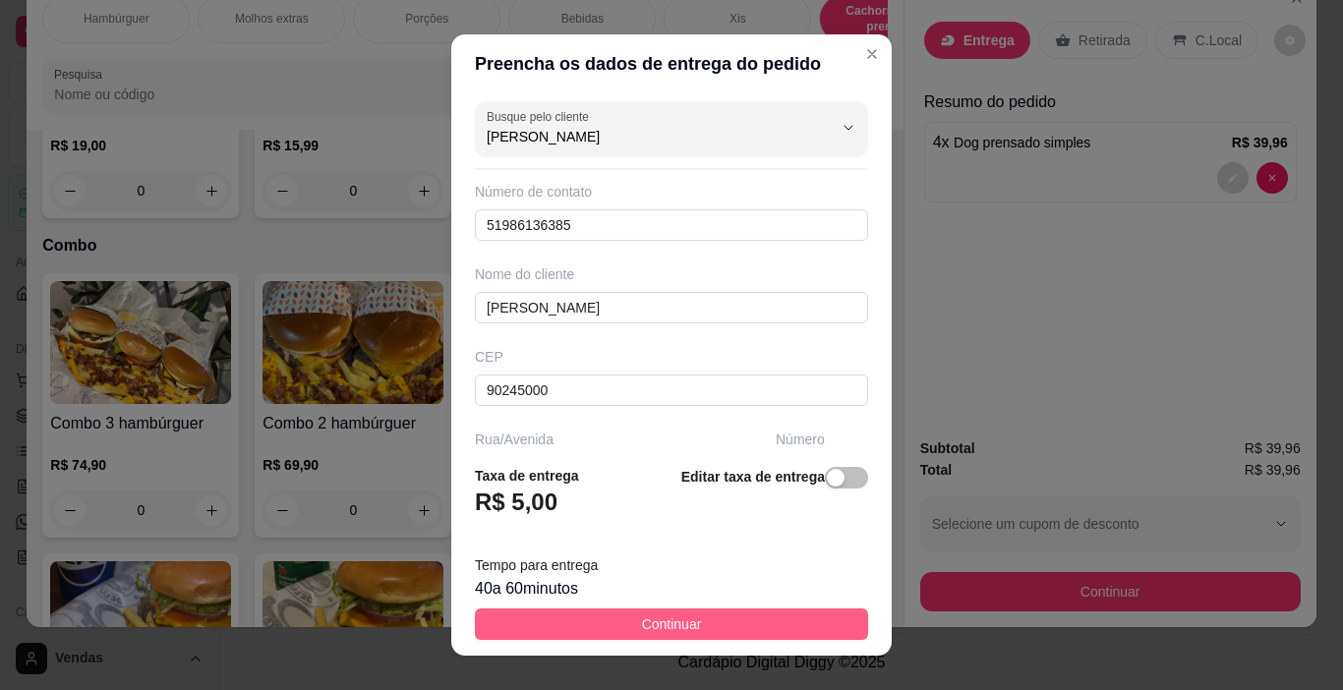
click at [608, 622] on button "Continuar" at bounding box center [671, 623] width 393 height 31
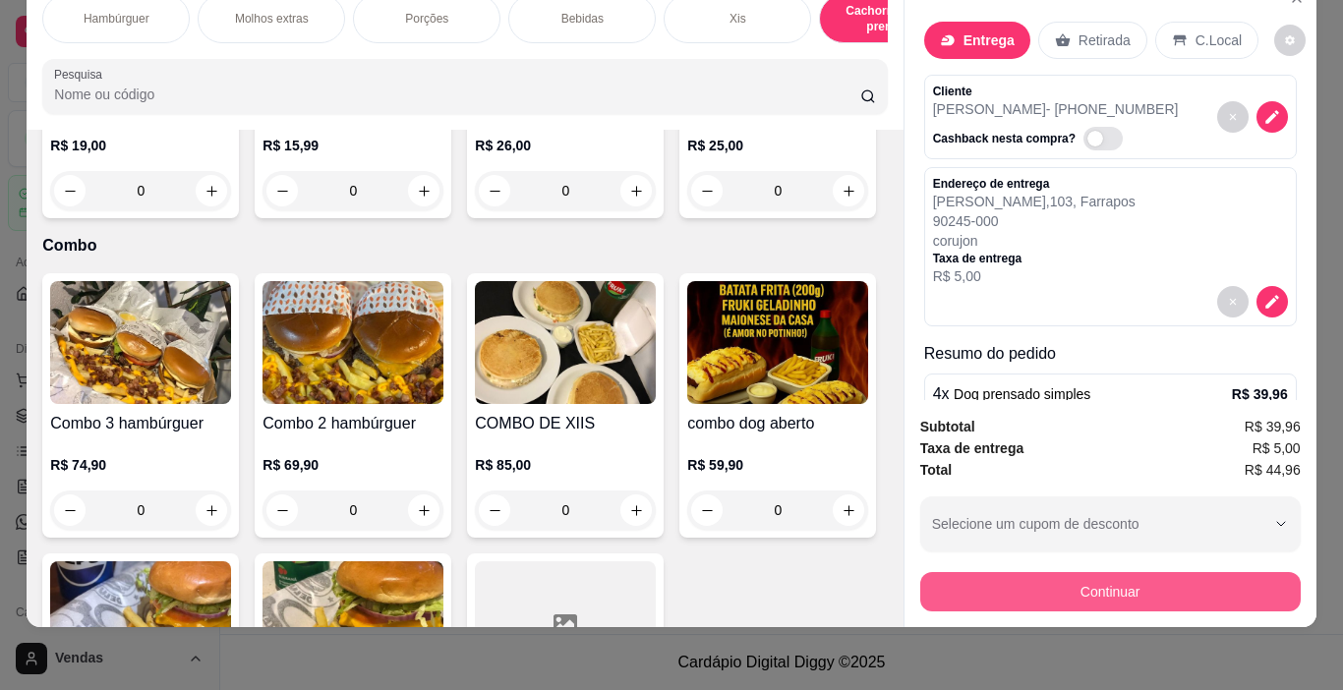
click at [980, 583] on button "Continuar" at bounding box center [1110, 591] width 380 height 39
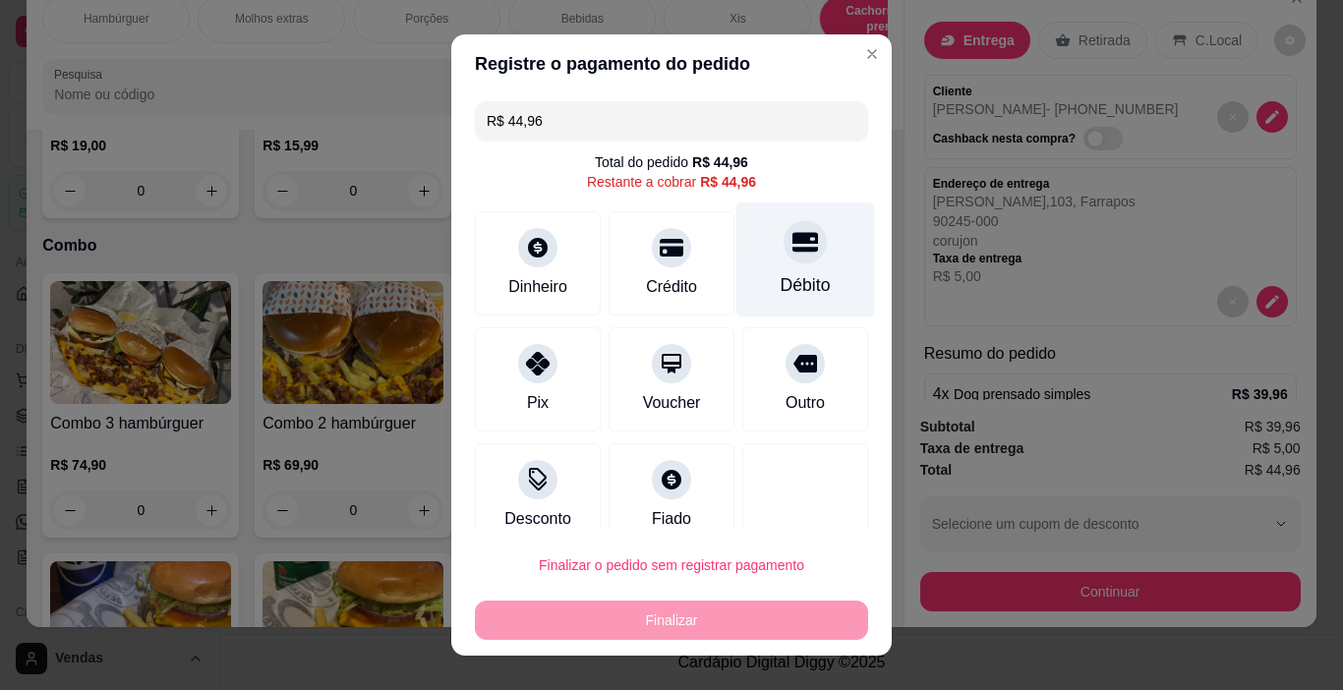
click at [762, 270] on div "Débito" at bounding box center [805, 259] width 139 height 115
type input "R$ 0,00"
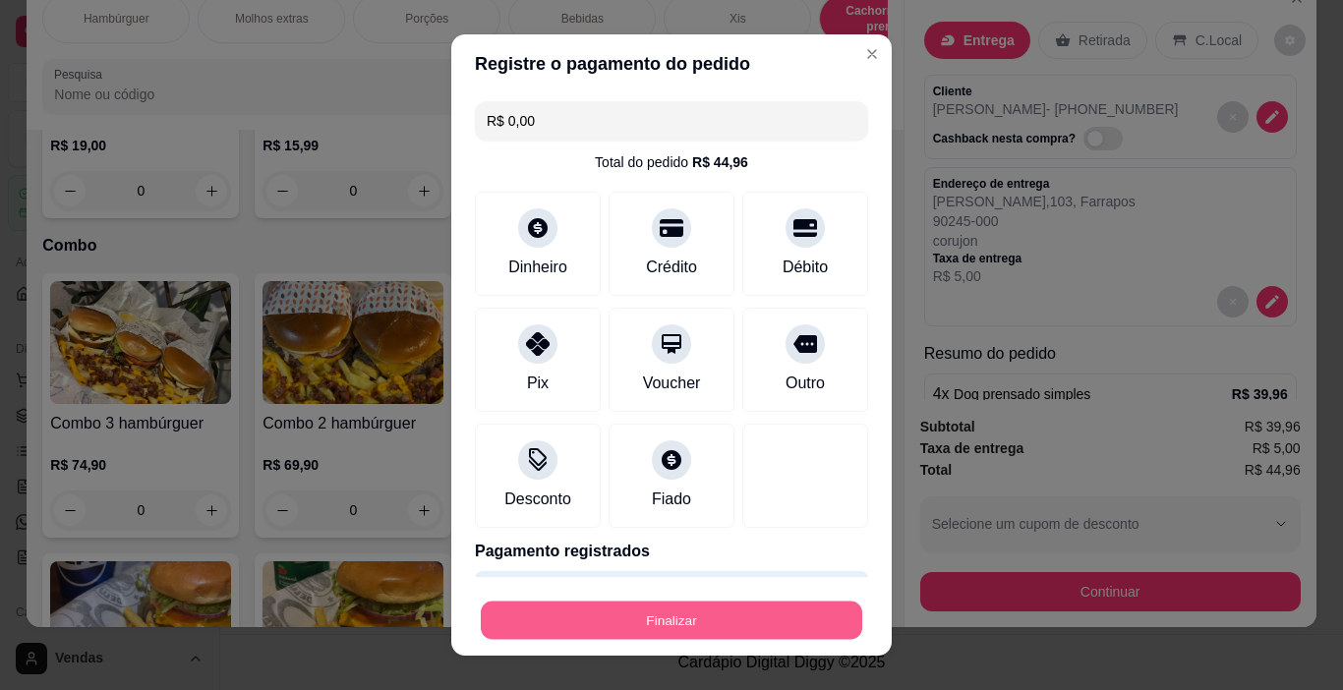
click at [625, 619] on button "Finalizar" at bounding box center [671, 621] width 381 height 38
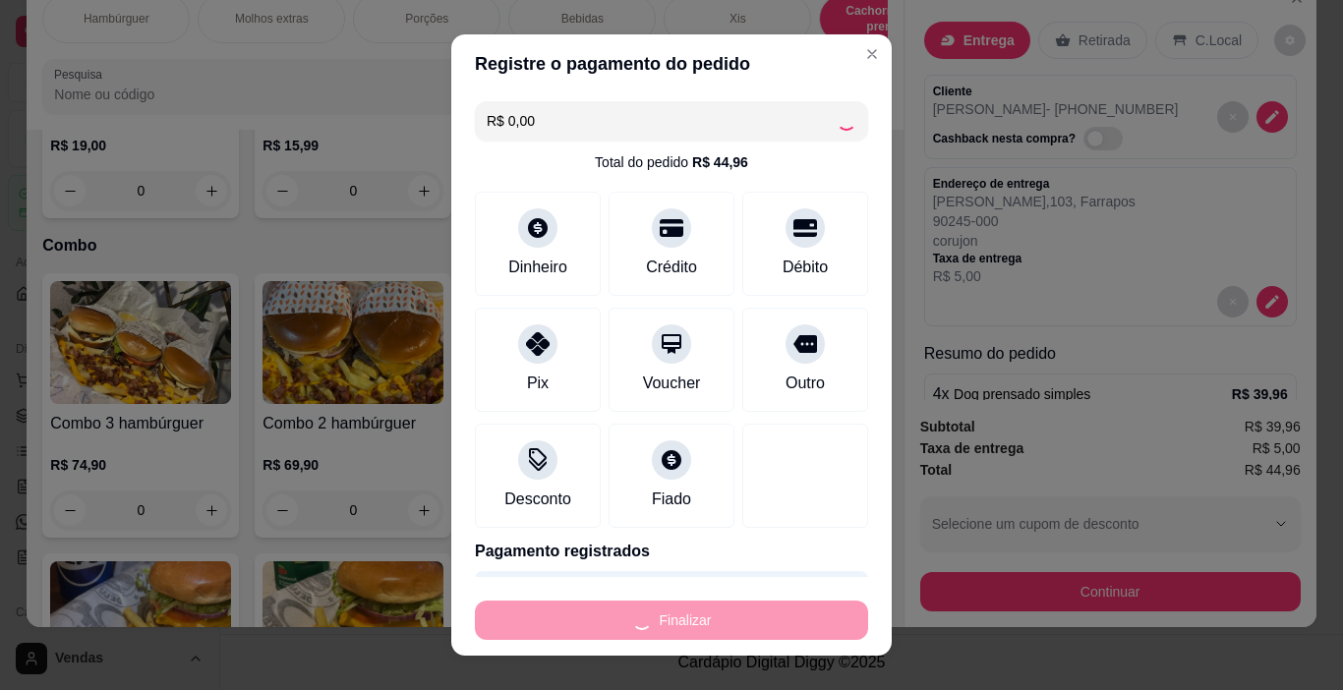
type input "0"
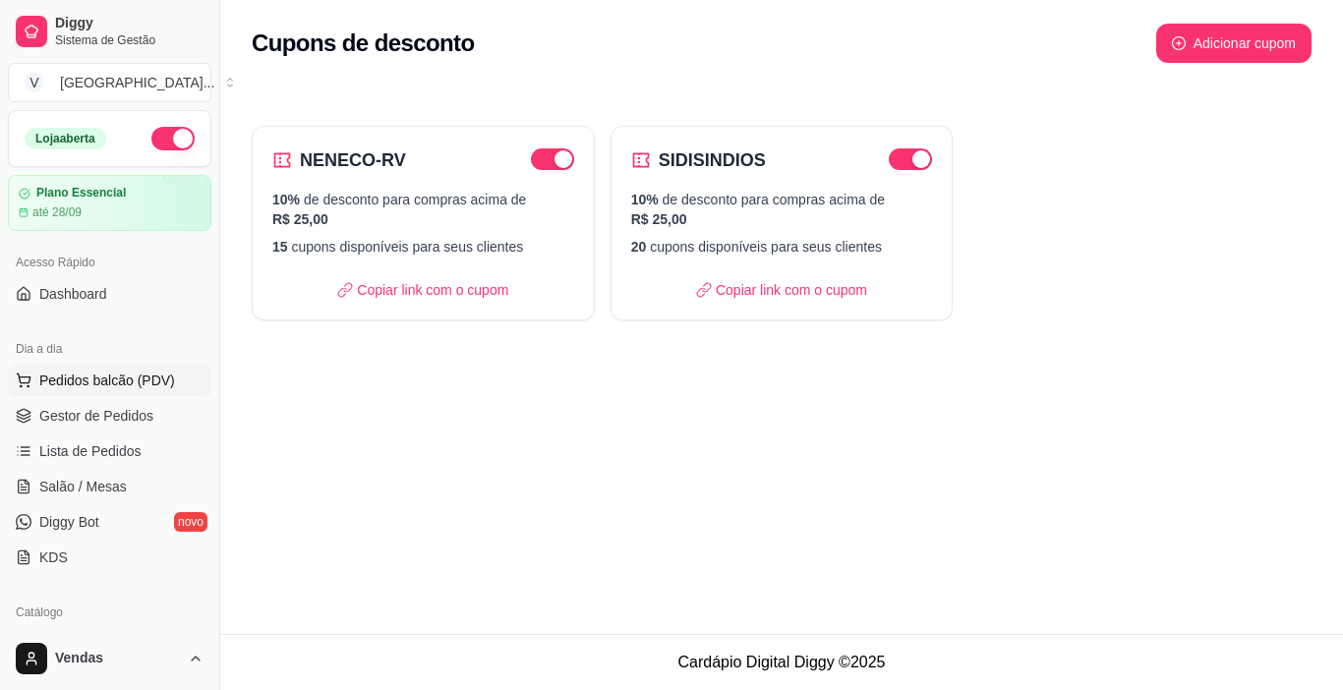
click at [127, 383] on span "Pedidos balcão (PDV)" at bounding box center [107, 381] width 136 height 20
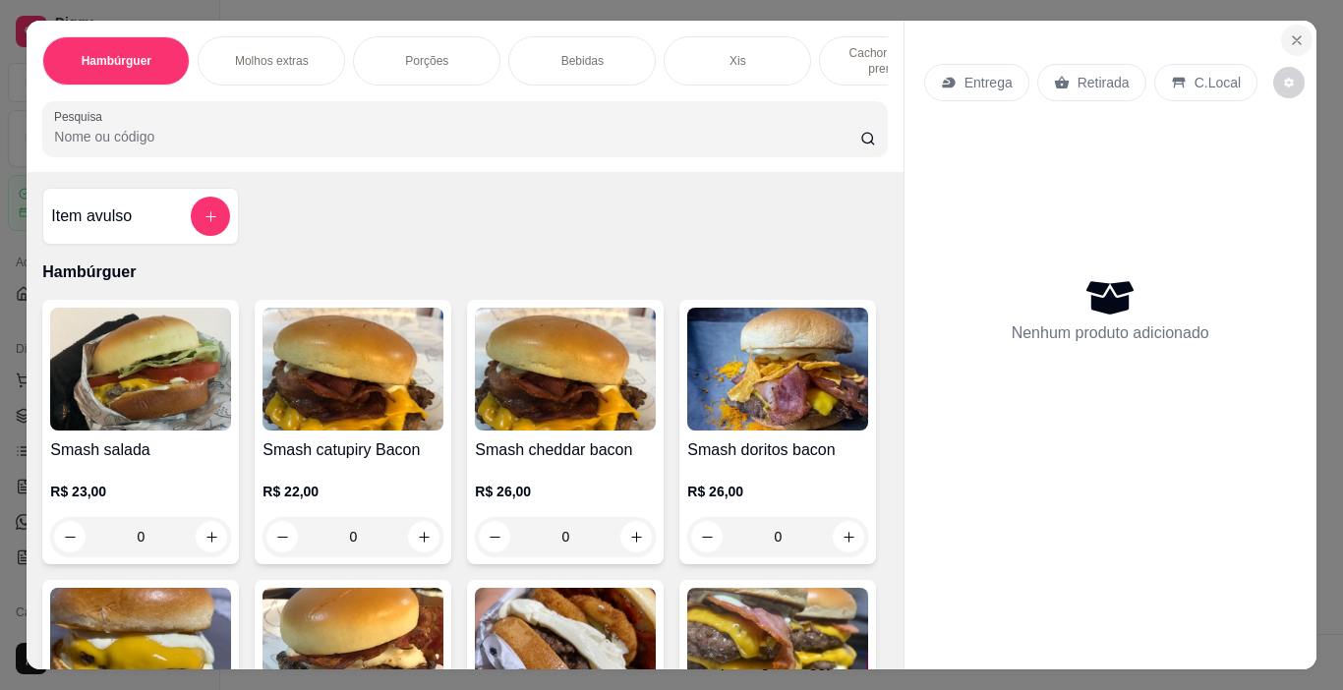
click at [1299, 27] on button "Close" at bounding box center [1296, 40] width 31 height 31
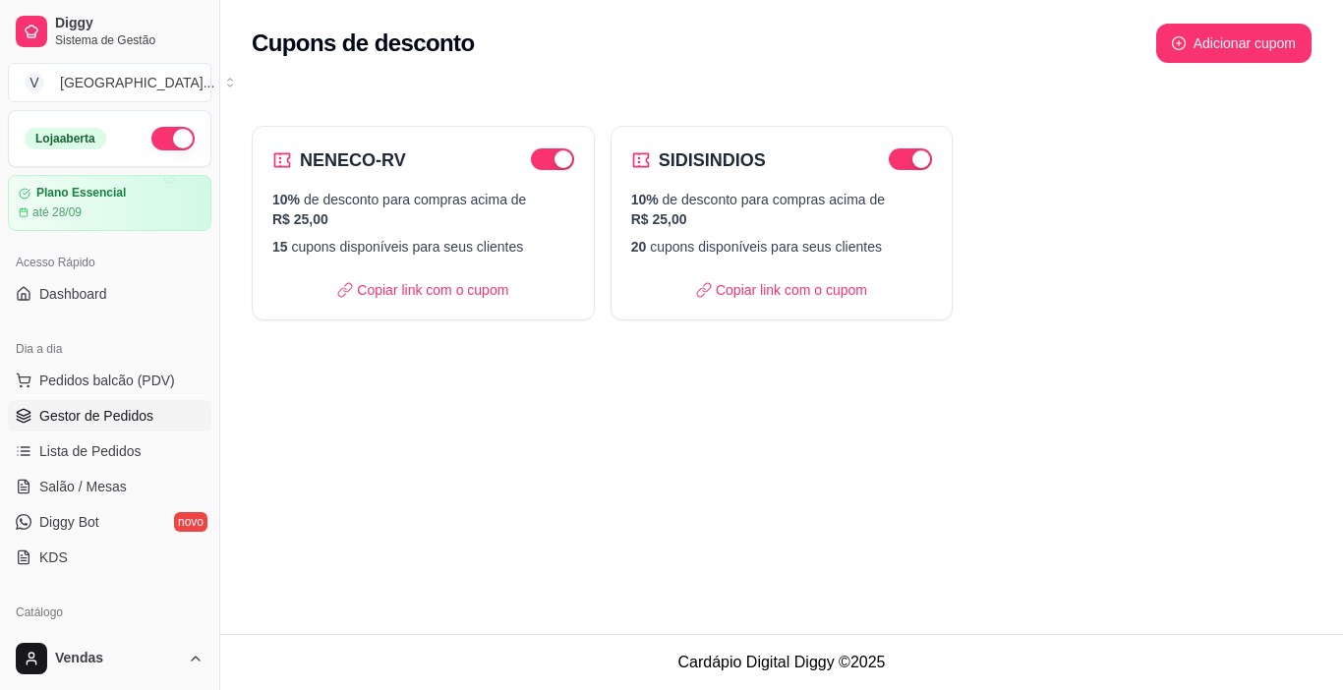
click at [76, 410] on span "Gestor de Pedidos" at bounding box center [96, 416] width 114 height 20
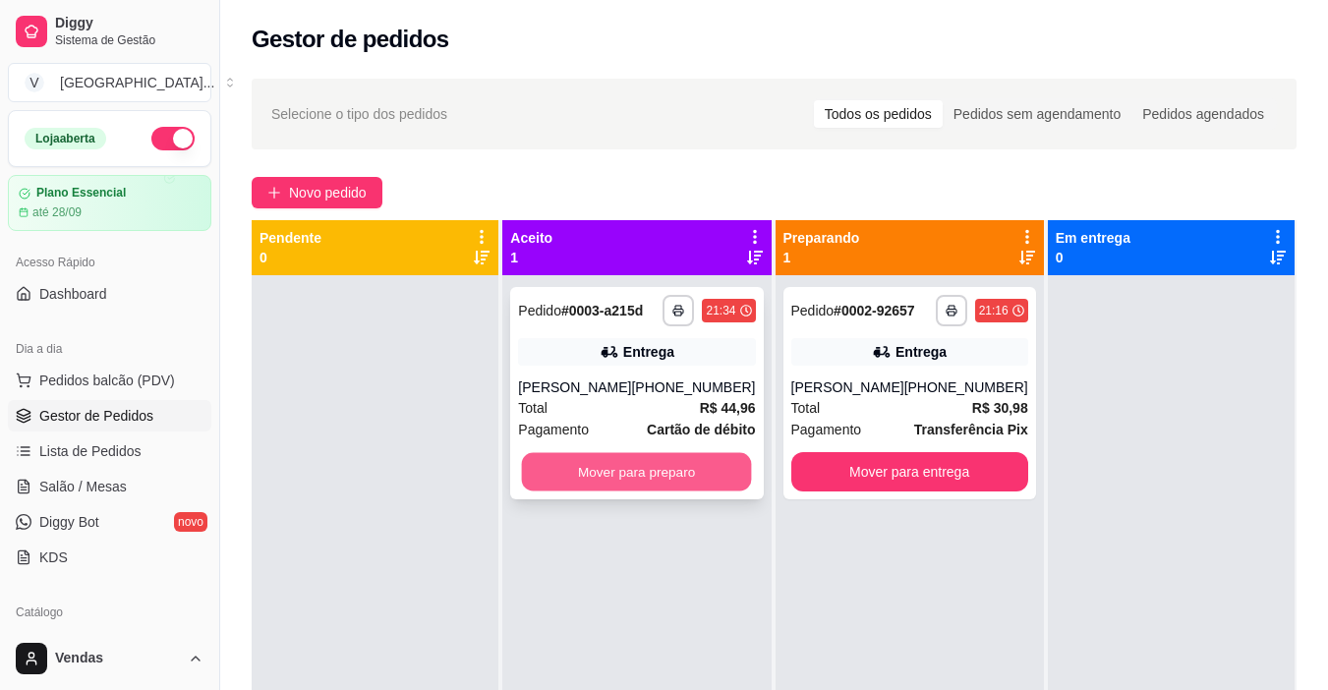
click at [604, 479] on button "Mover para preparo" at bounding box center [637, 472] width 230 height 38
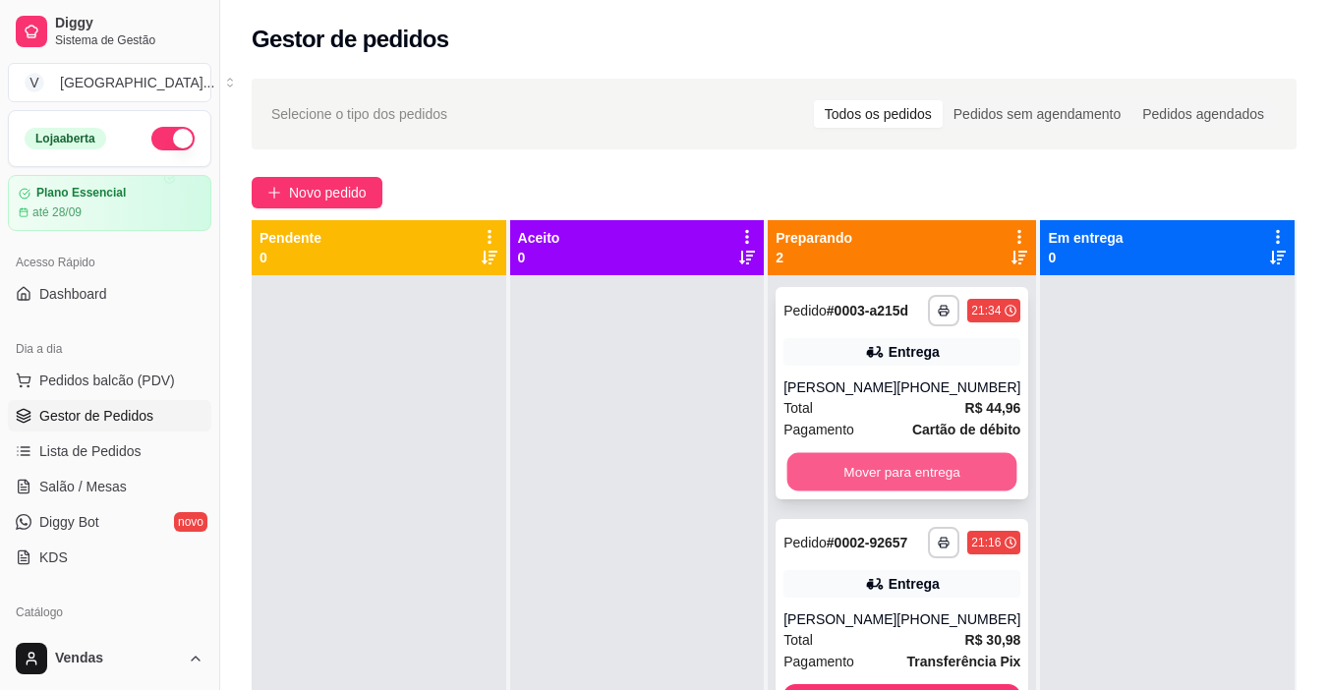
click at [834, 480] on button "Mover para entrega" at bounding box center [902, 472] width 230 height 38
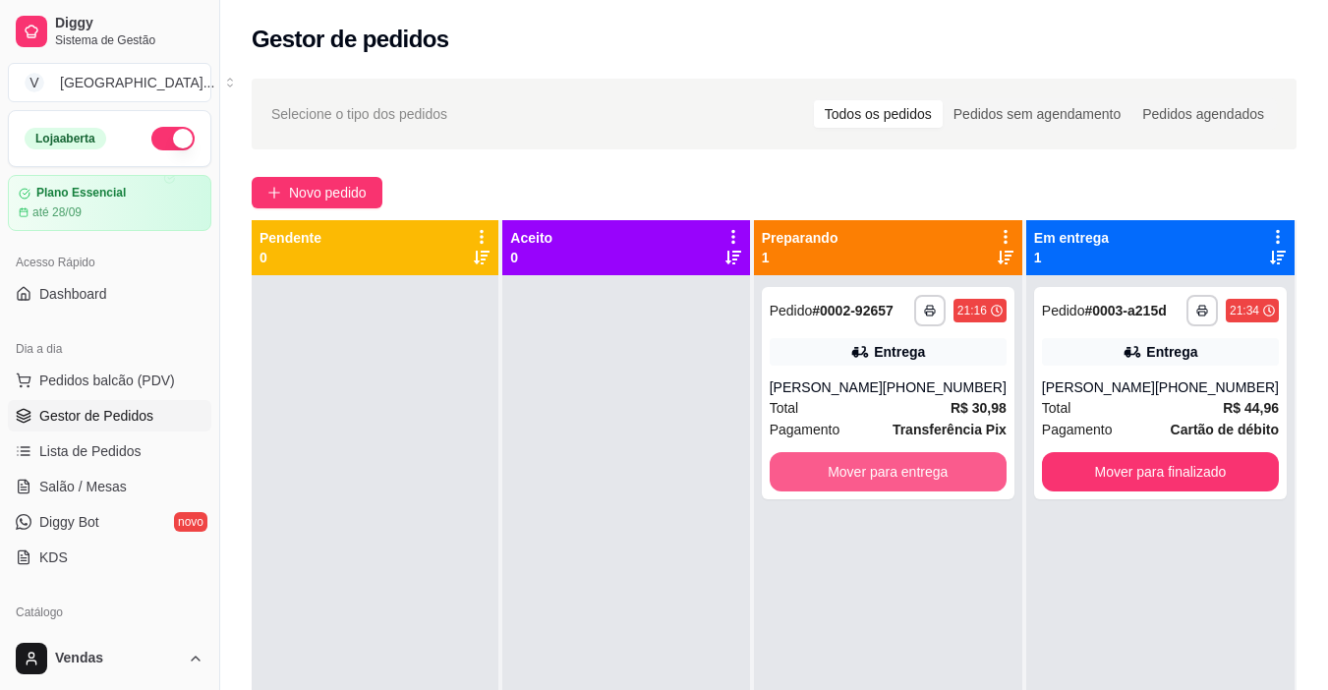
click at [834, 480] on button "Mover para entrega" at bounding box center [888, 471] width 237 height 39
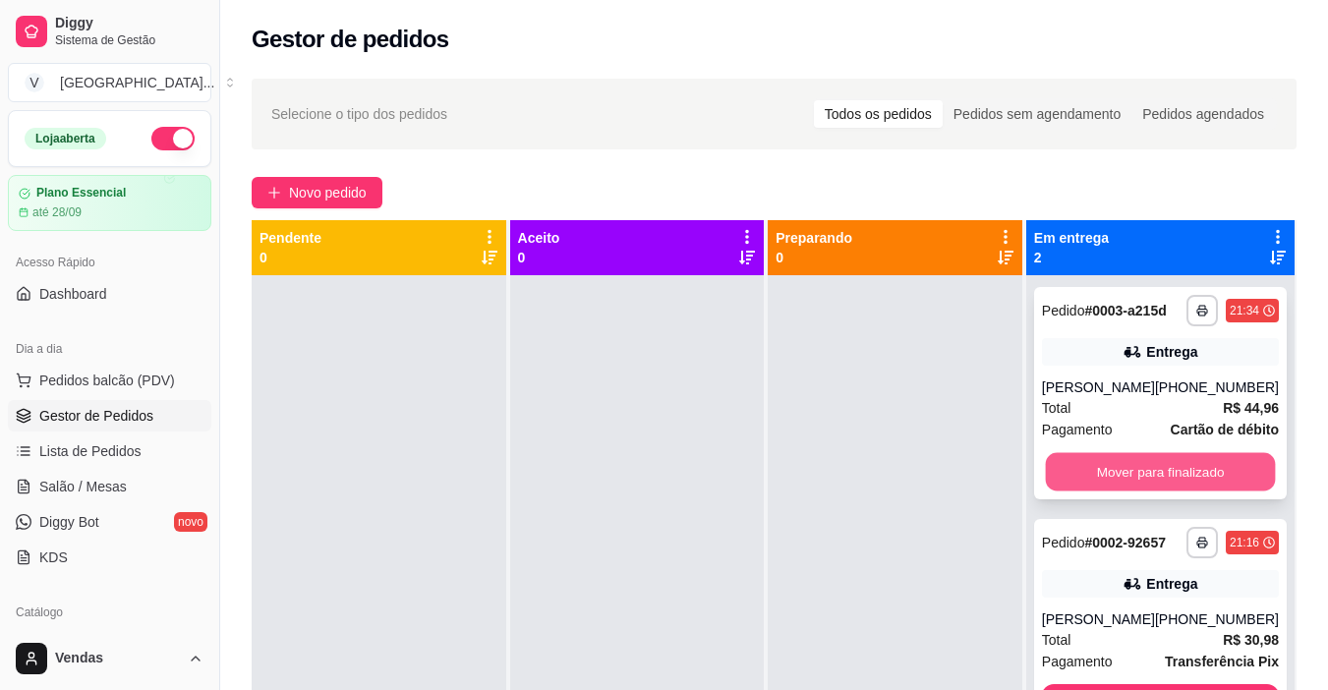
click at [1179, 469] on button "Mover para finalizado" at bounding box center [1160, 472] width 230 height 38
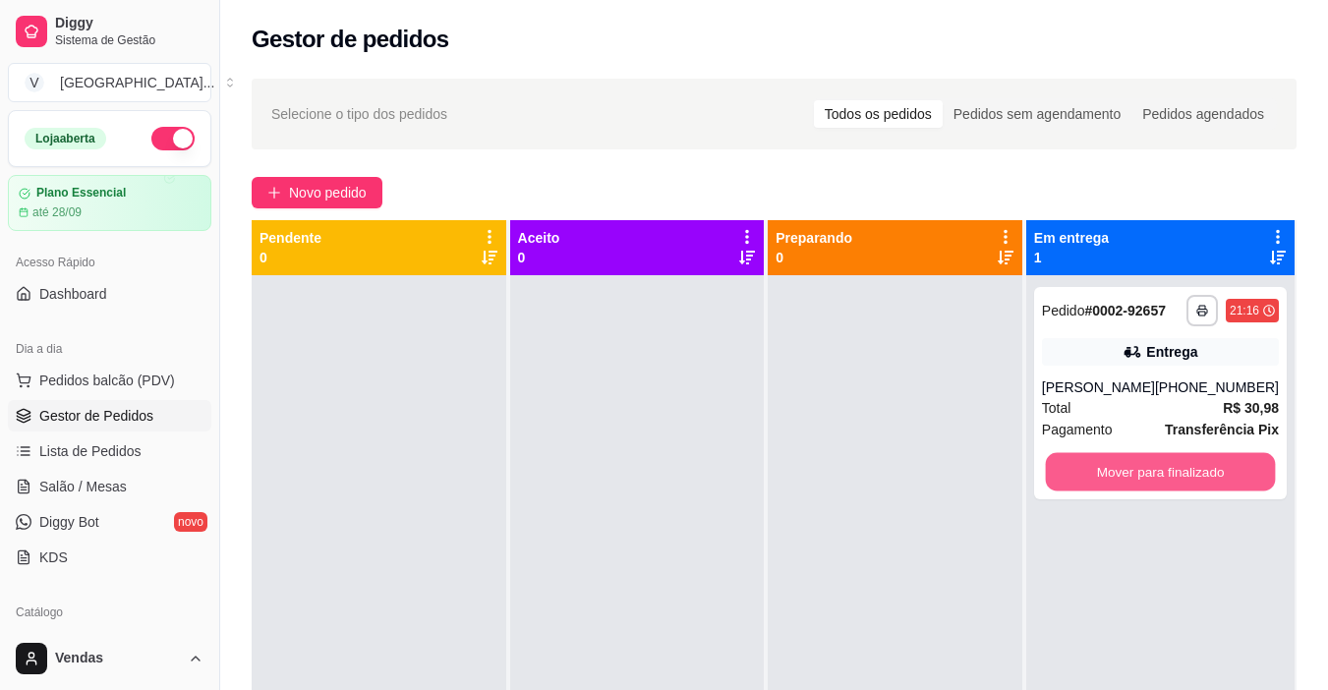
click at [1179, 469] on button "Mover para finalizado" at bounding box center [1160, 472] width 230 height 38
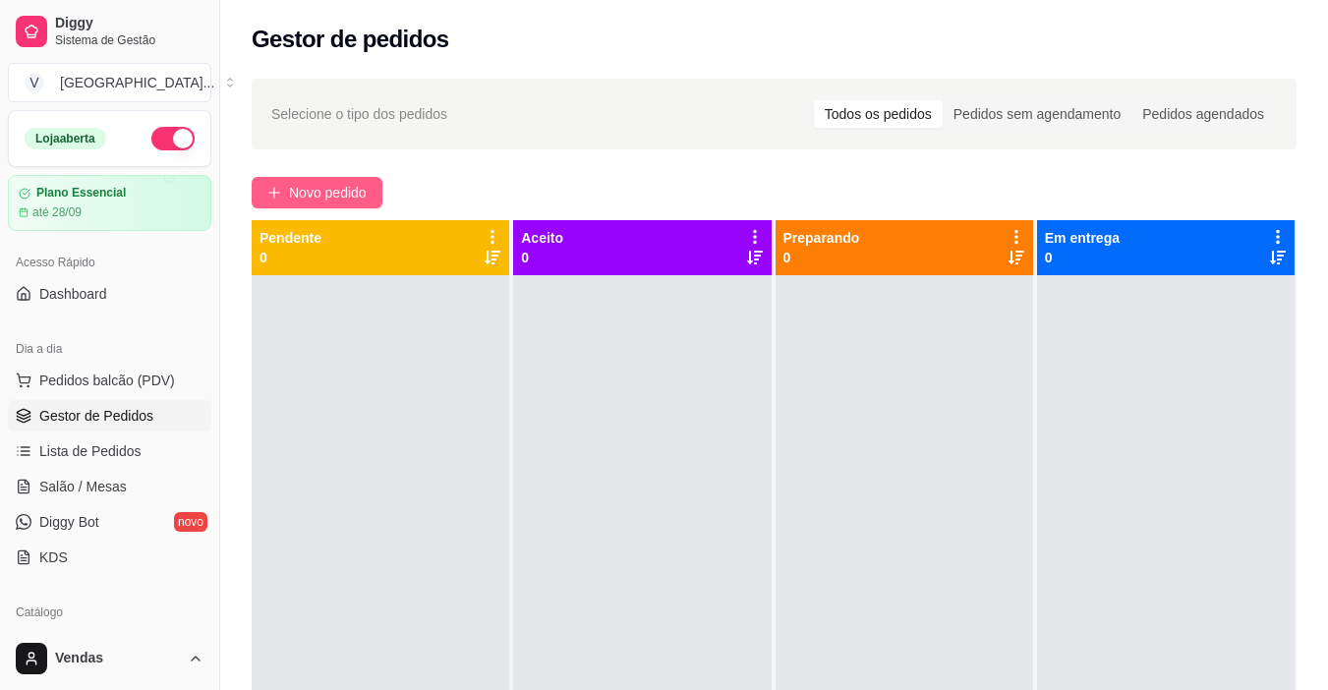
click at [276, 191] on icon "plus" at bounding box center [274, 193] width 14 height 14
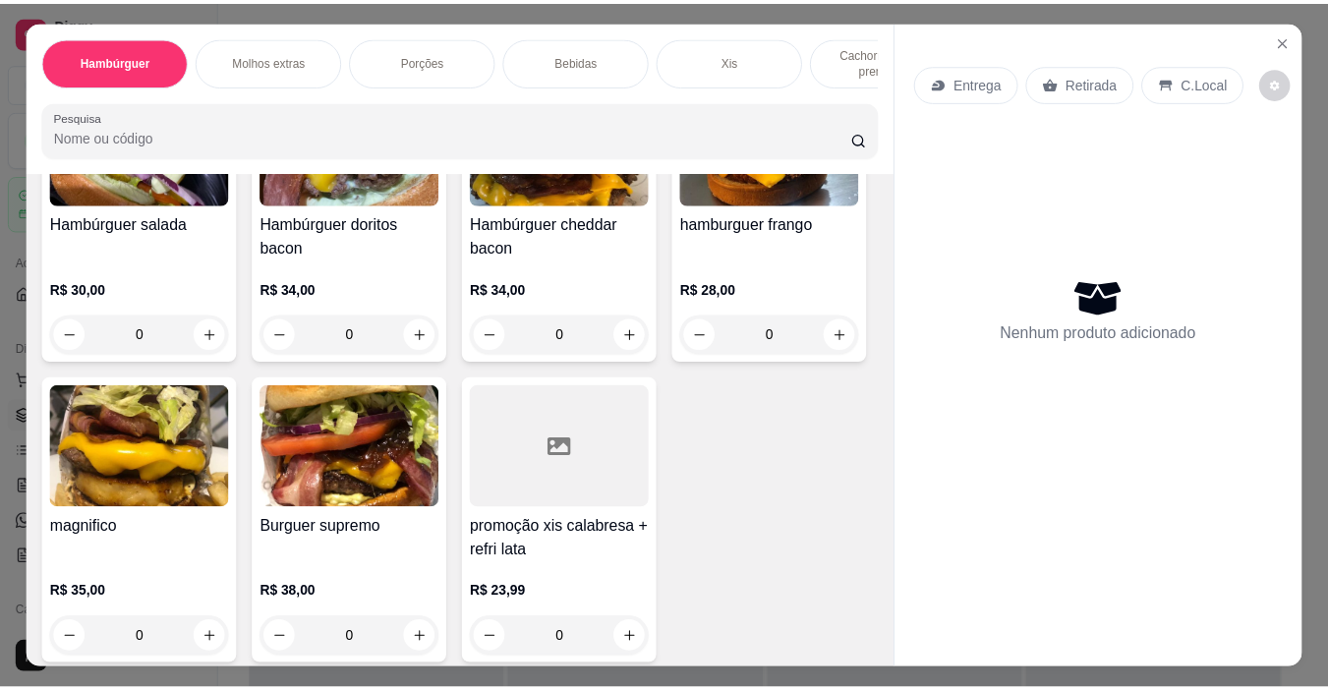
scroll to position [826, 0]
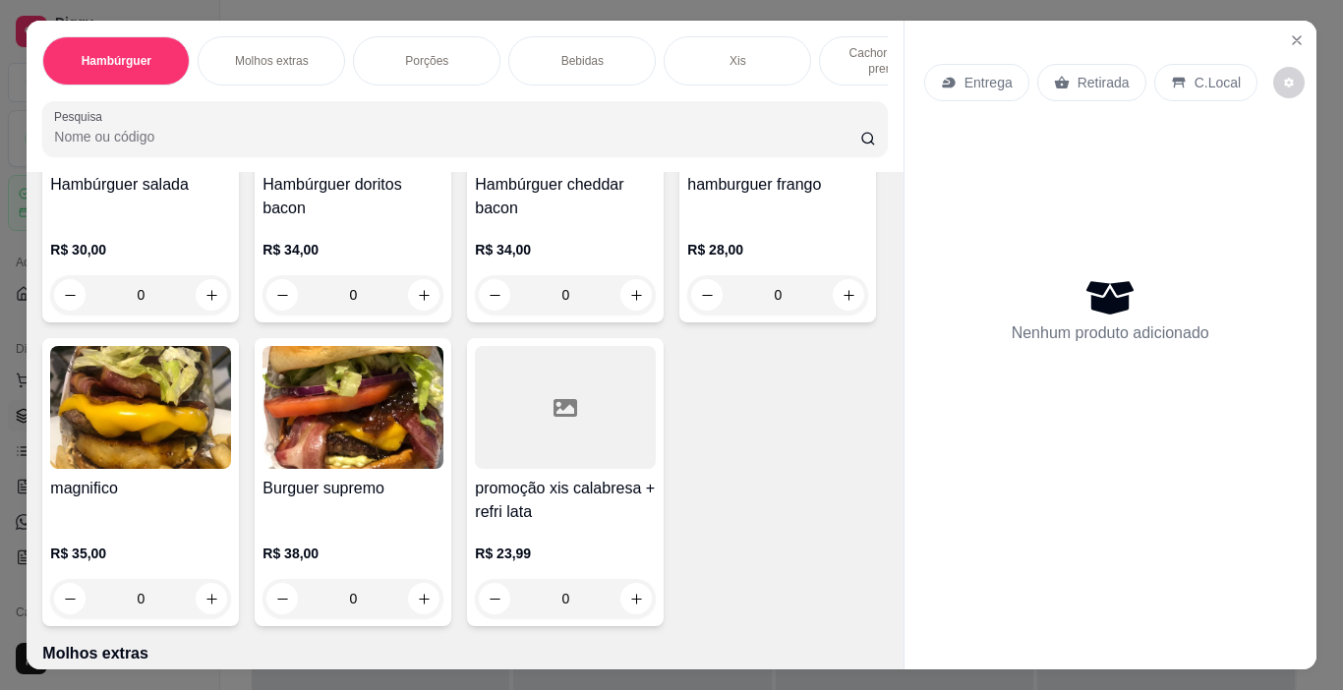
click at [262, 315] on div "0" at bounding box center [352, 294] width 181 height 39
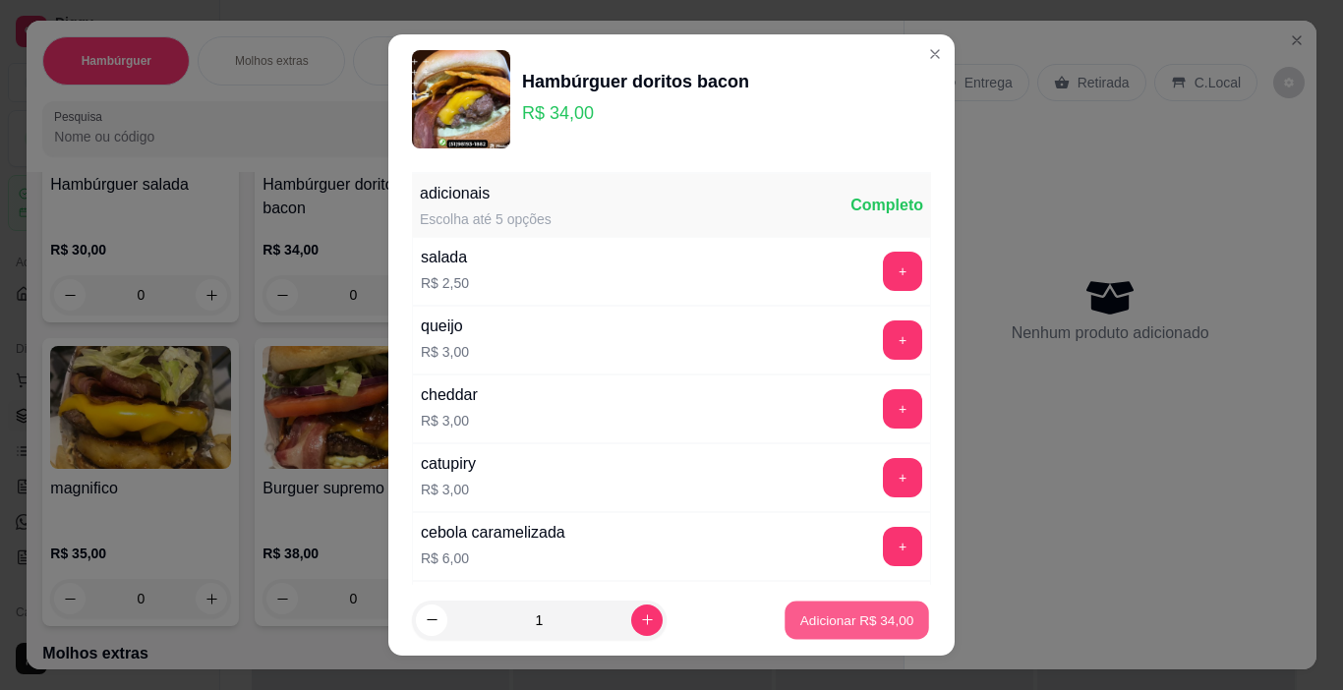
click at [862, 614] on p "Adicionar R$ 34,00" at bounding box center [857, 619] width 114 height 19
type input "1"
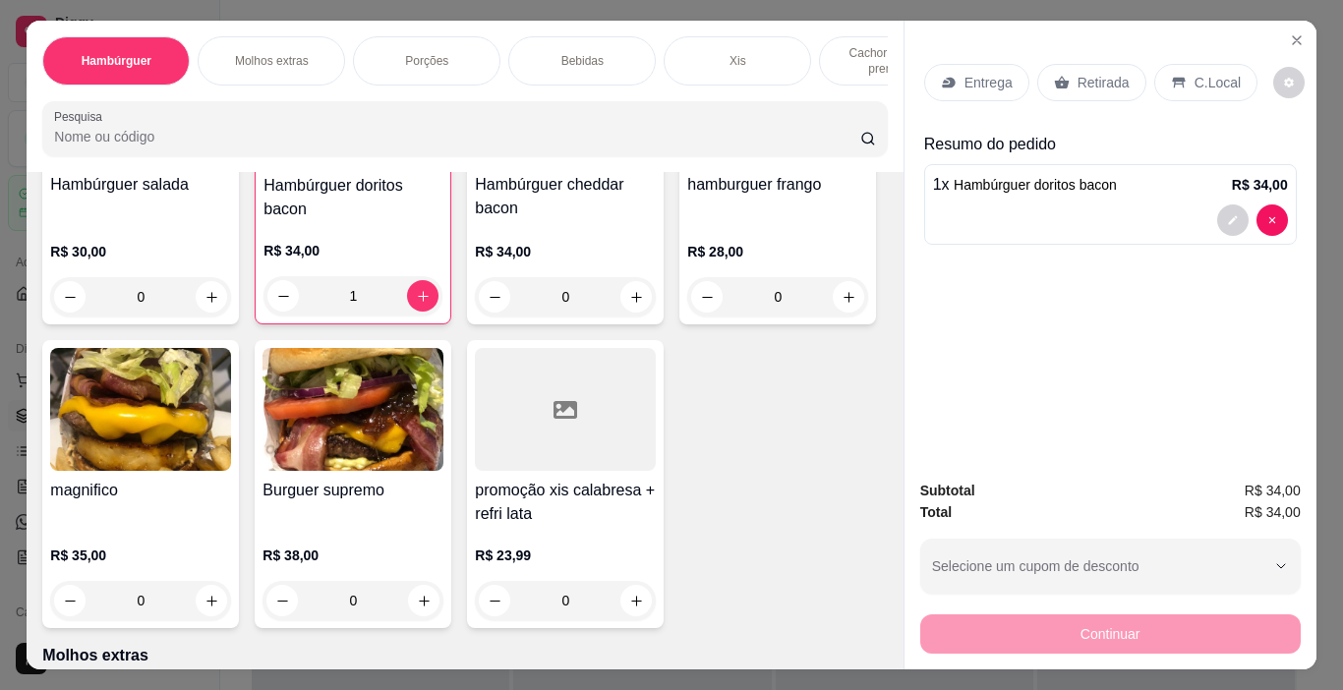
click at [1060, 76] on div "Retirada" at bounding box center [1091, 82] width 109 height 37
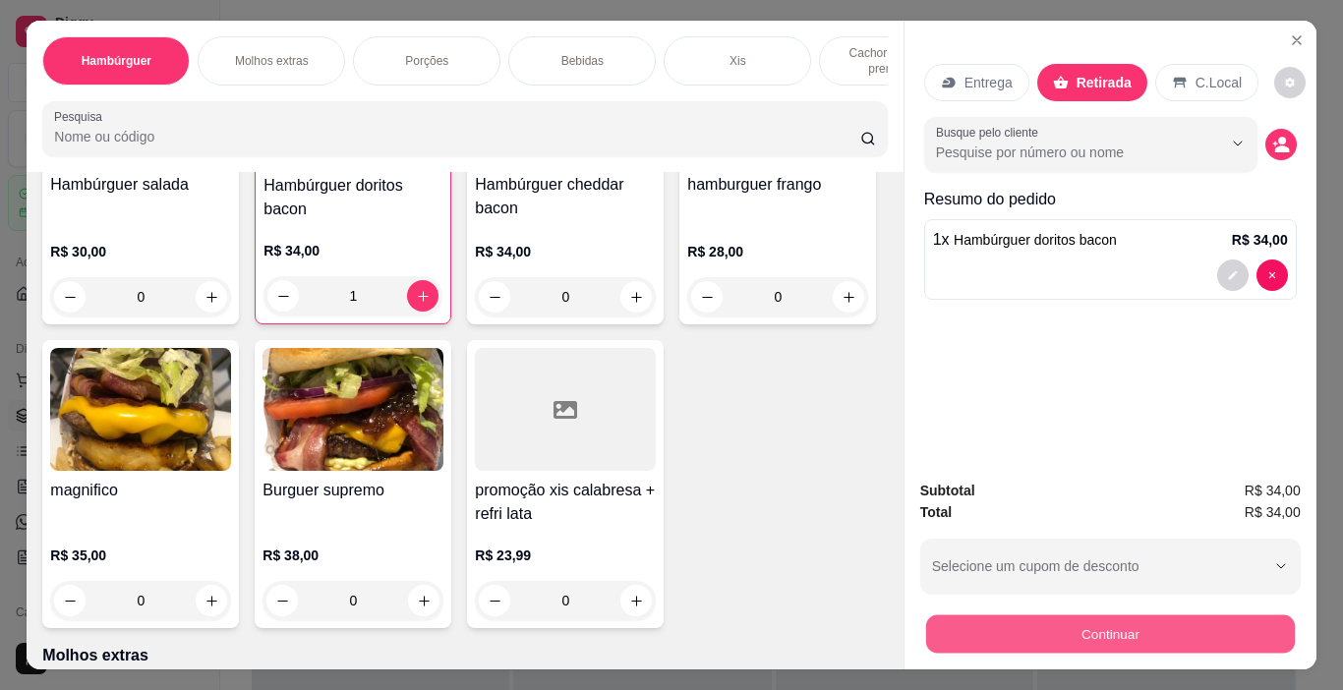
click at [1083, 619] on button "Continuar" at bounding box center [1109, 634] width 369 height 38
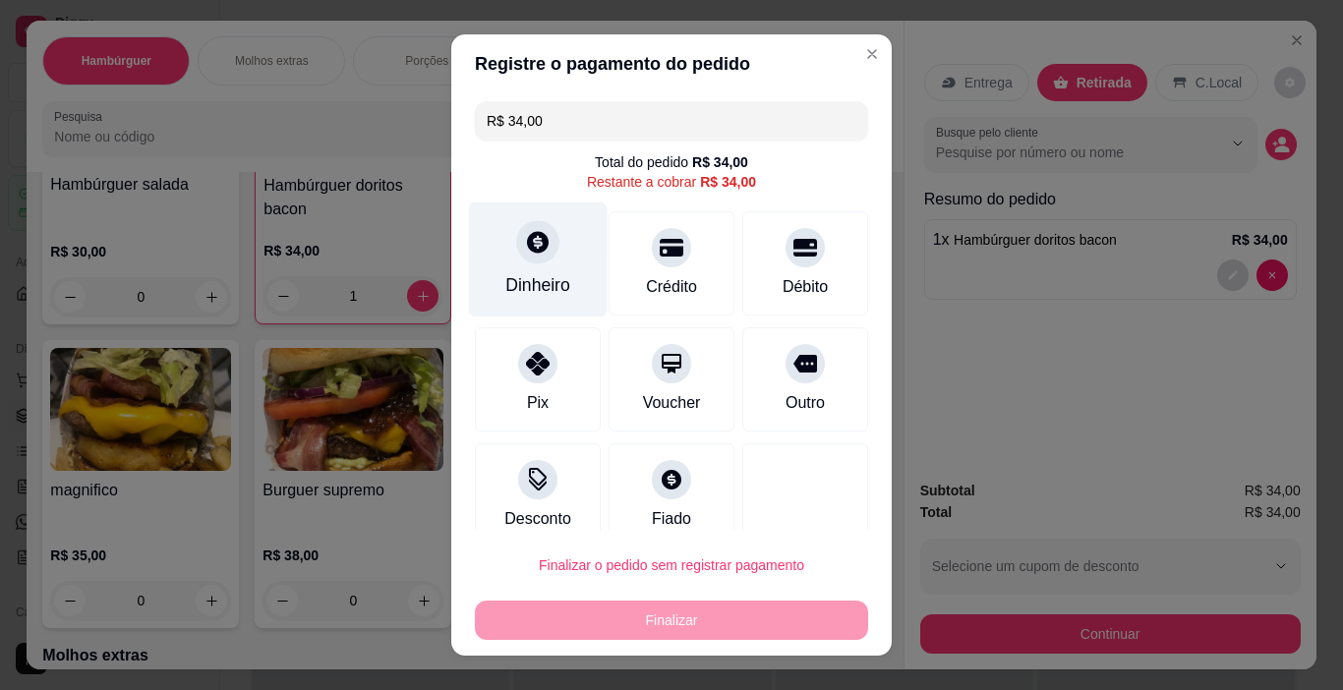
click at [525, 246] on icon at bounding box center [538, 242] width 26 height 26
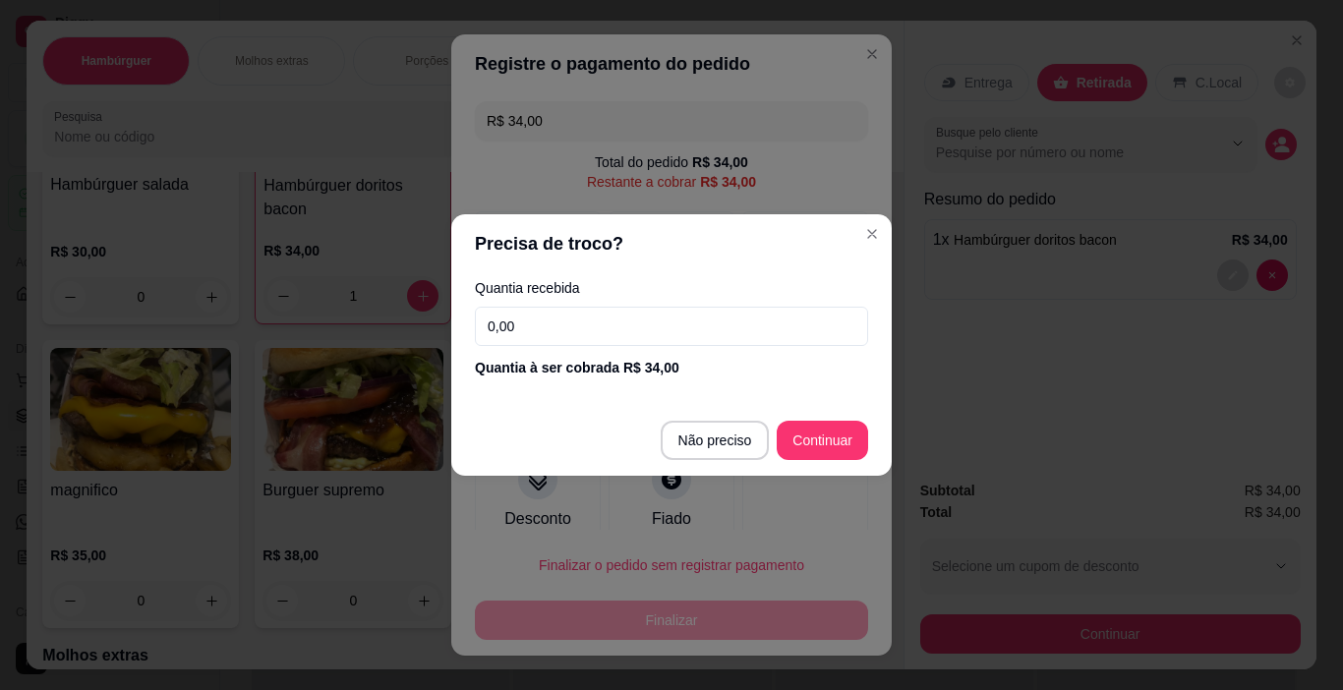
click at [506, 337] on input "0,00" at bounding box center [671, 326] width 393 height 39
type input "34,00"
type input "R$ 0,00"
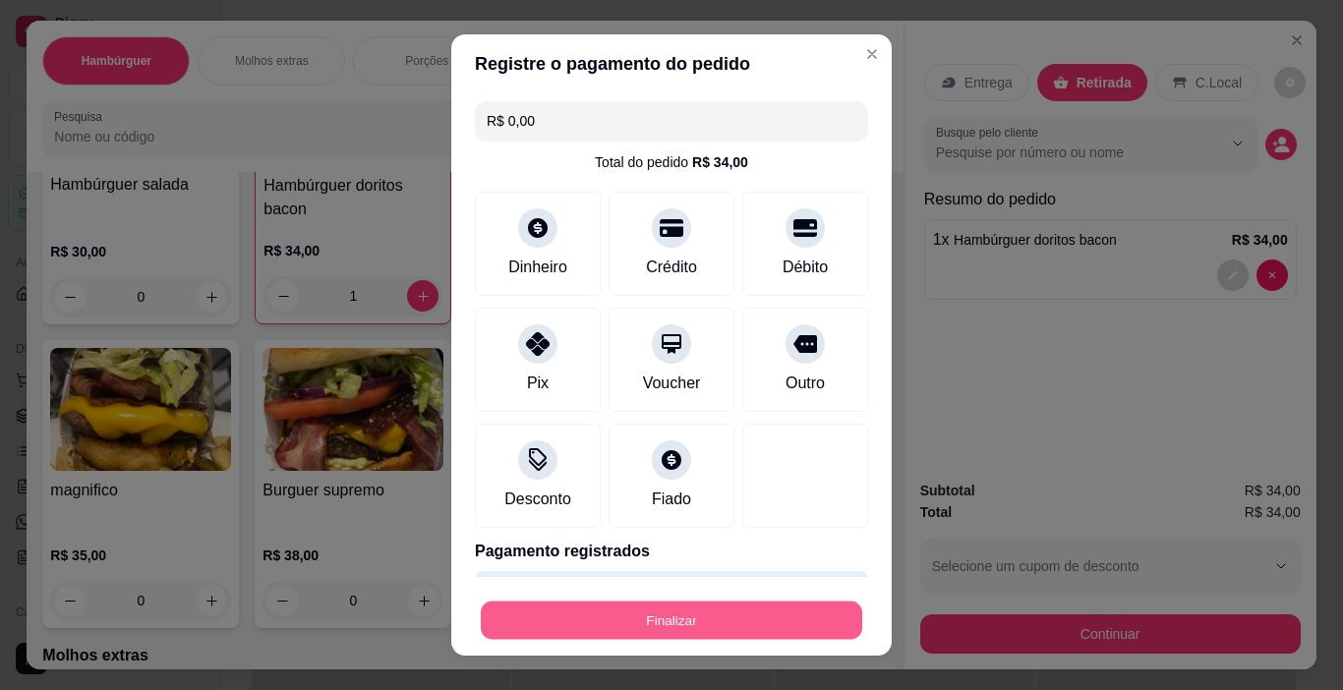
click at [599, 616] on button "Finalizar" at bounding box center [671, 621] width 381 height 38
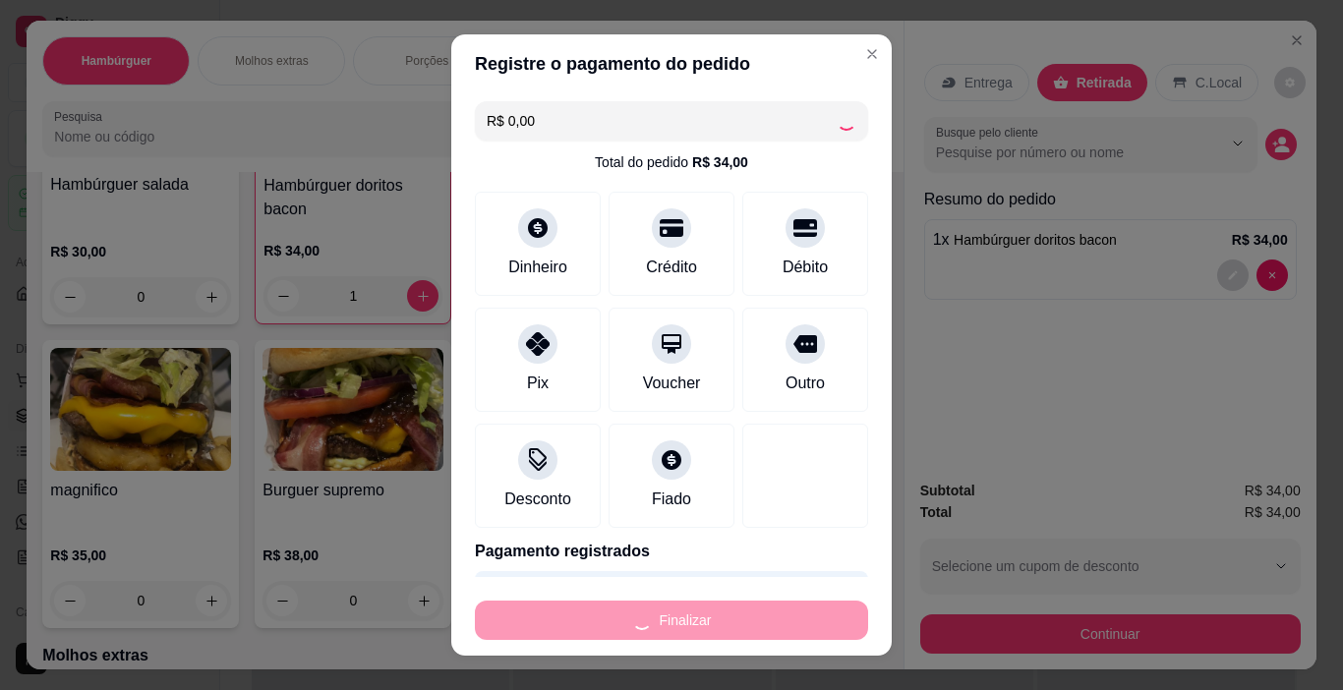
type input "0"
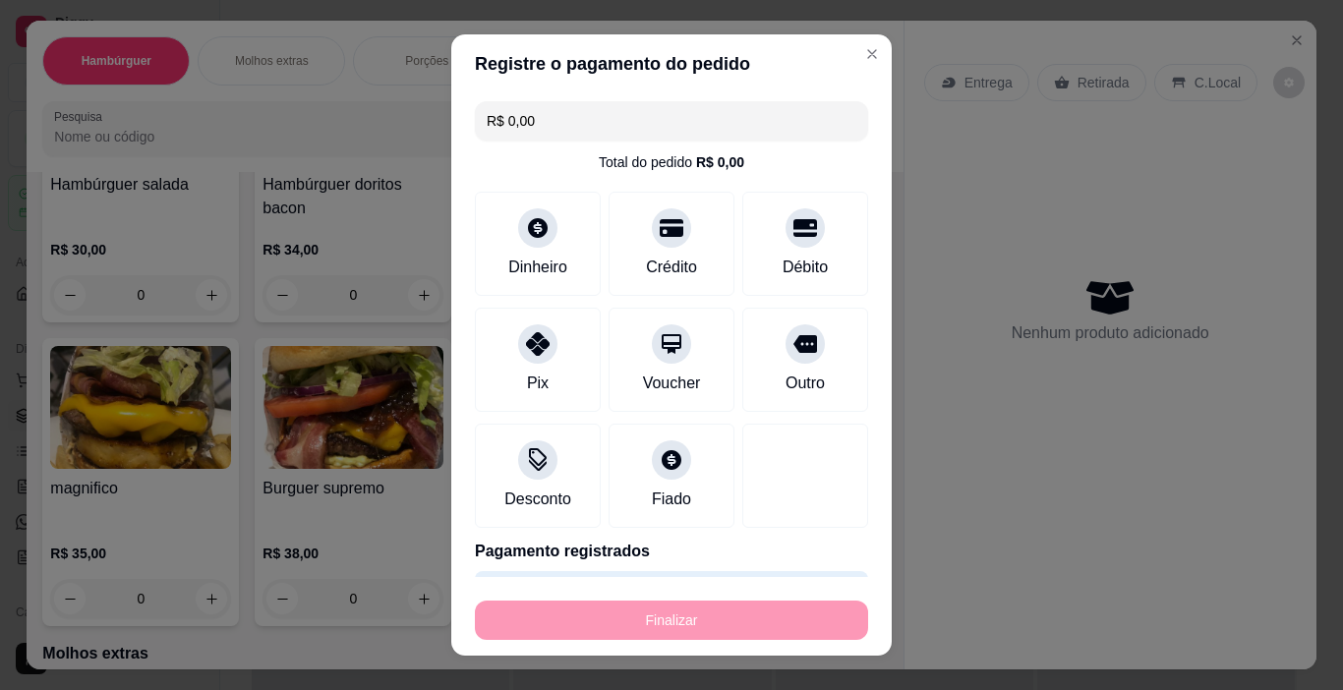
type input "-R$ 34,00"
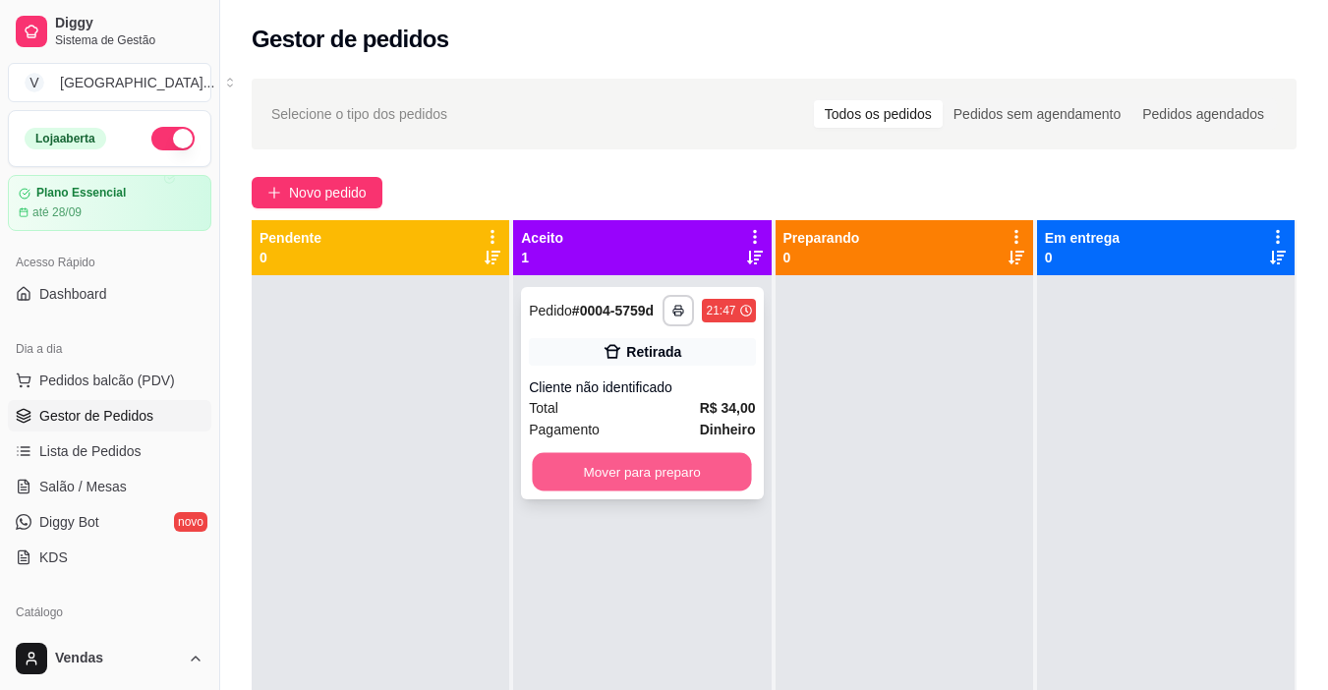
click at [711, 471] on button "Mover para preparo" at bounding box center [642, 472] width 219 height 38
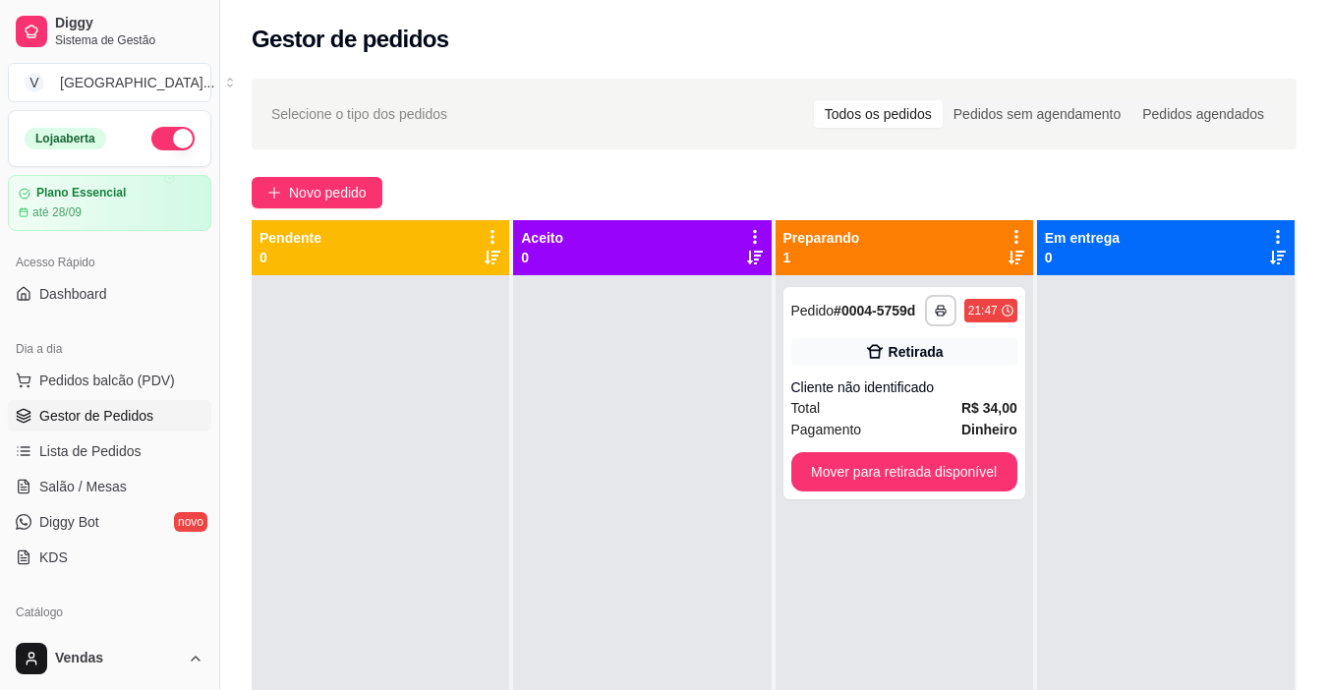
click at [712, 476] on div at bounding box center [642, 620] width 258 height 690
click at [712, 490] on div at bounding box center [642, 620] width 258 height 690
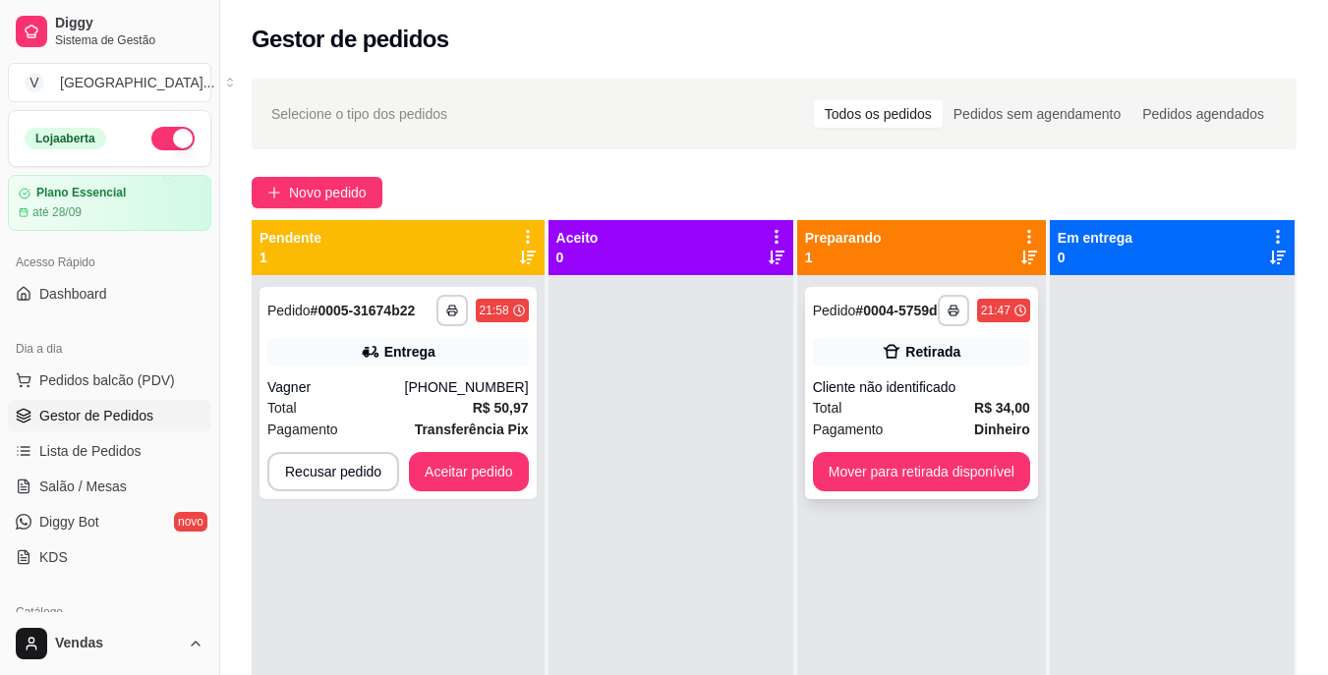
click at [862, 499] on div "**********" at bounding box center [921, 393] width 233 height 212
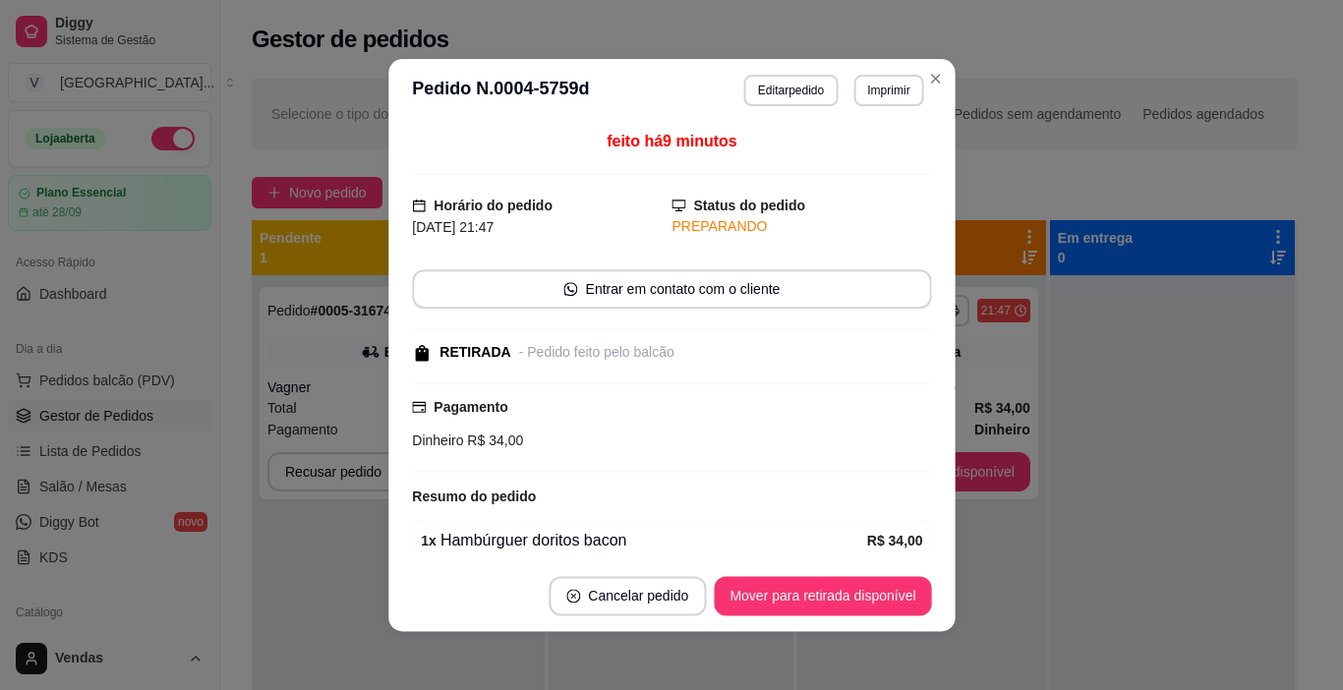
click at [873, 487] on div "Resumo do pedido" at bounding box center [671, 497] width 519 height 24
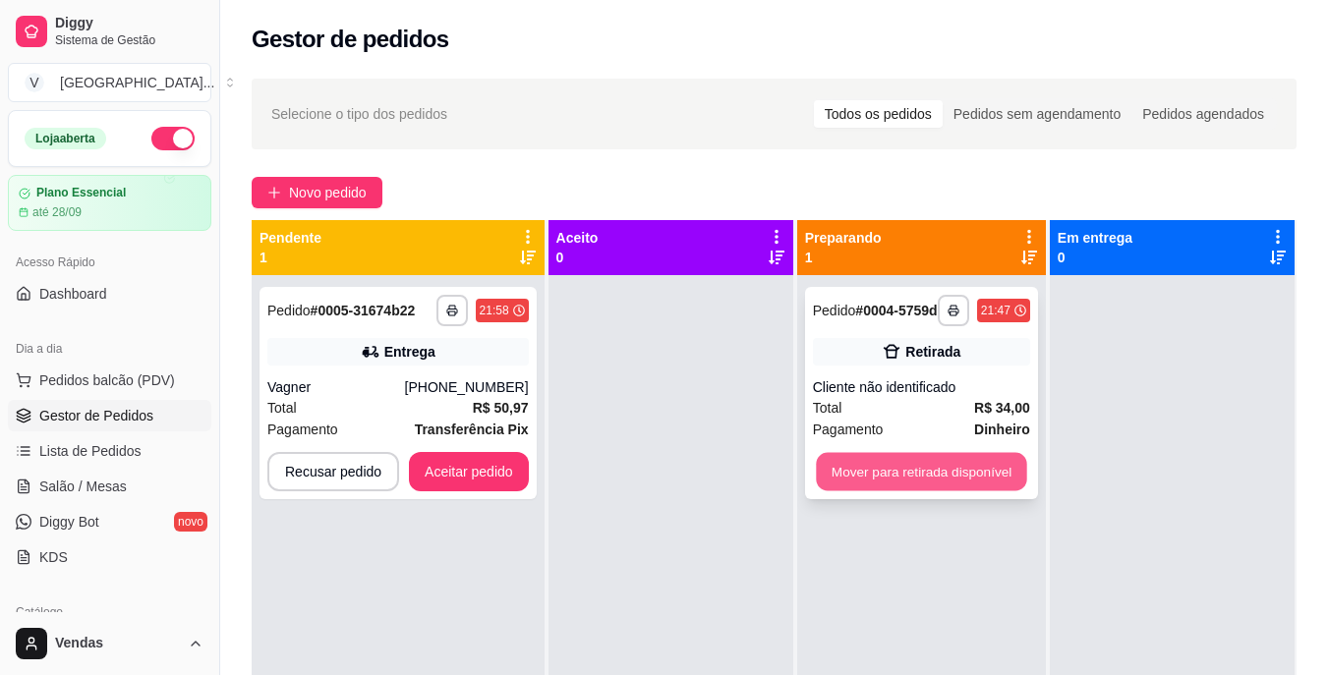
click at [829, 491] on button "Mover para retirada disponível" at bounding box center [921, 472] width 210 height 38
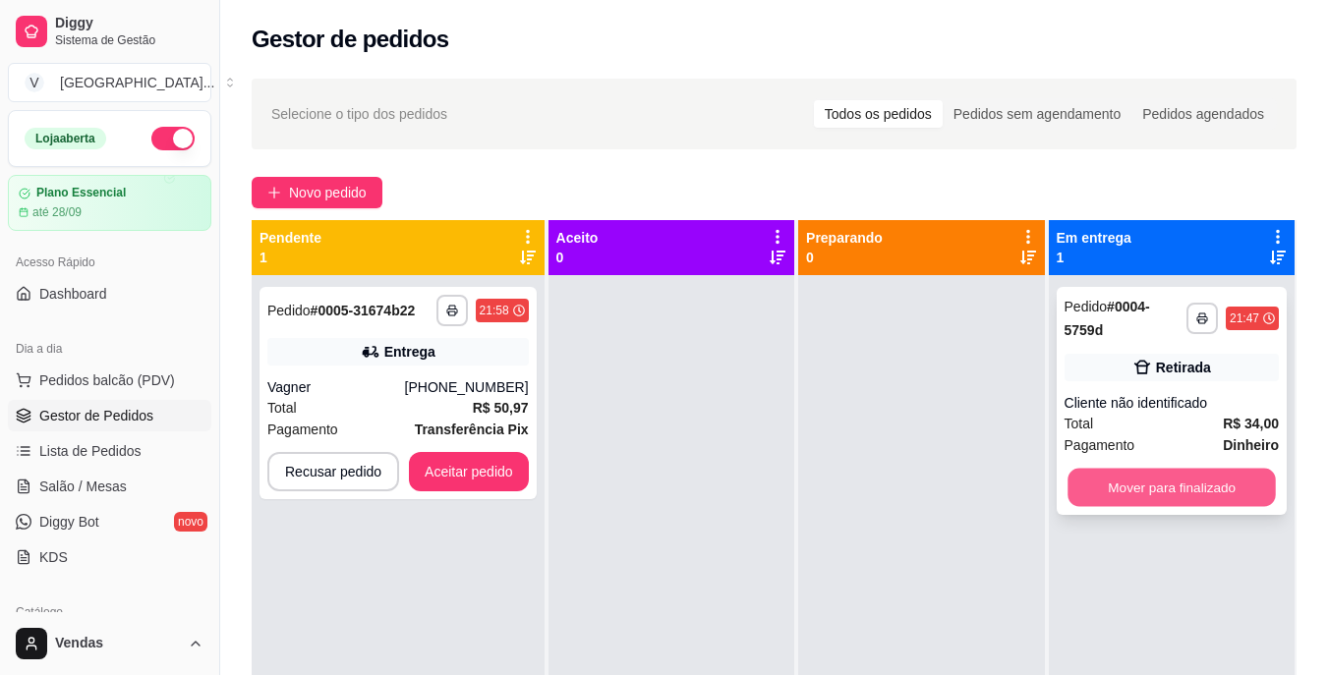
click at [1153, 476] on button "Mover para finalizado" at bounding box center [1171, 488] width 208 height 38
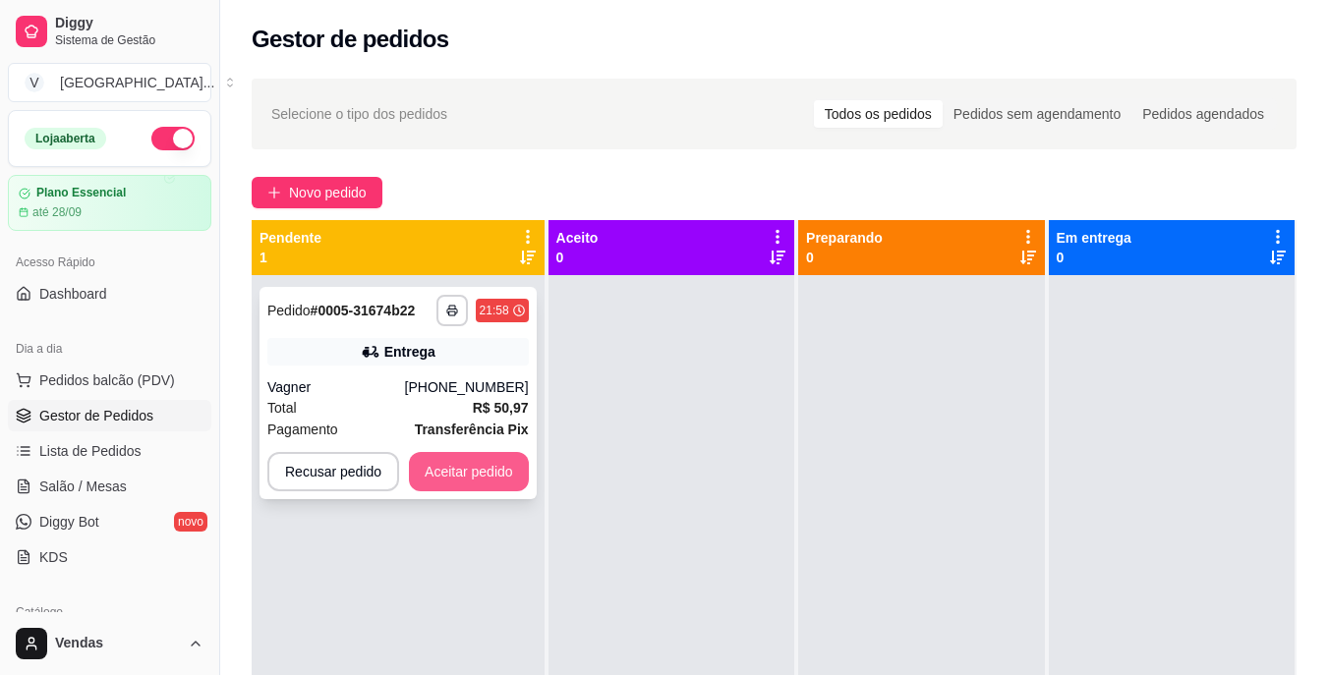
click at [486, 472] on button "Aceitar pedido" at bounding box center [469, 471] width 120 height 39
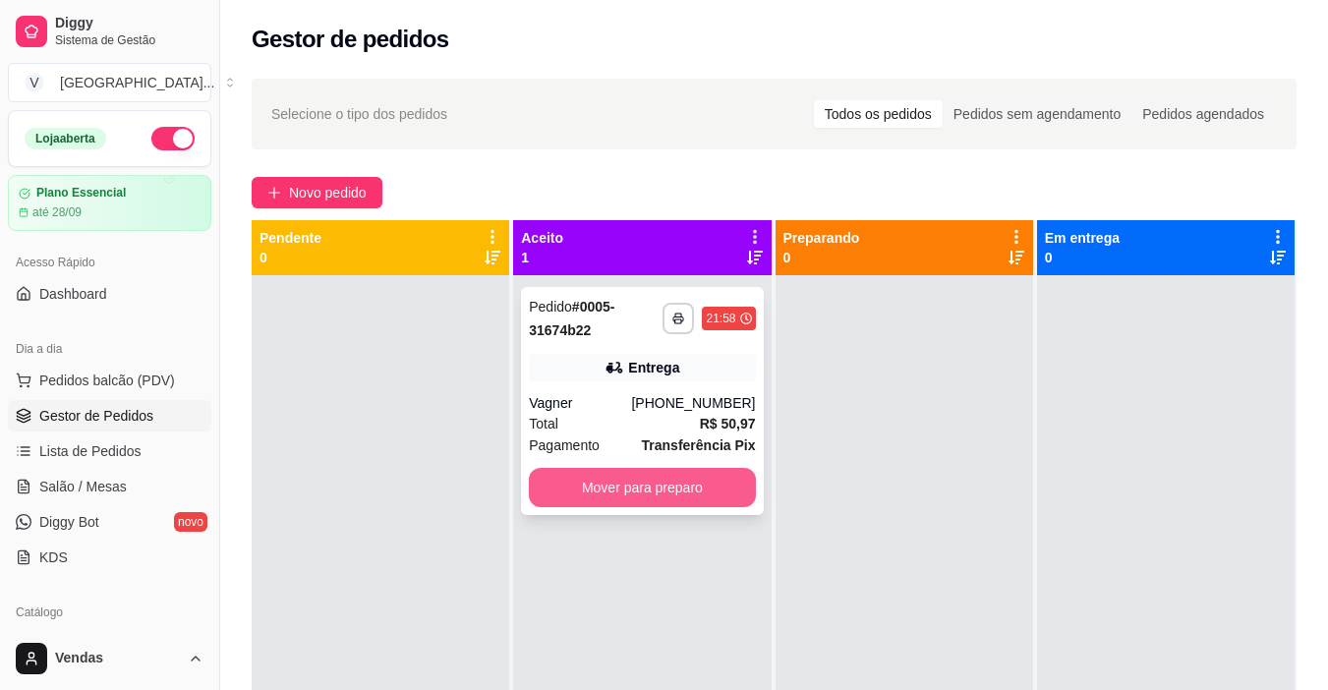
click at [611, 490] on button "Mover para preparo" at bounding box center [642, 487] width 226 height 39
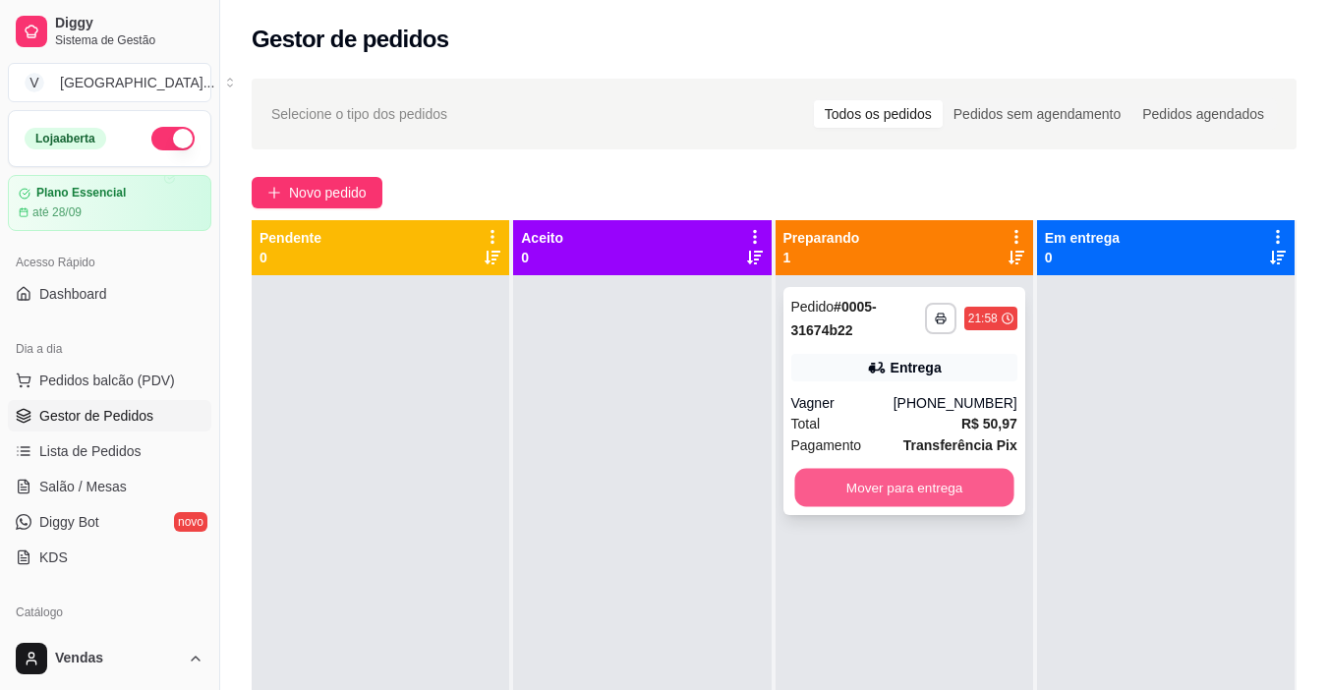
click at [886, 480] on button "Mover para entrega" at bounding box center [903, 488] width 219 height 38
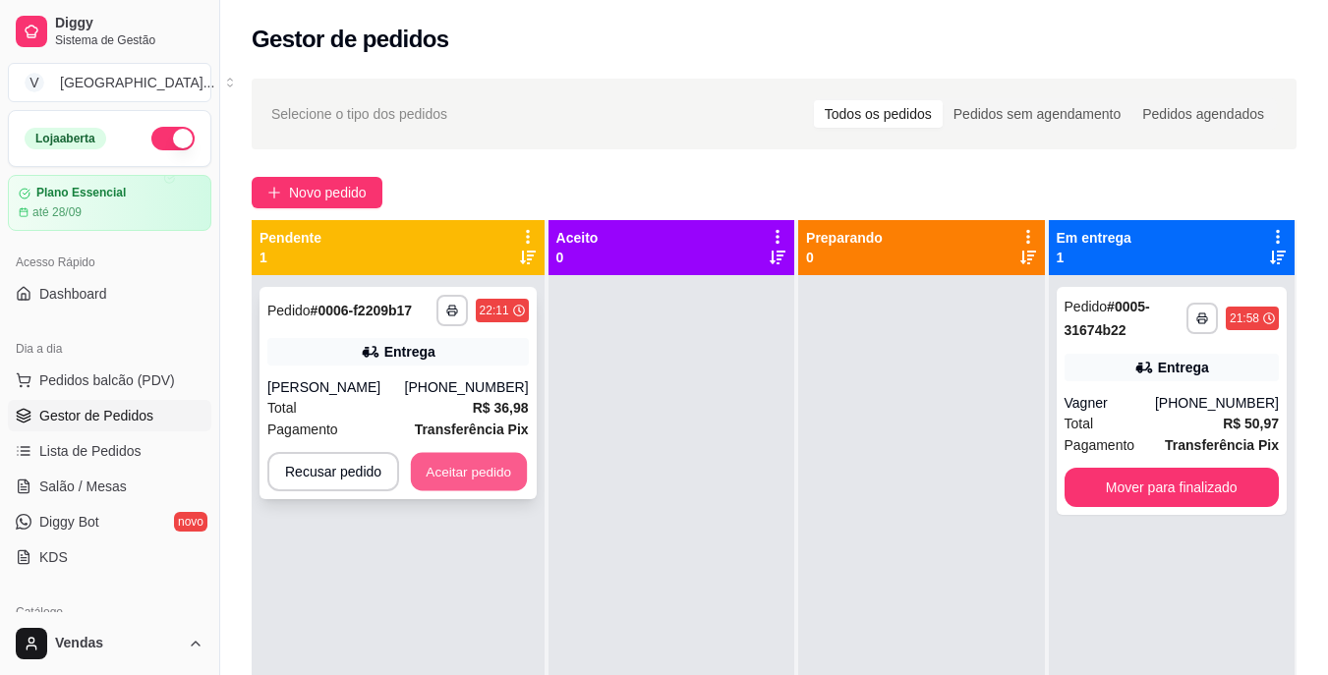
click at [487, 466] on button "Aceitar pedido" at bounding box center [469, 472] width 116 height 38
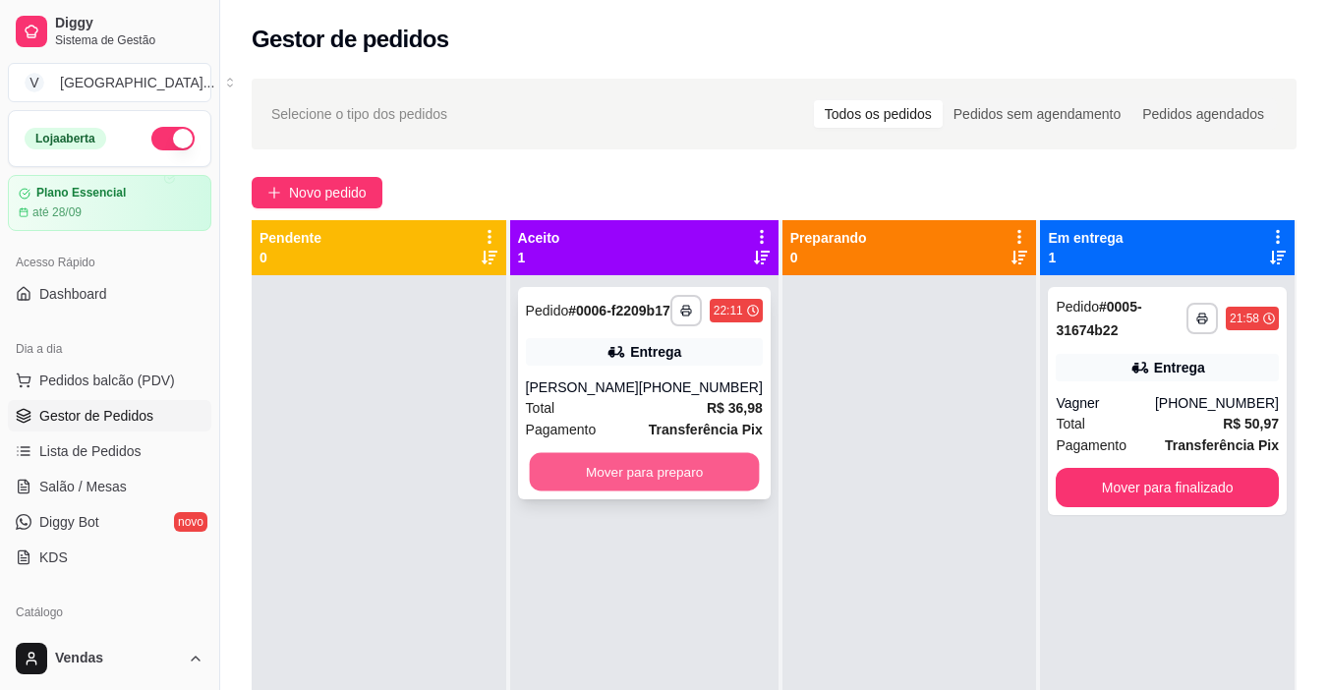
click at [676, 488] on button "Mover para preparo" at bounding box center [644, 472] width 230 height 38
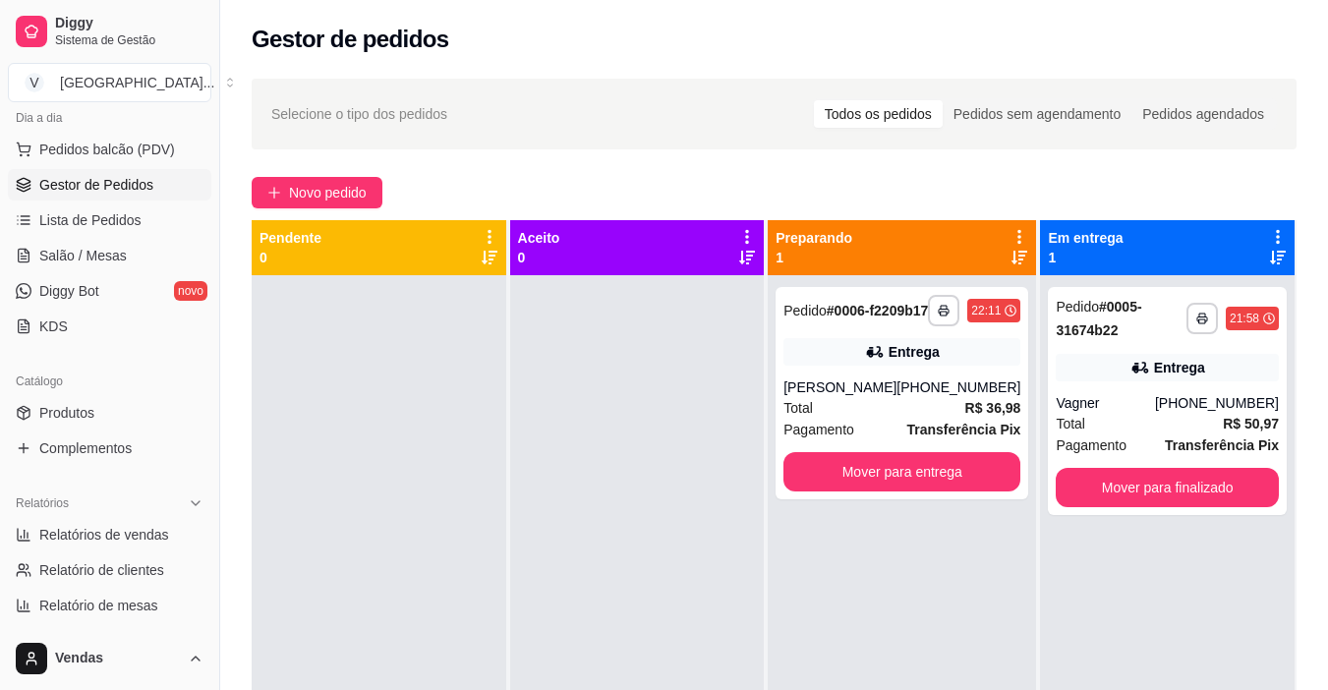
scroll to position [236, 0]
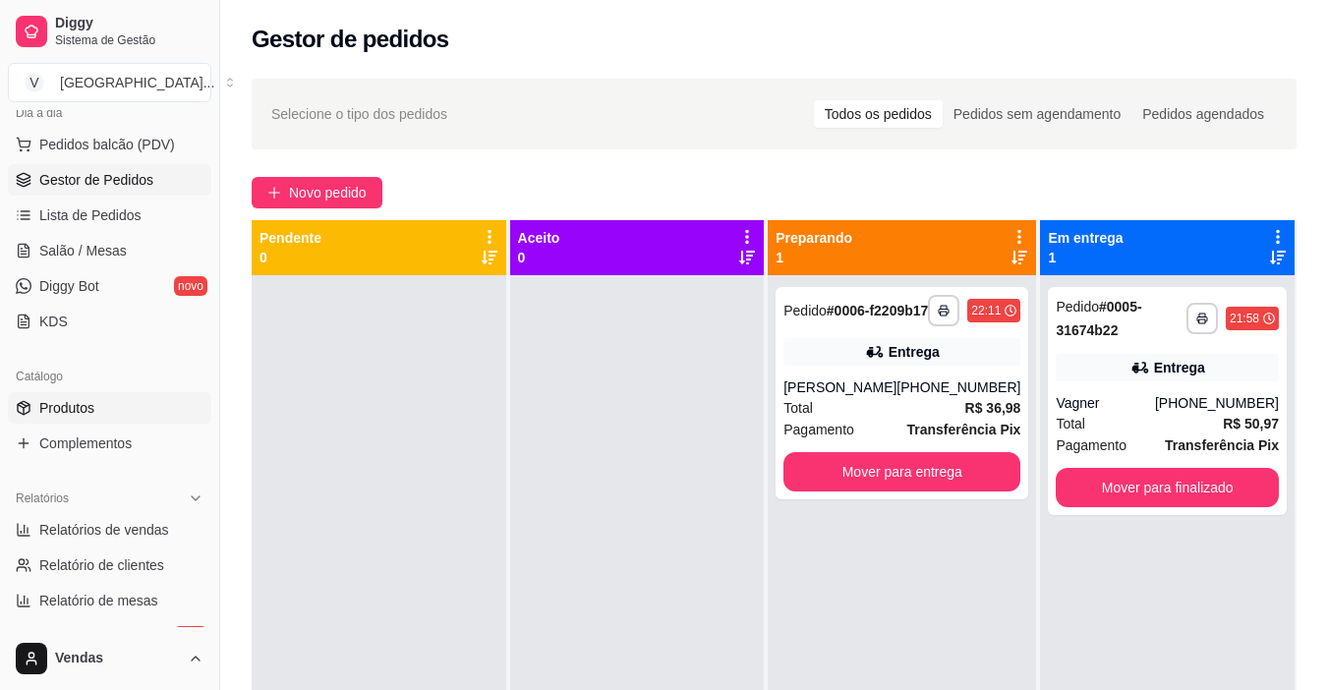
click at [76, 407] on span "Produtos" at bounding box center [66, 408] width 55 height 20
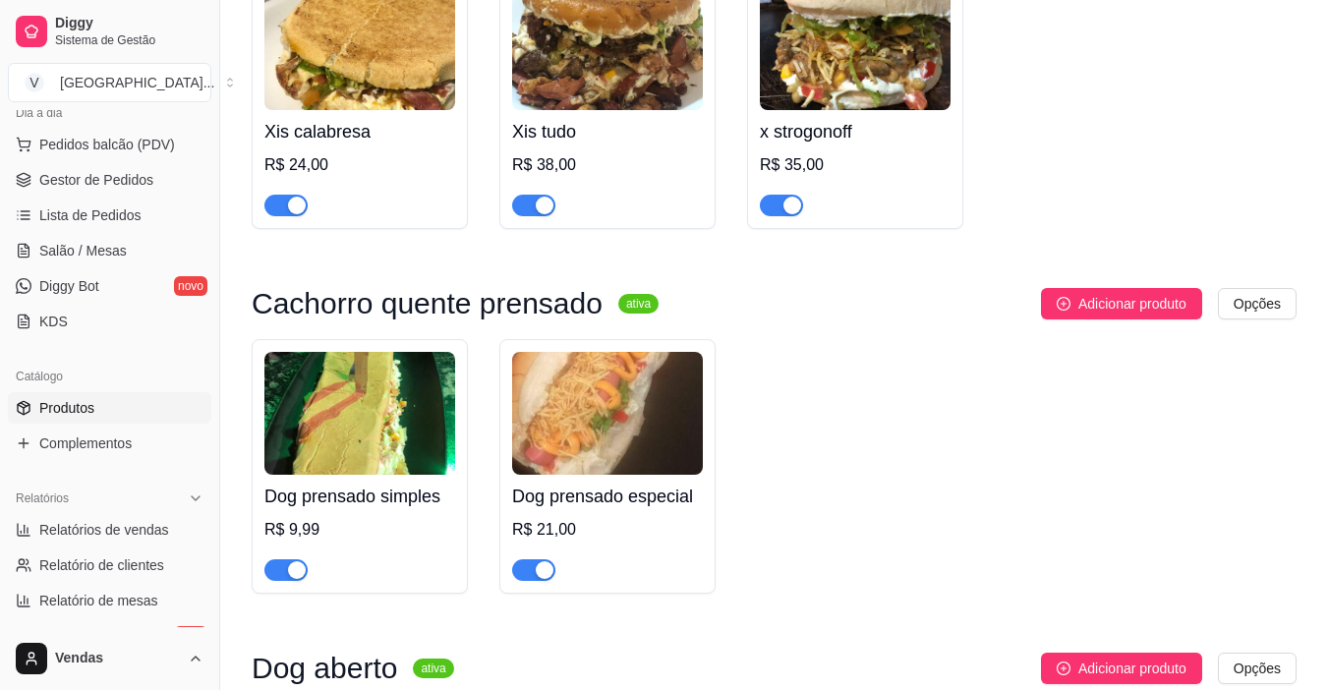
scroll to position [3905, 0]
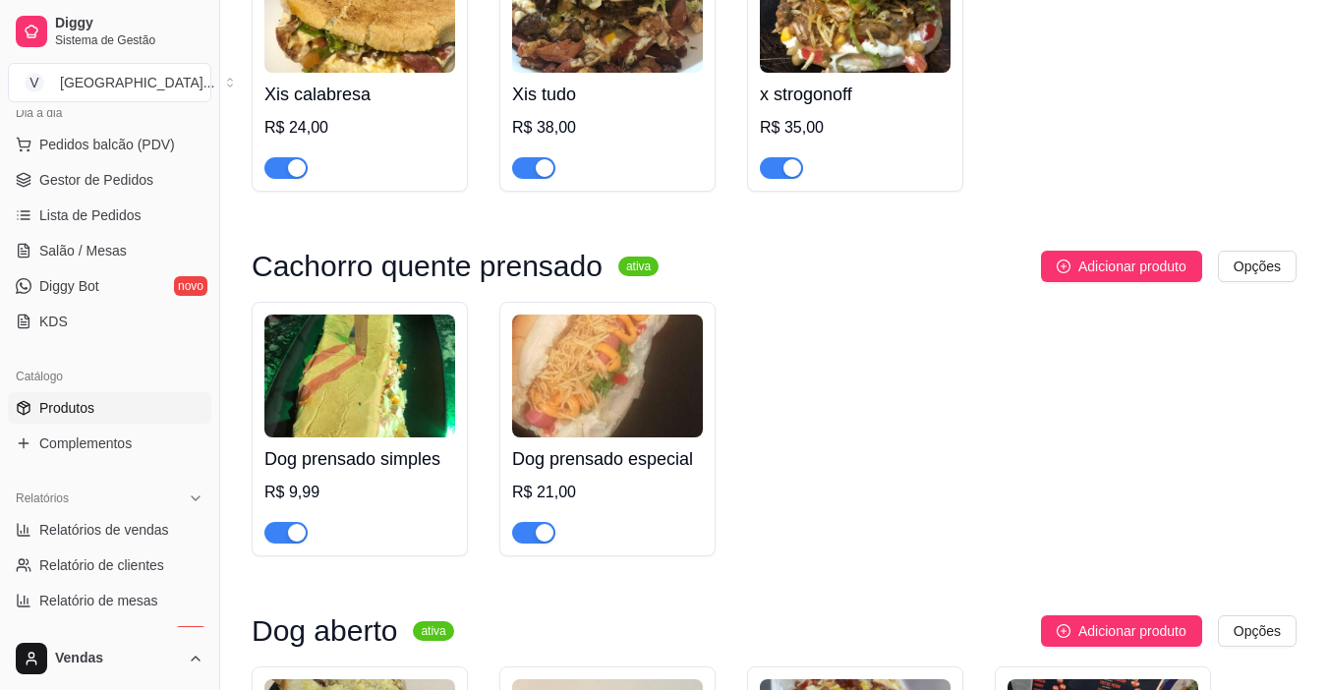
click at [542, 542] on div "button" at bounding box center [545, 533] width 18 height 18
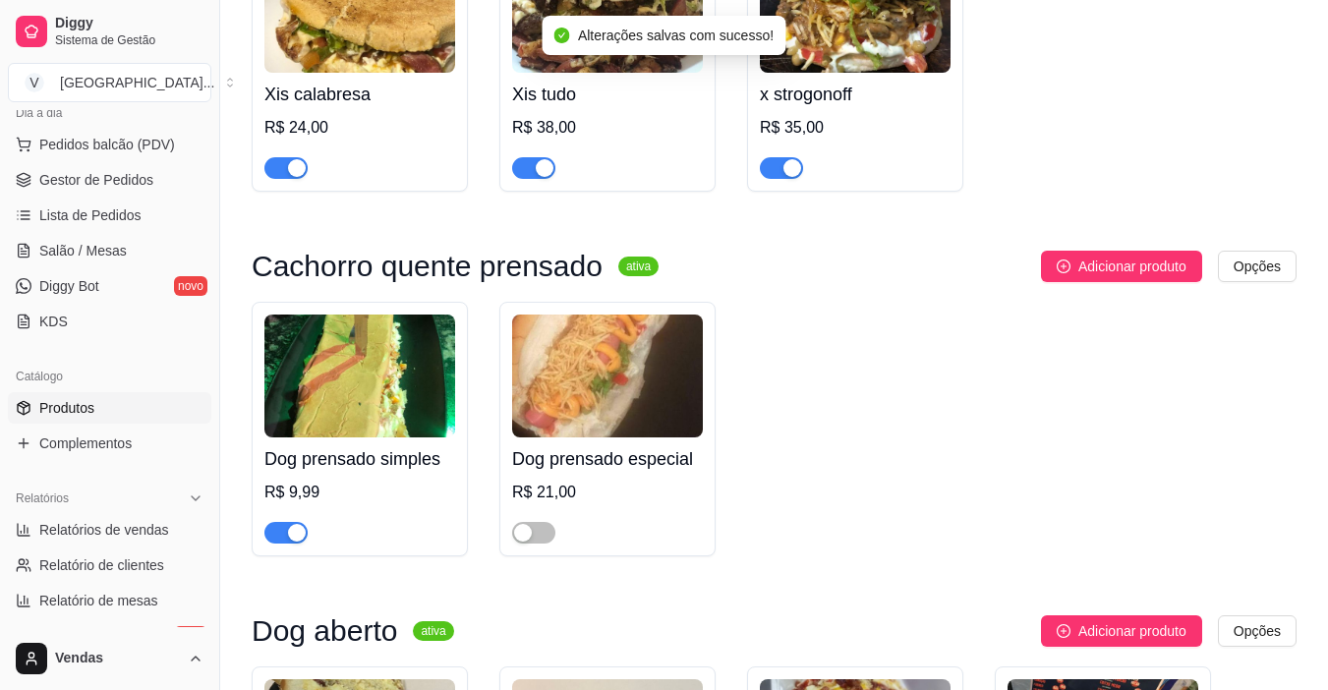
click at [302, 542] on div "button" at bounding box center [297, 533] width 18 height 18
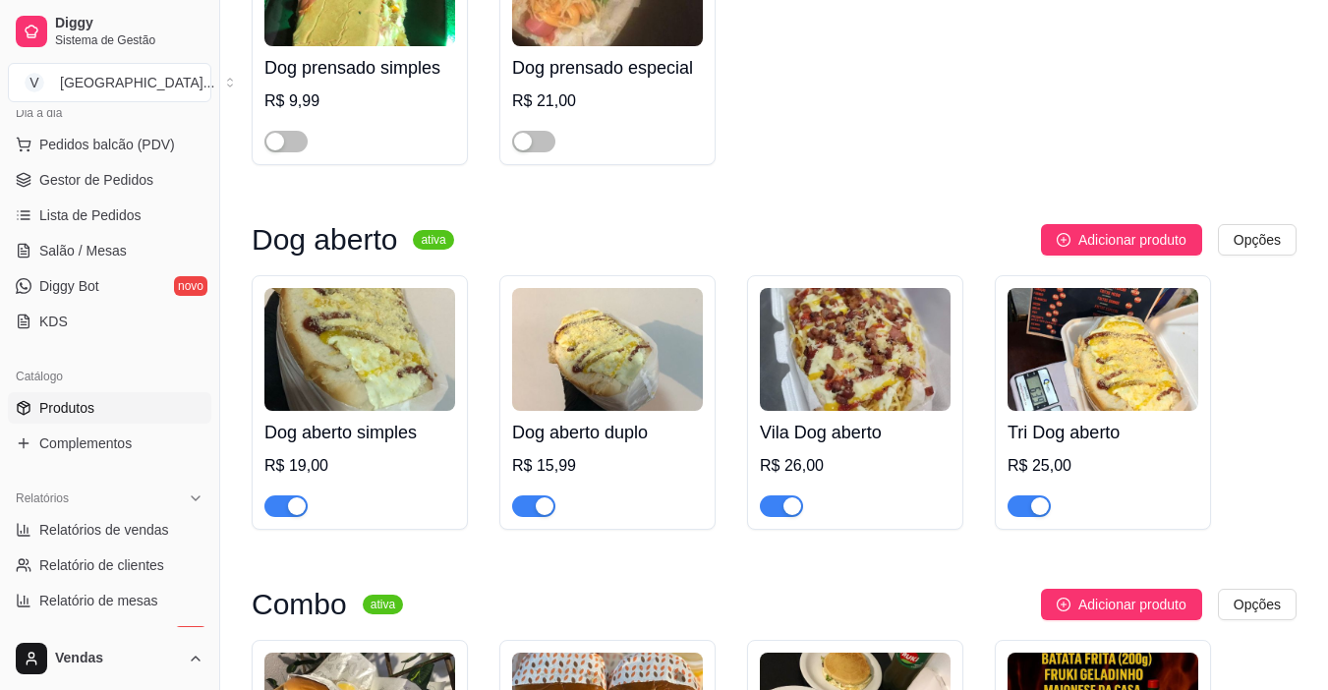
scroll to position [4337, 0]
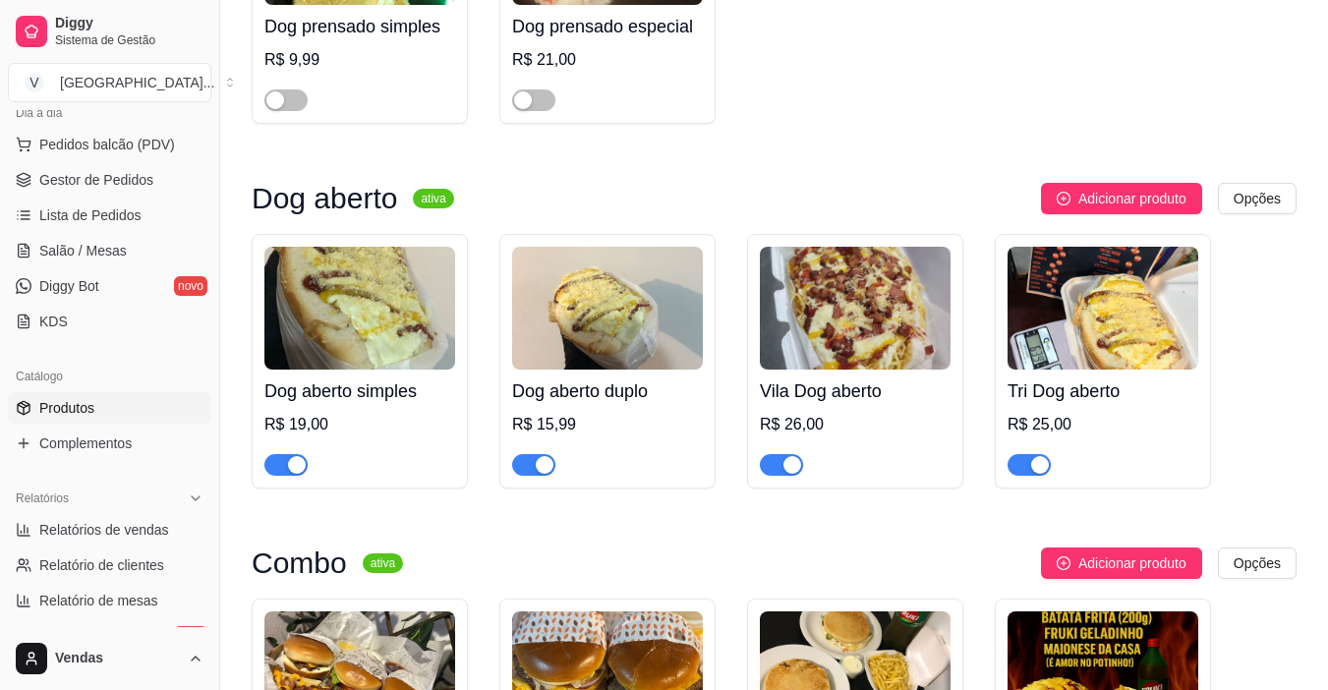
click at [1039, 476] on span "button" at bounding box center [1028, 465] width 43 height 22
click at [543, 474] on div "button" at bounding box center [545, 465] width 18 height 18
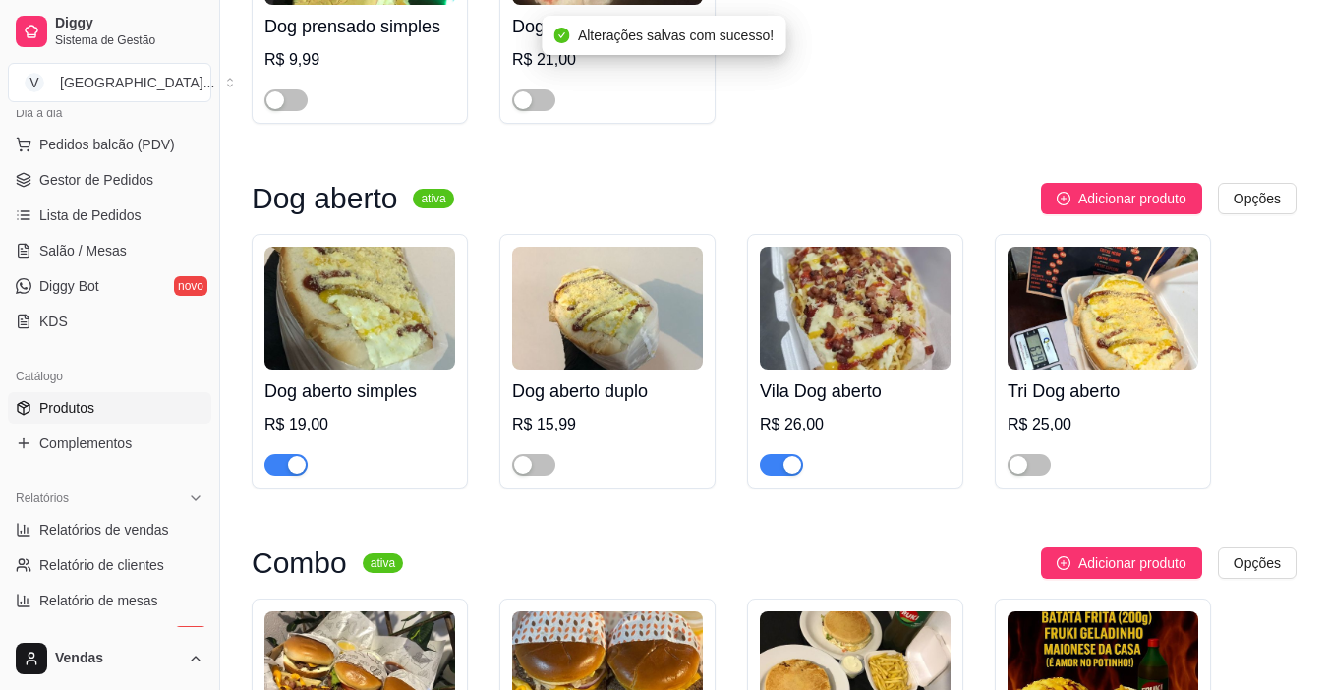
click at [285, 475] on button "button" at bounding box center [285, 465] width 43 height 22
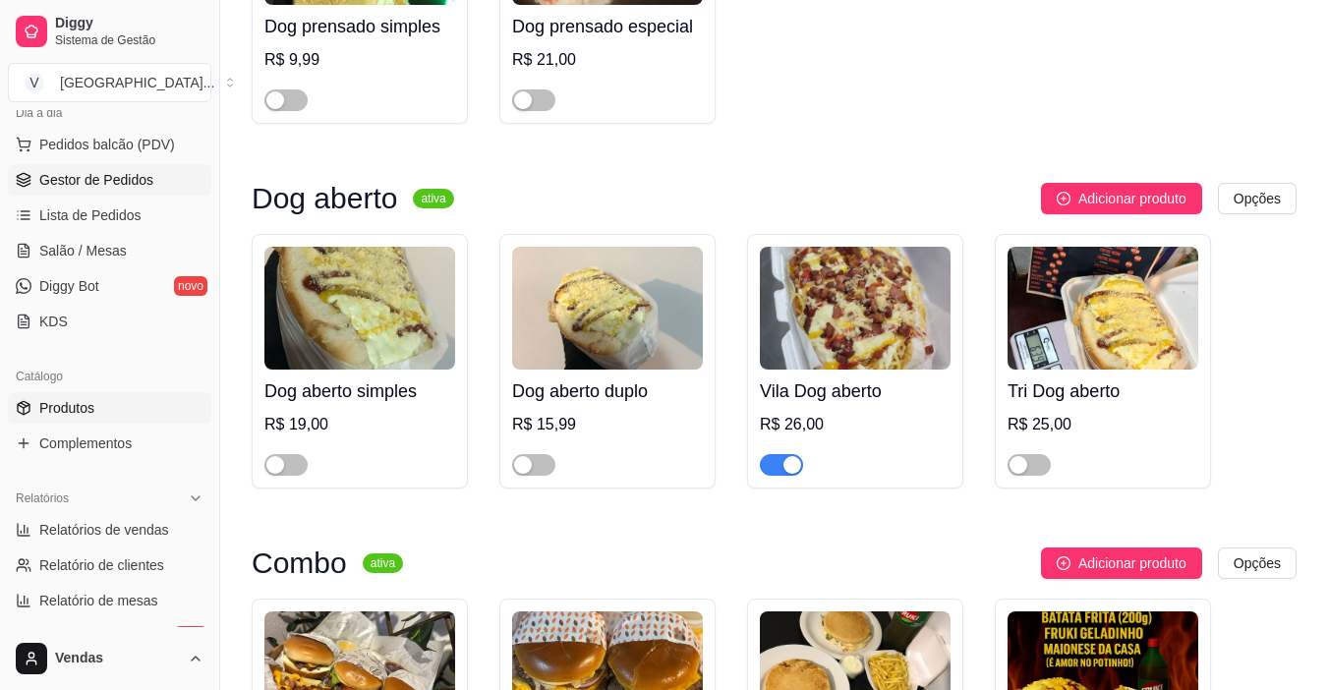
click at [124, 180] on span "Gestor de Pedidos" at bounding box center [96, 180] width 114 height 20
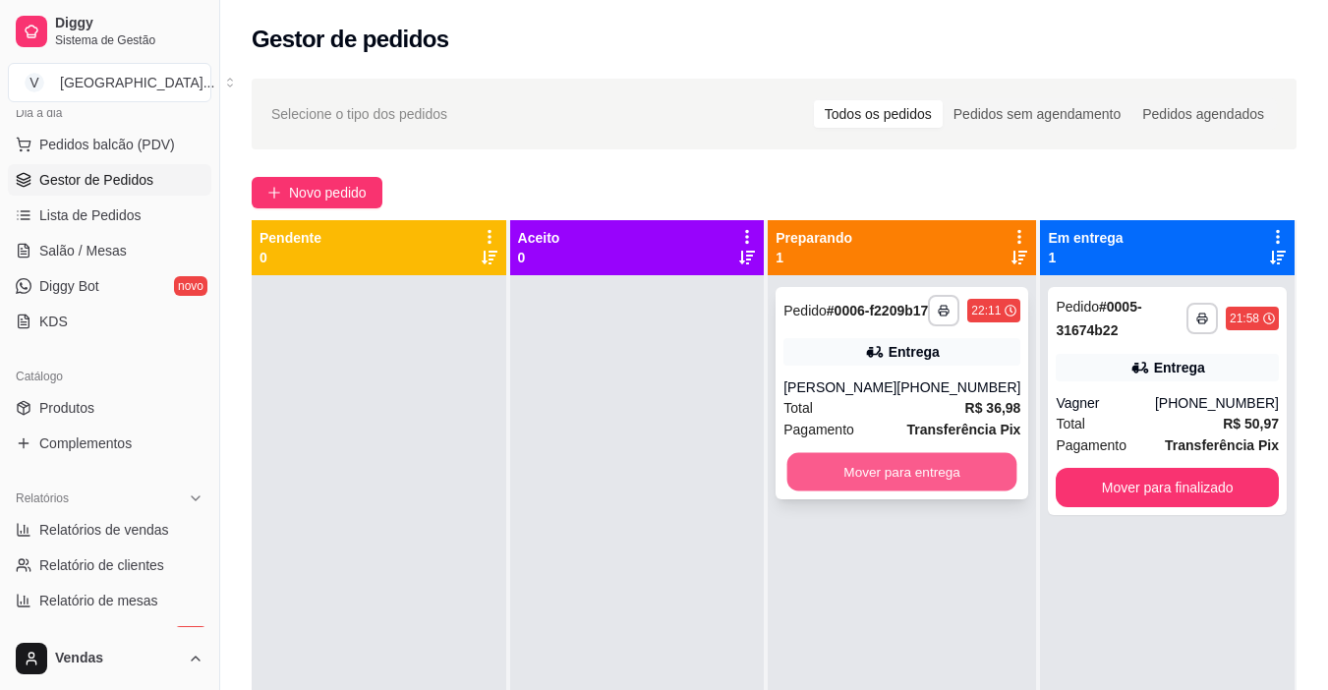
click at [836, 491] on button "Mover para entrega" at bounding box center [902, 472] width 230 height 38
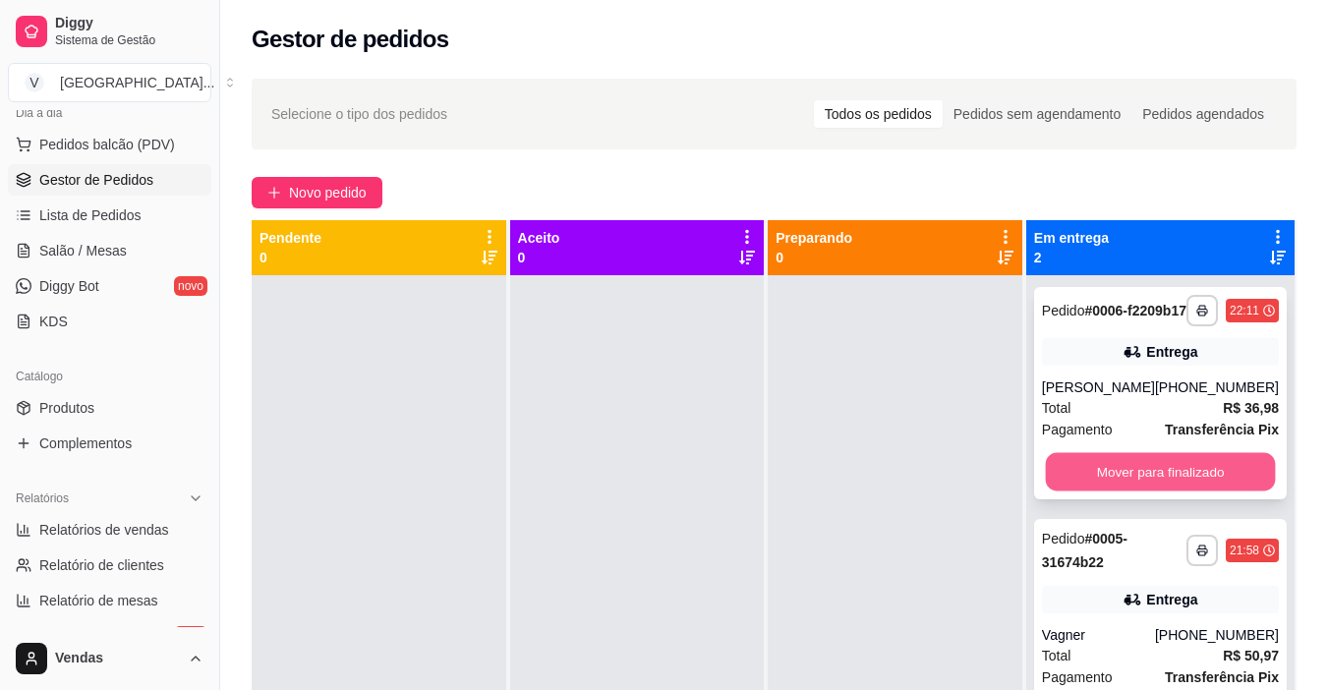
click at [1193, 480] on button "Mover para finalizado" at bounding box center [1160, 472] width 230 height 38
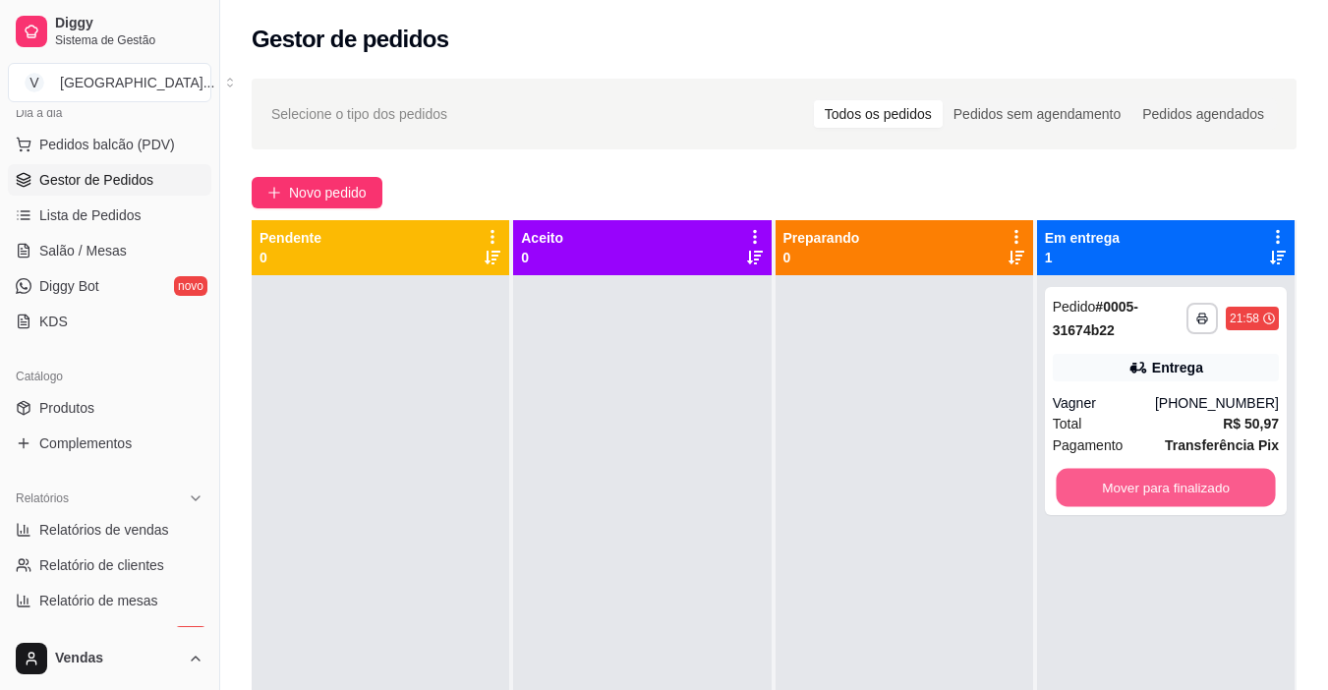
click at [1193, 480] on button "Mover para finalizado" at bounding box center [1165, 488] width 219 height 38
